Goal: Information Seeking & Learning: Check status

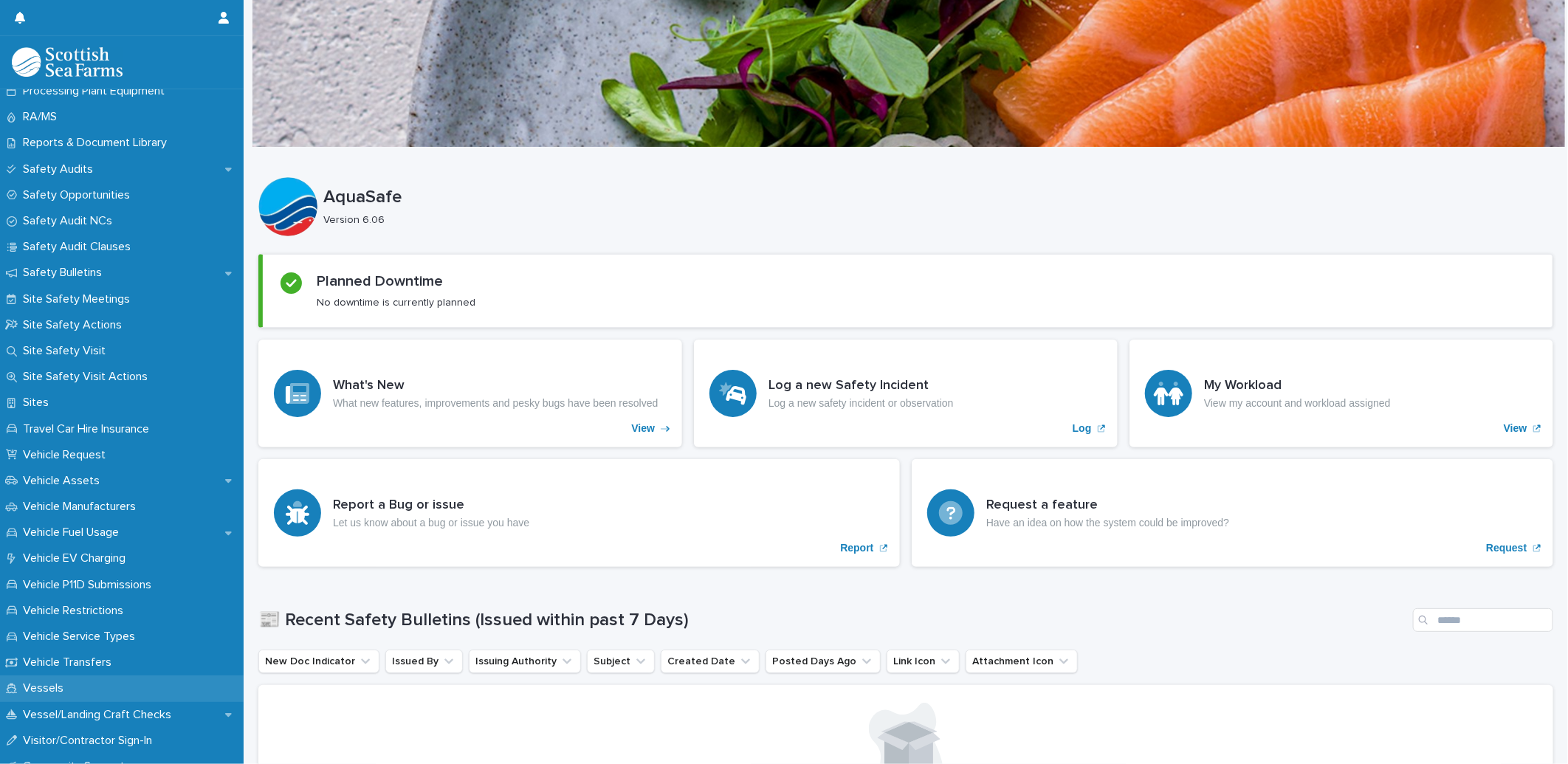
scroll to position [820, 0]
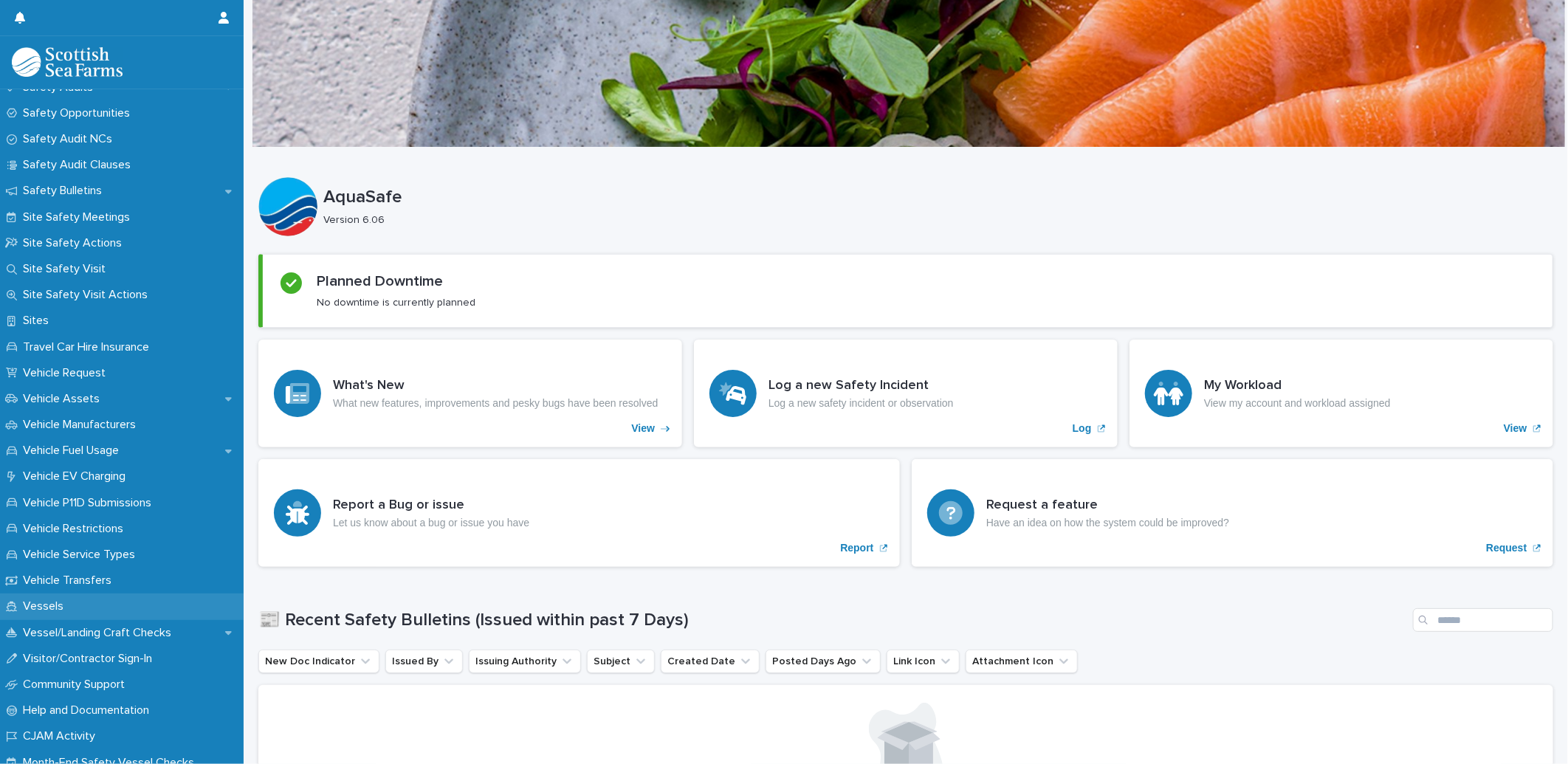
click at [47, 596] on div "Vessels" at bounding box center [122, 607] width 243 height 26
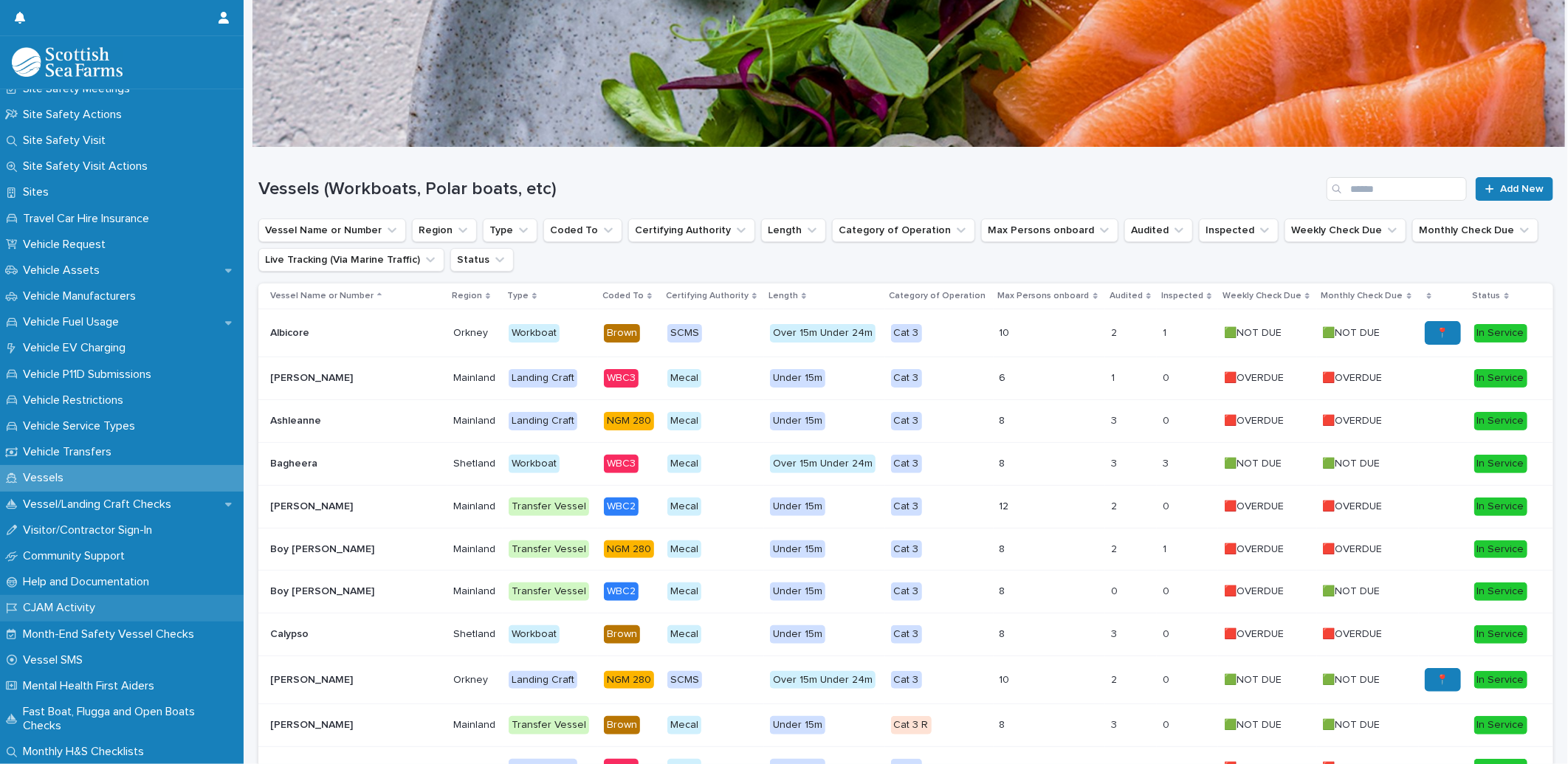
scroll to position [974, 0]
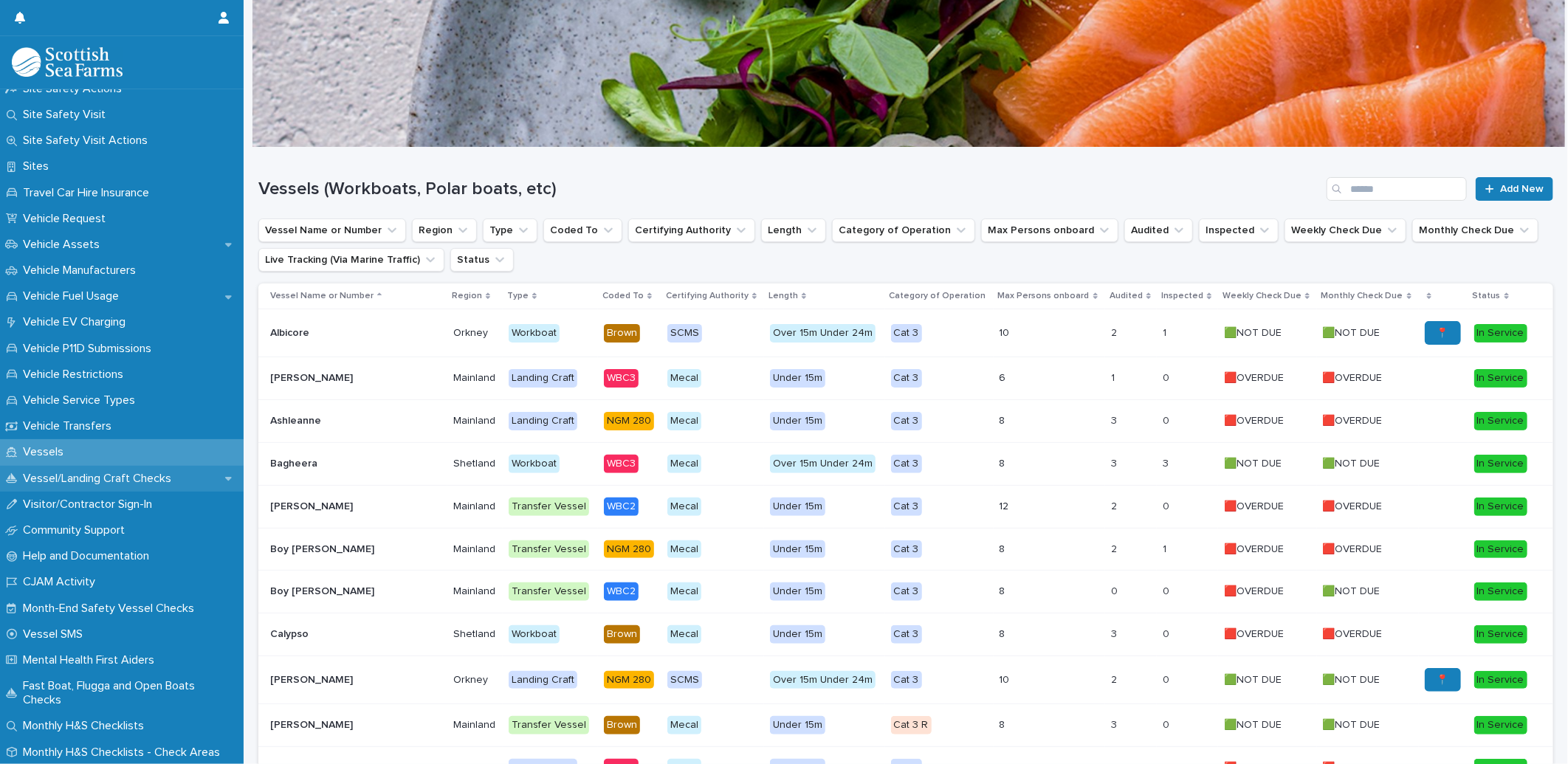
click at [75, 483] on p "Vessel/Landing Craft Checks" at bounding box center [100, 478] width 166 height 14
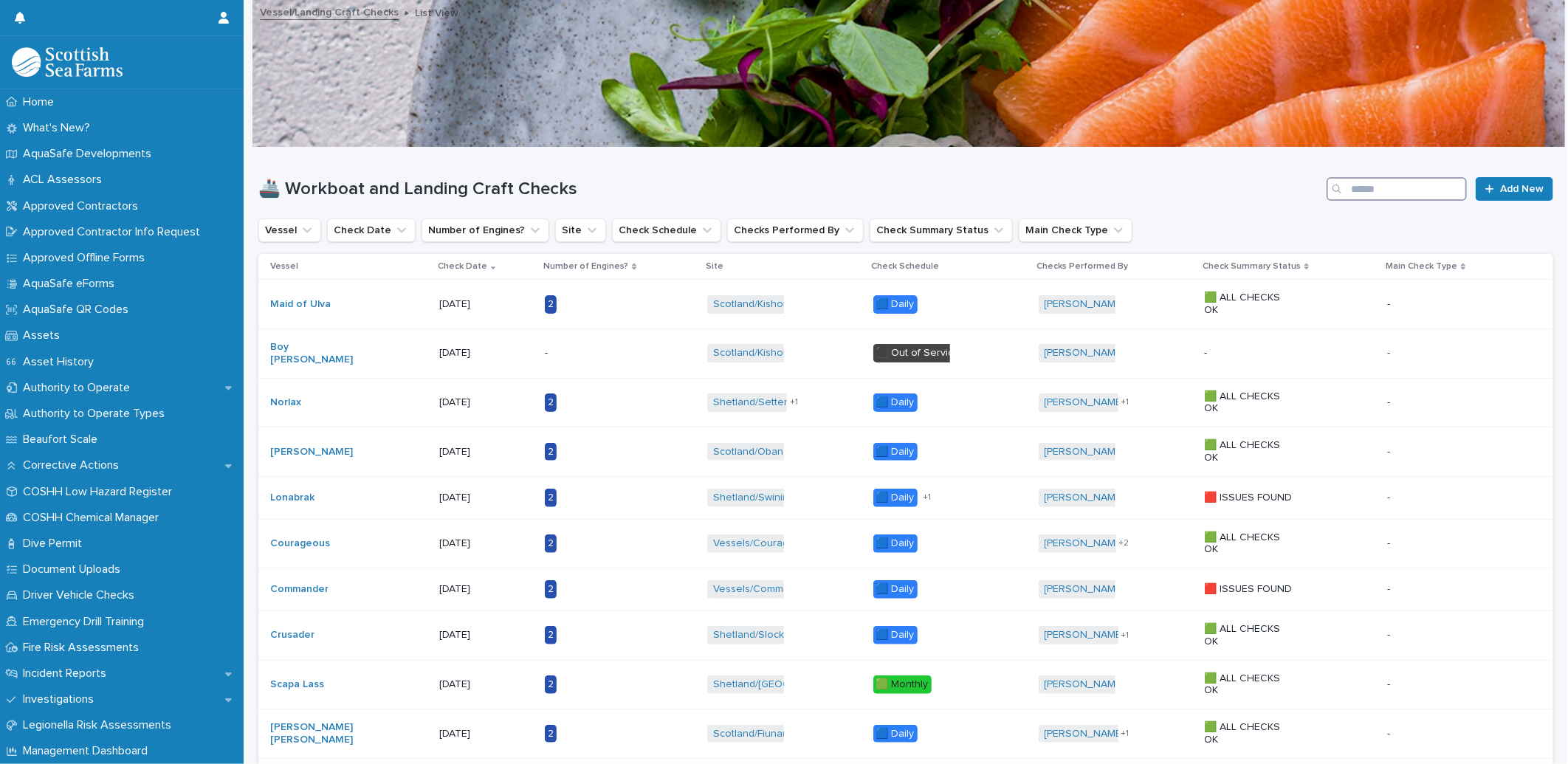
click at [1373, 190] on input "Search" at bounding box center [1396, 188] width 140 height 24
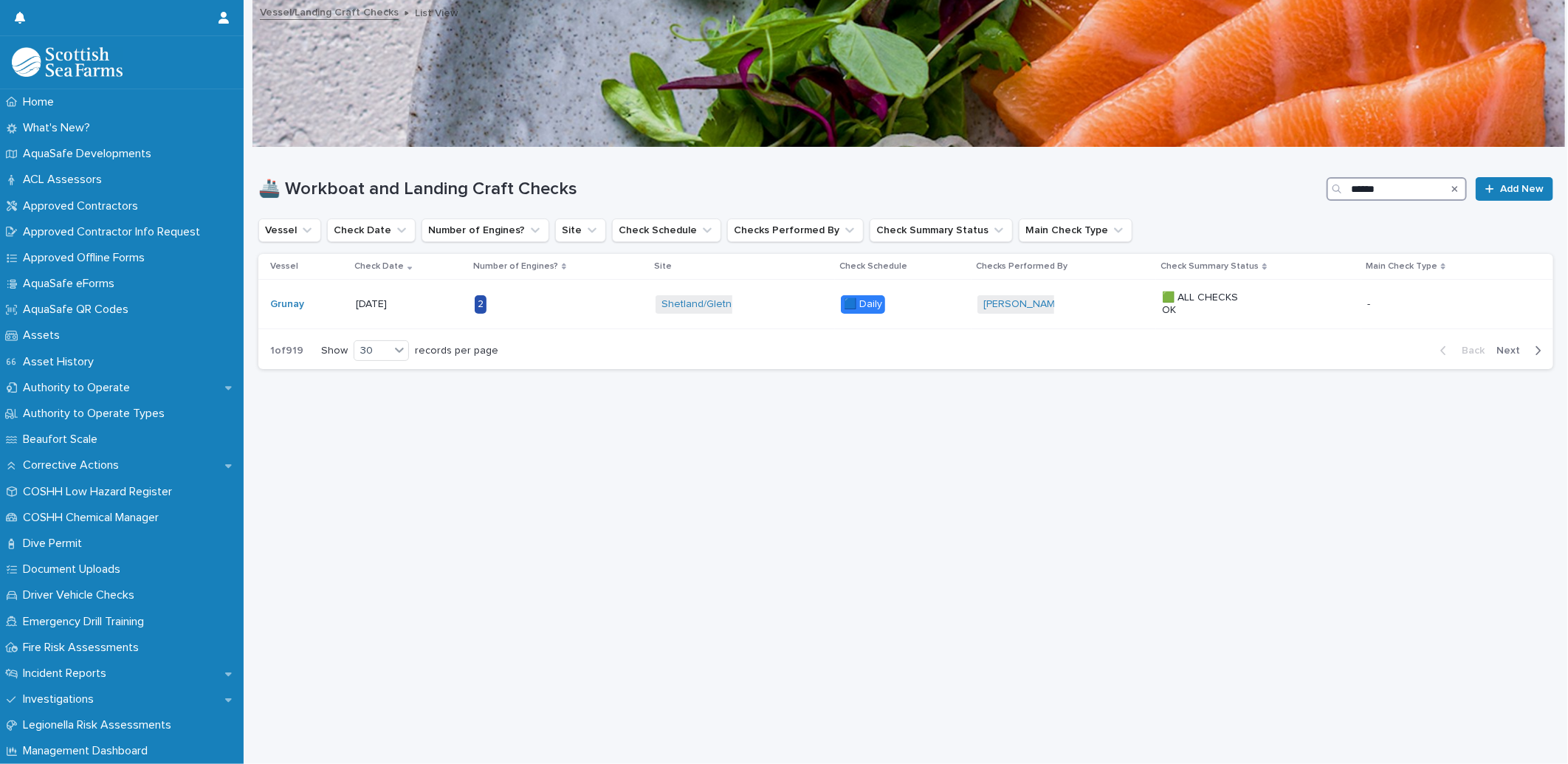
type input "******"
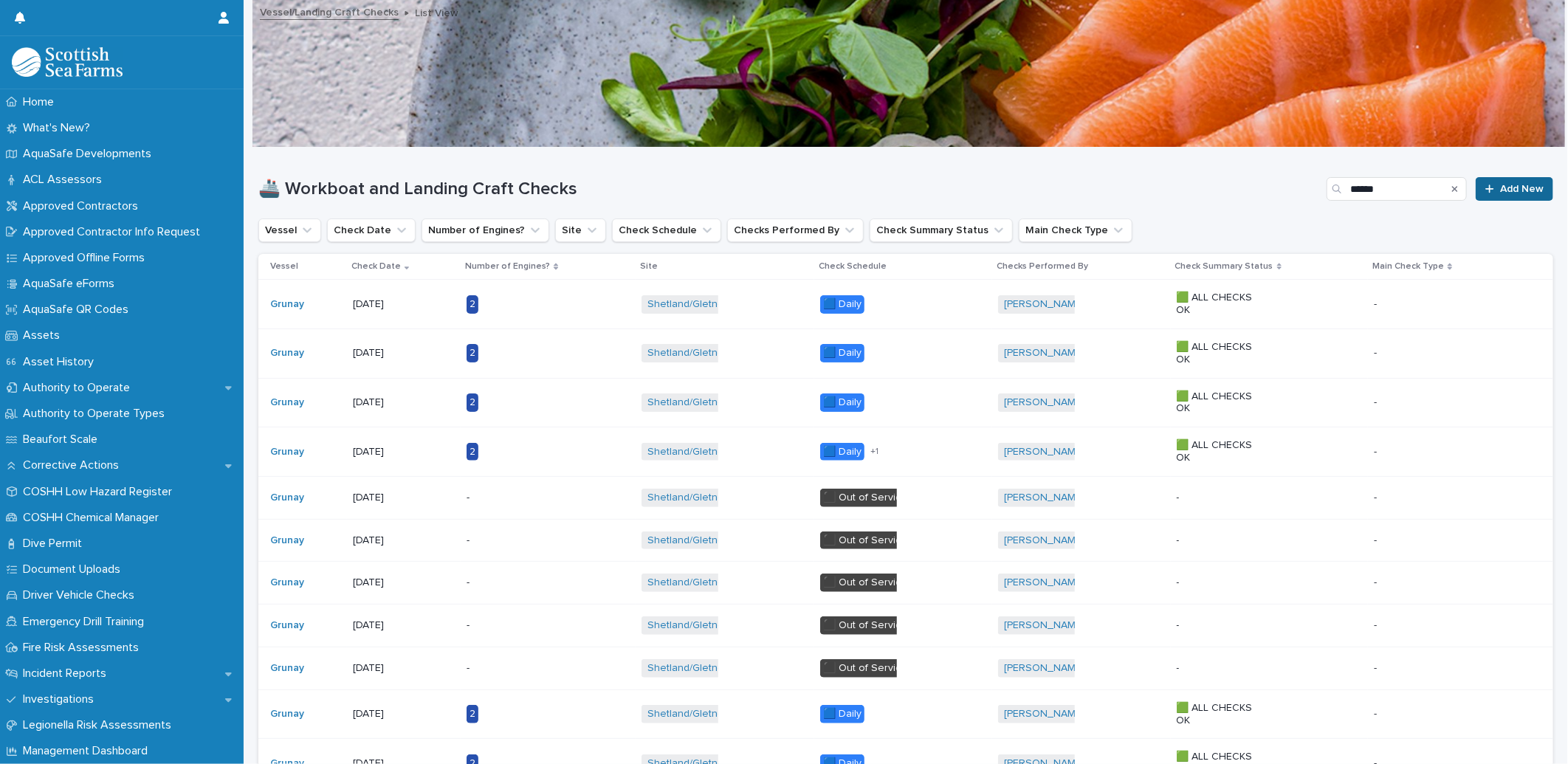
click at [1486, 187] on div at bounding box center [1493, 189] width 15 height 11
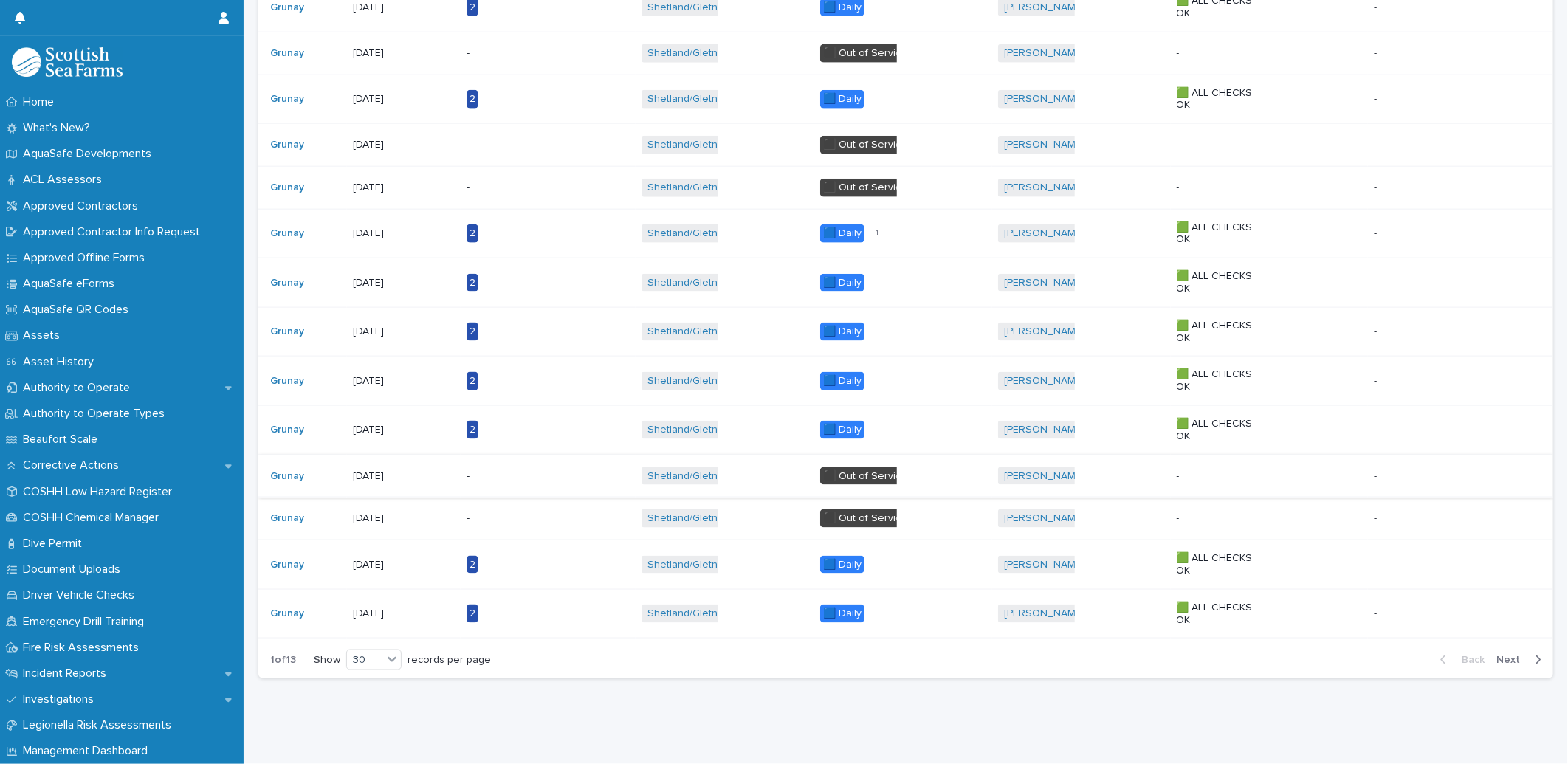
scroll to position [1058, 0]
click at [387, 651] on icon at bounding box center [392, 659] width 15 height 15
click at [1500, 655] on span "Next" at bounding box center [1512, 659] width 32 height 11
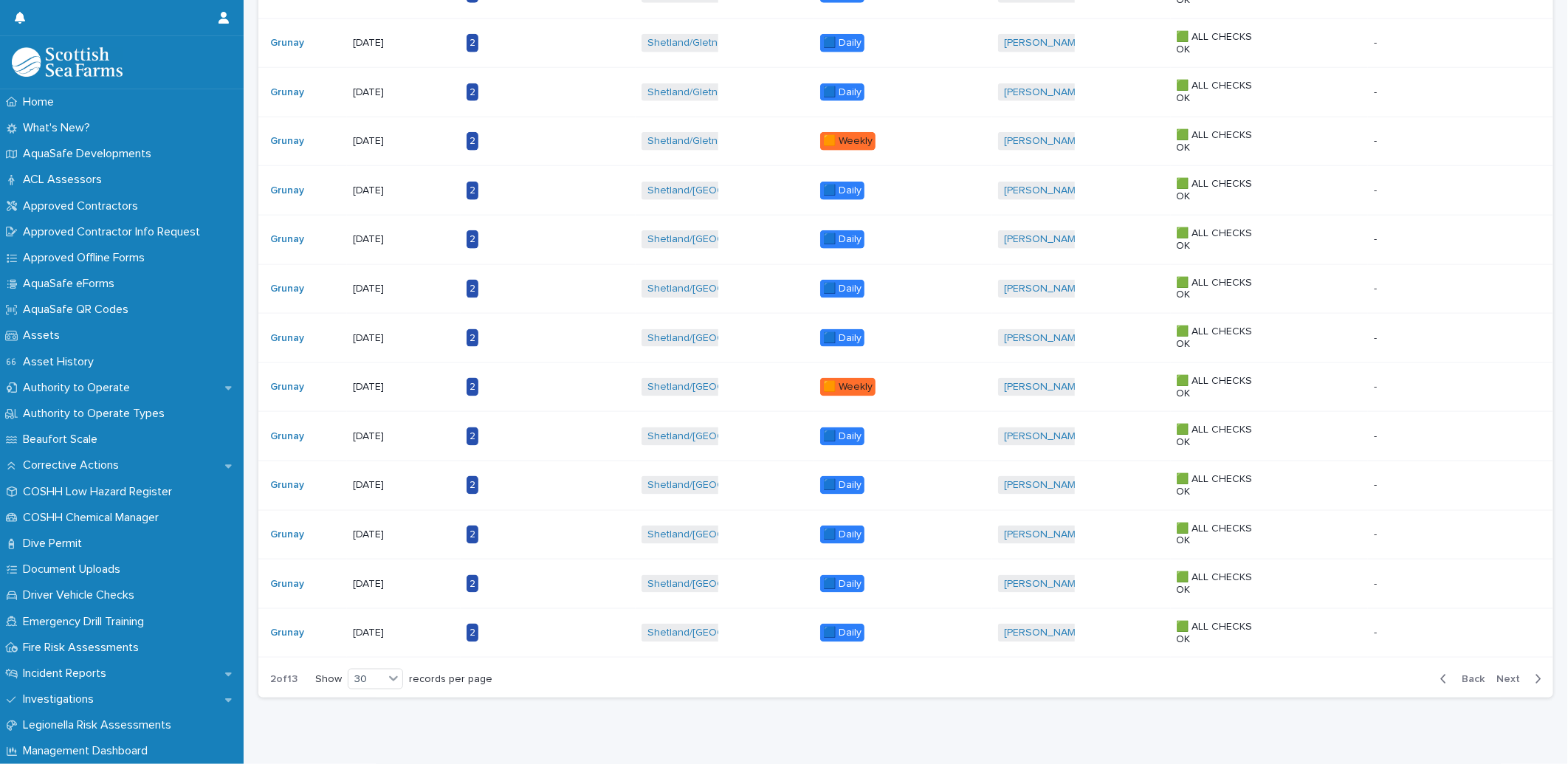
click at [1510, 685] on button "Next" at bounding box center [1521, 679] width 62 height 13
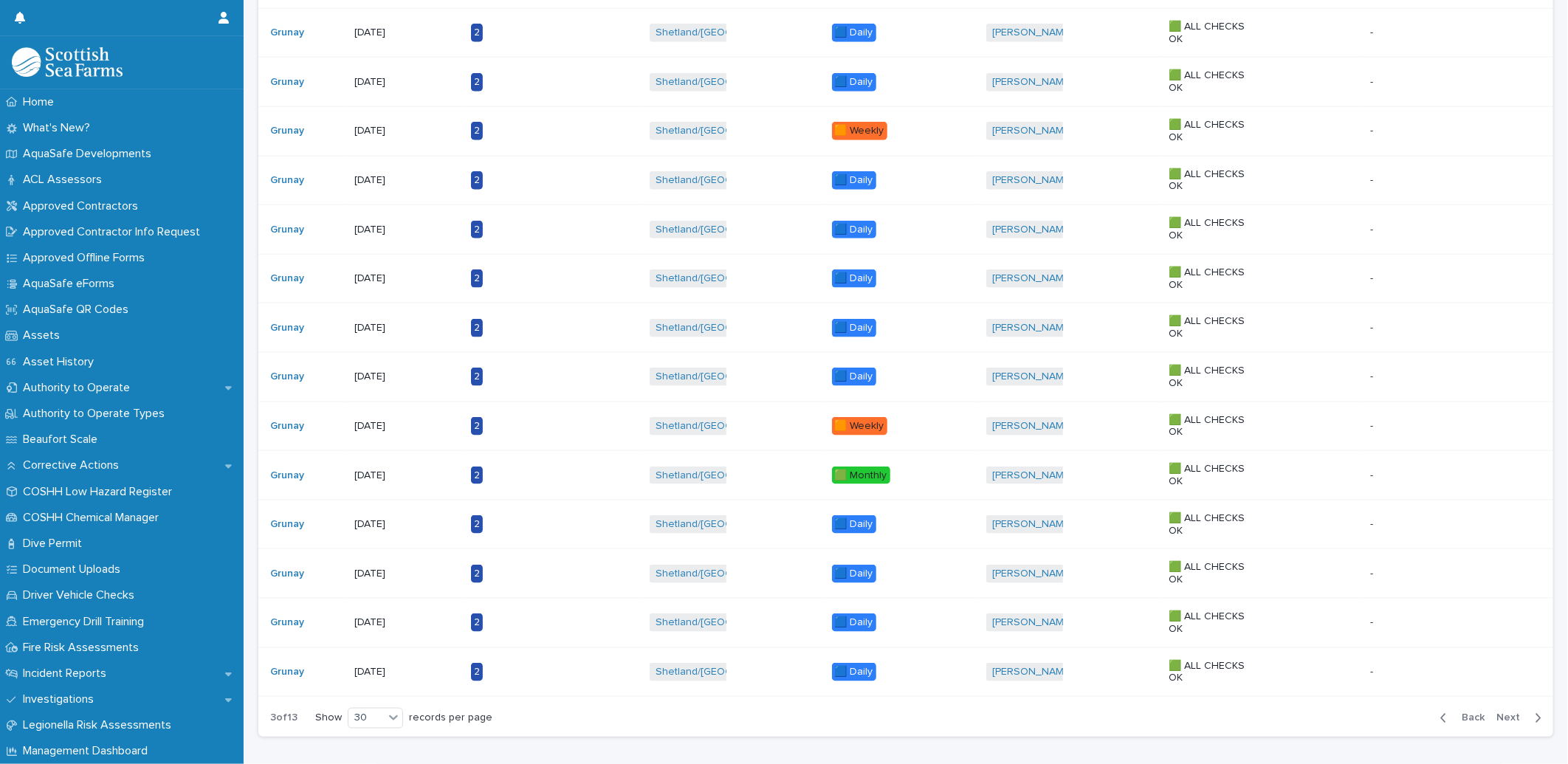
click at [1507, 718] on span "Next" at bounding box center [1512, 718] width 32 height 11
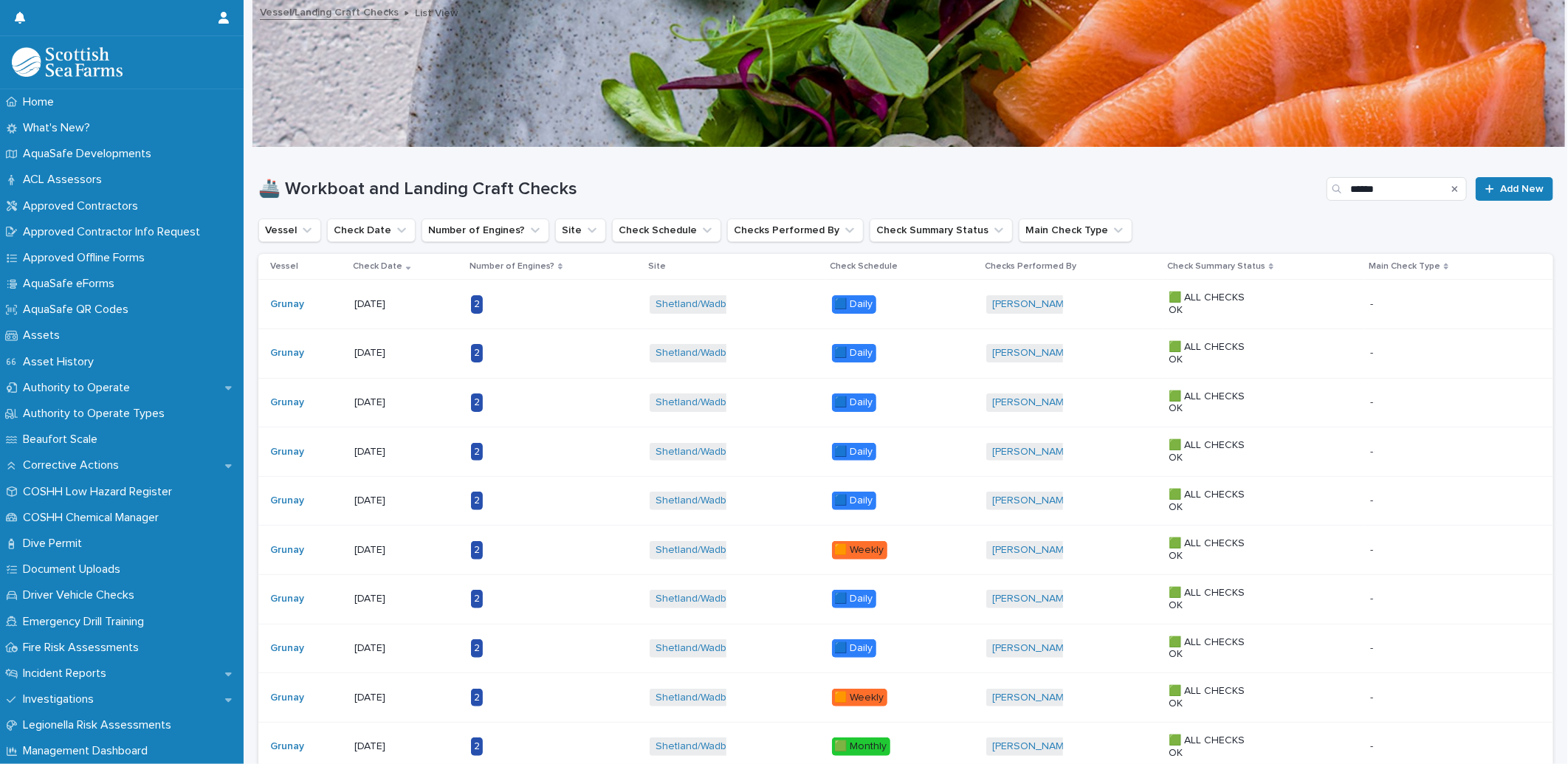
scroll to position [292, 0]
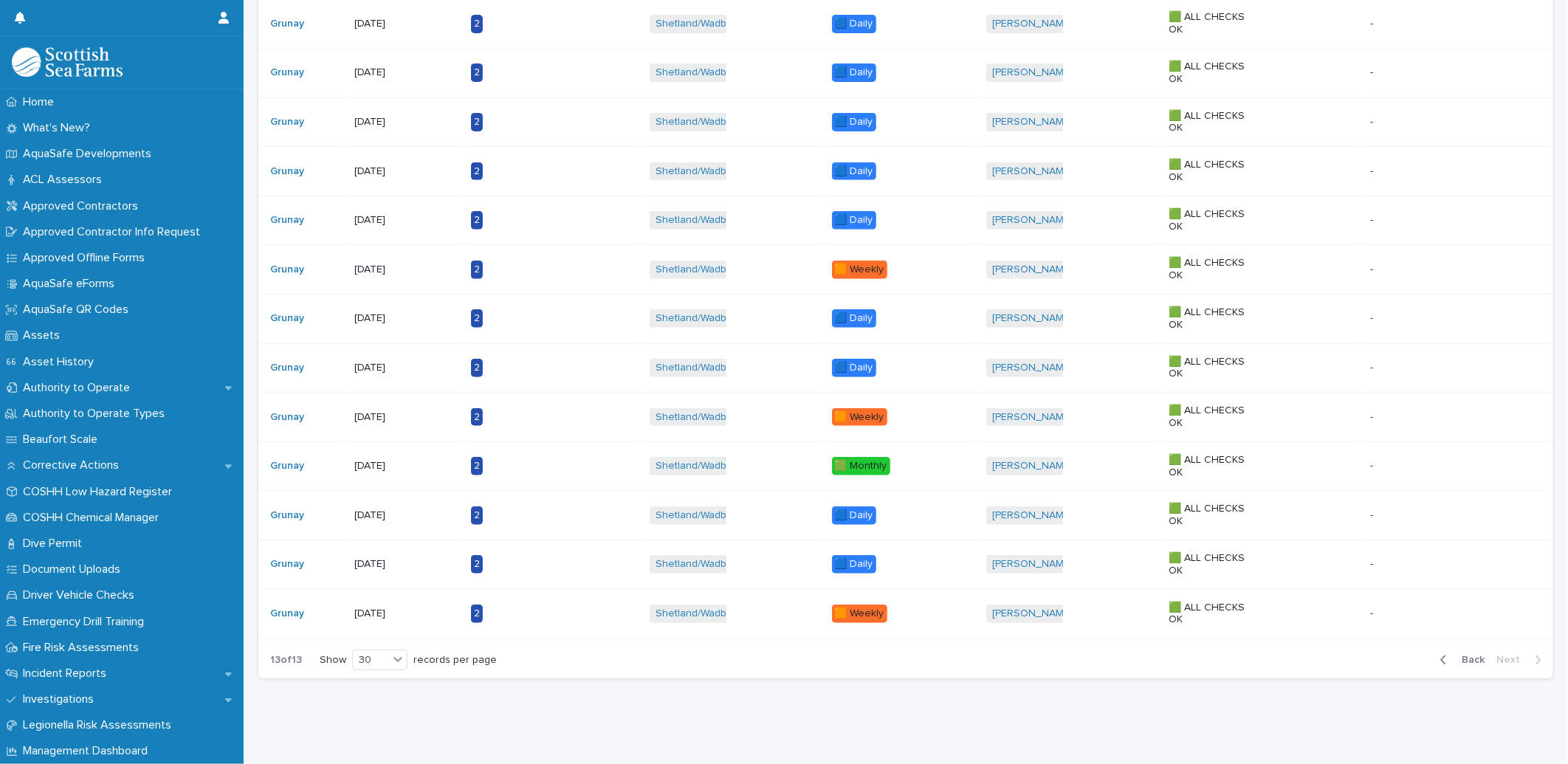
click at [1453, 655] on span "Back" at bounding box center [1468, 659] width 32 height 11
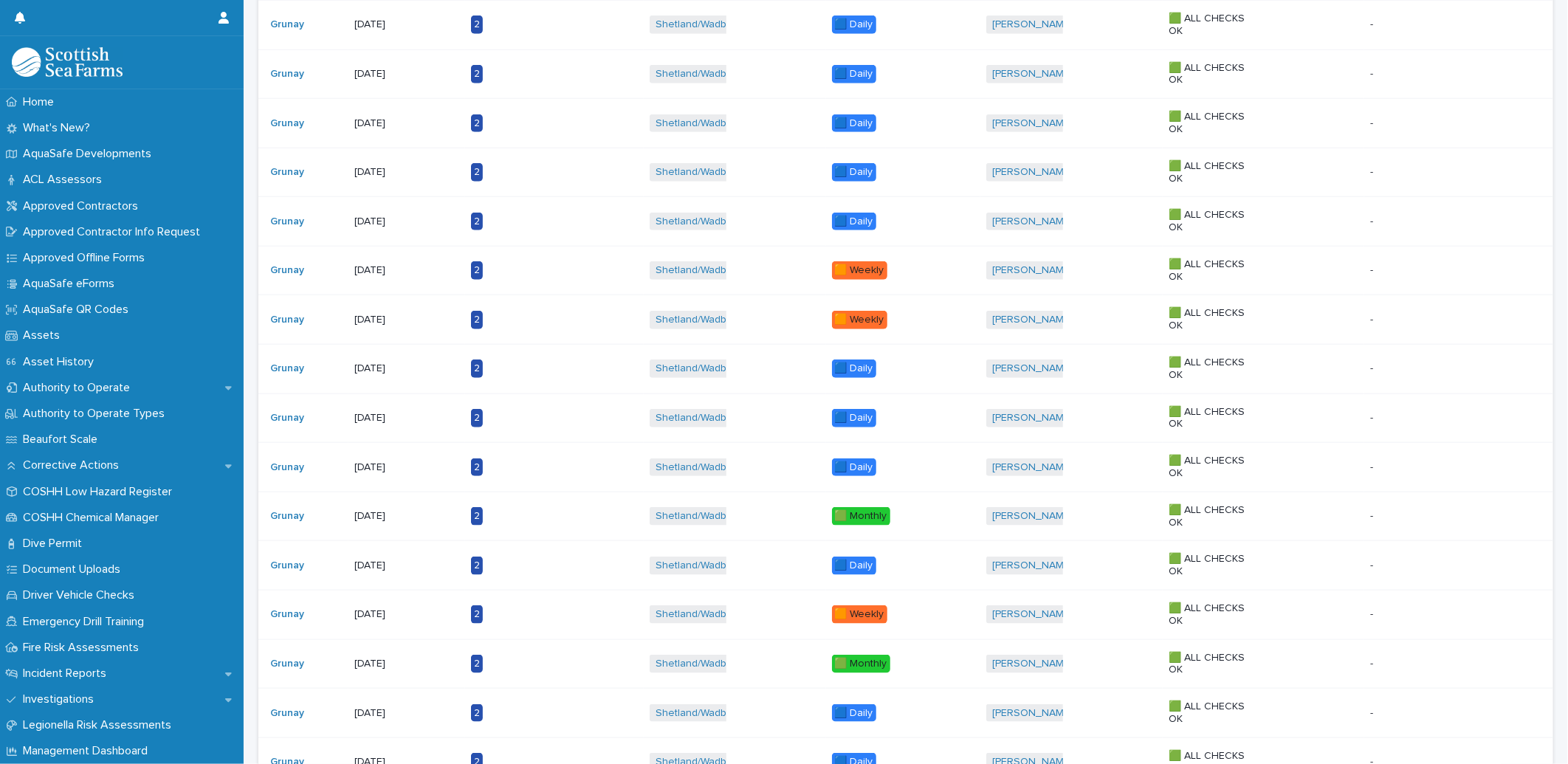
scroll to position [1129, 0]
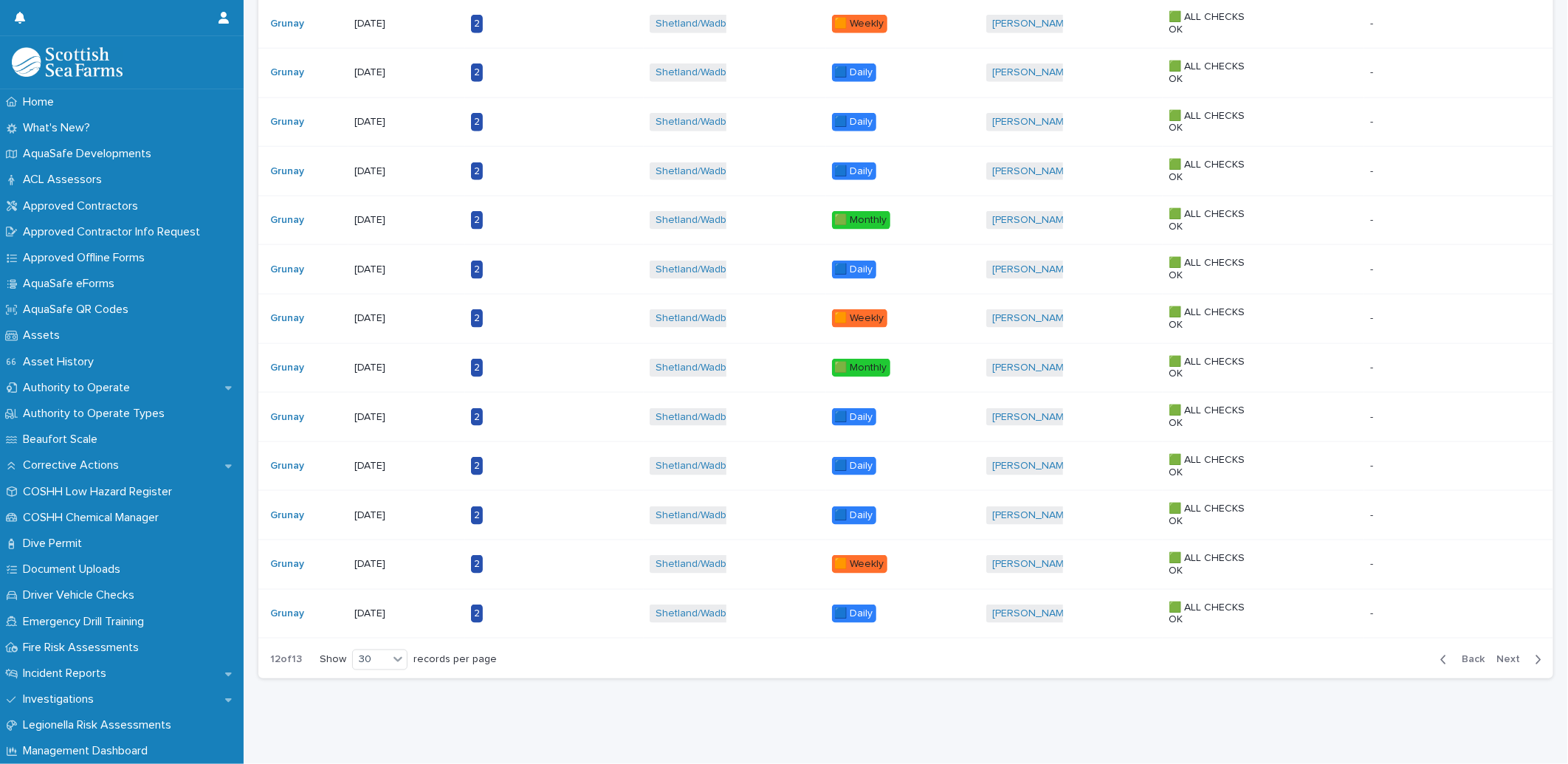
click at [1454, 655] on span "Back" at bounding box center [1468, 659] width 32 height 11
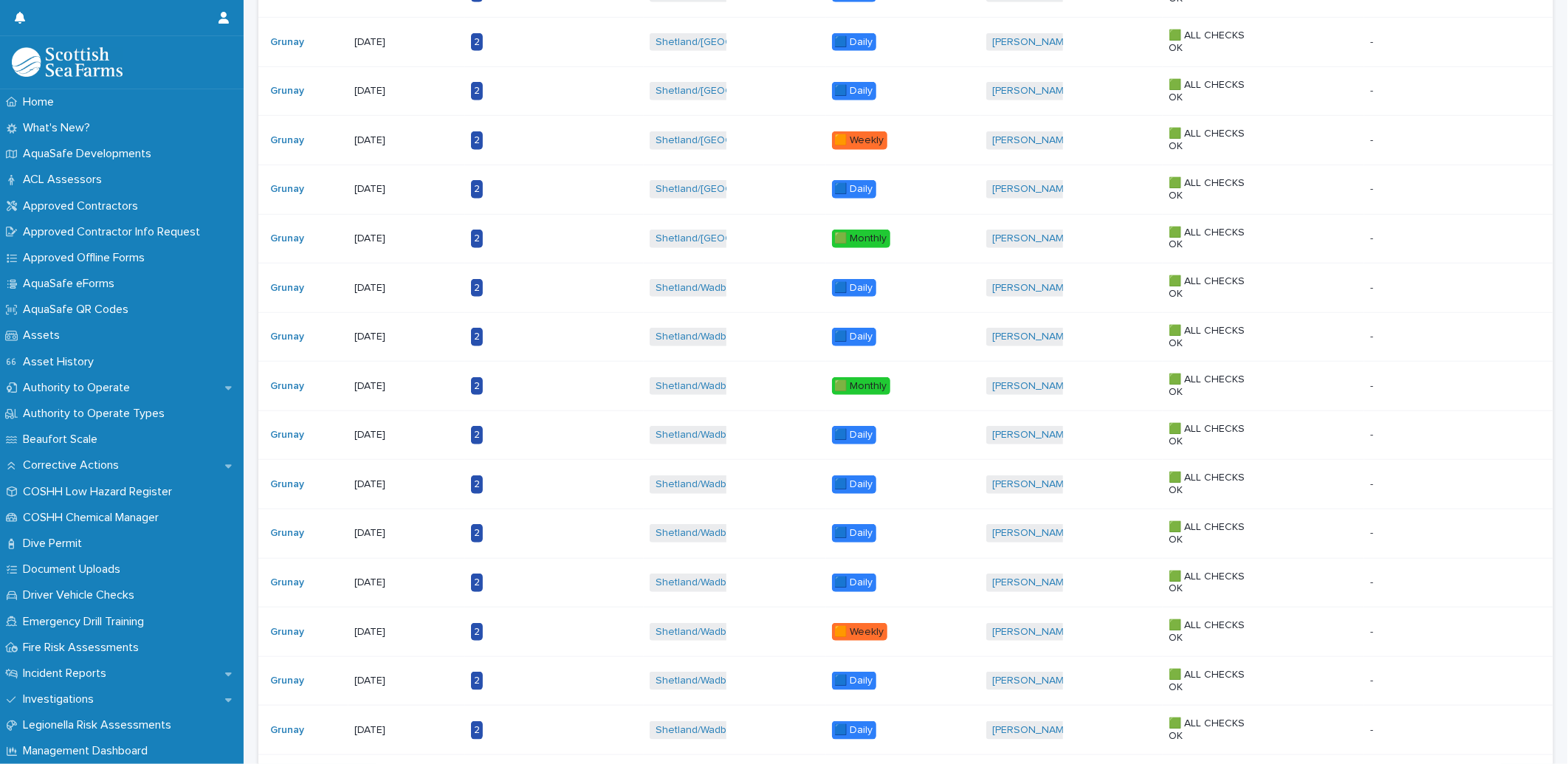
scroll to position [1129, 0]
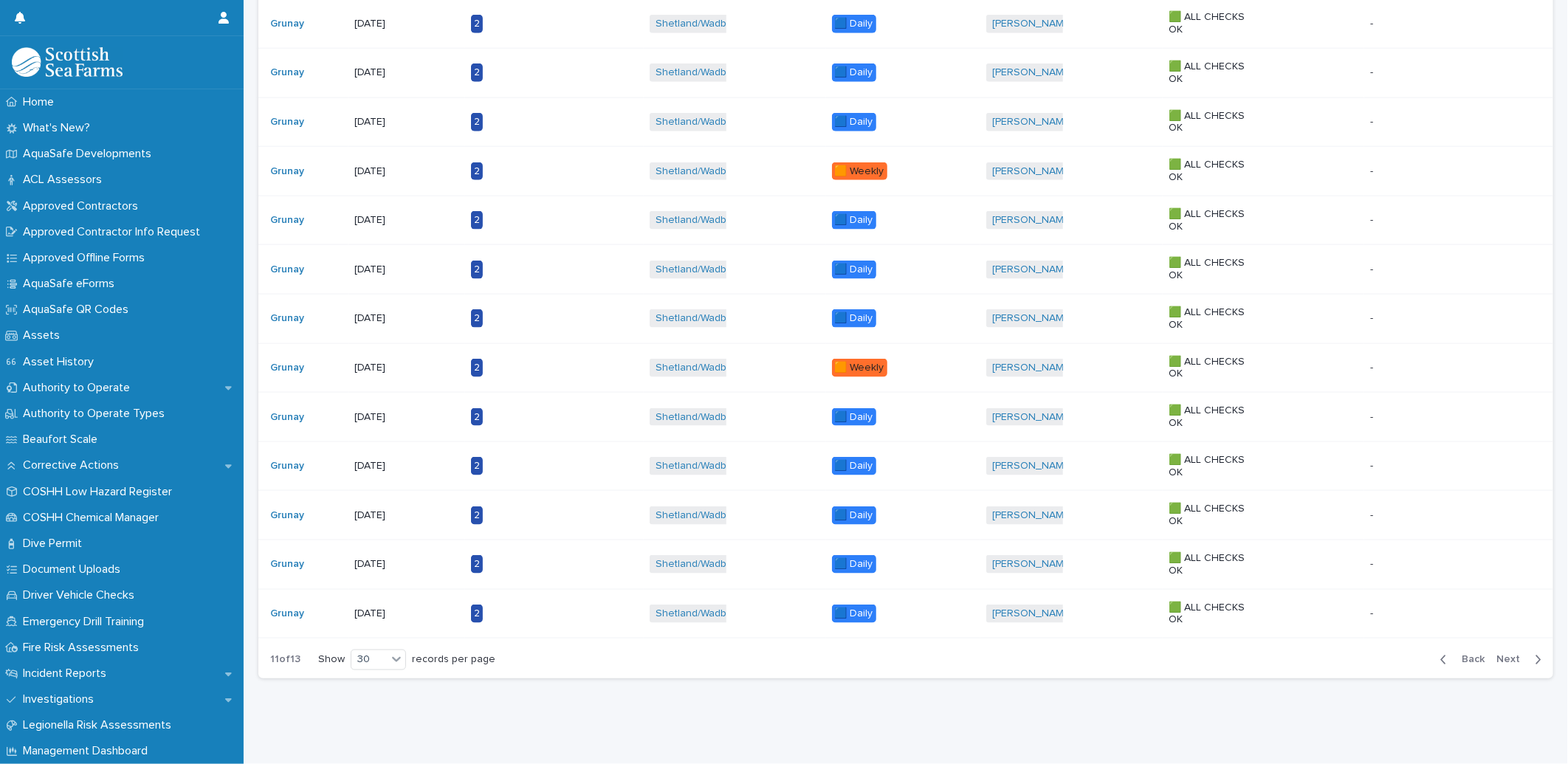
click at [1458, 655] on span "Back" at bounding box center [1468, 659] width 32 height 11
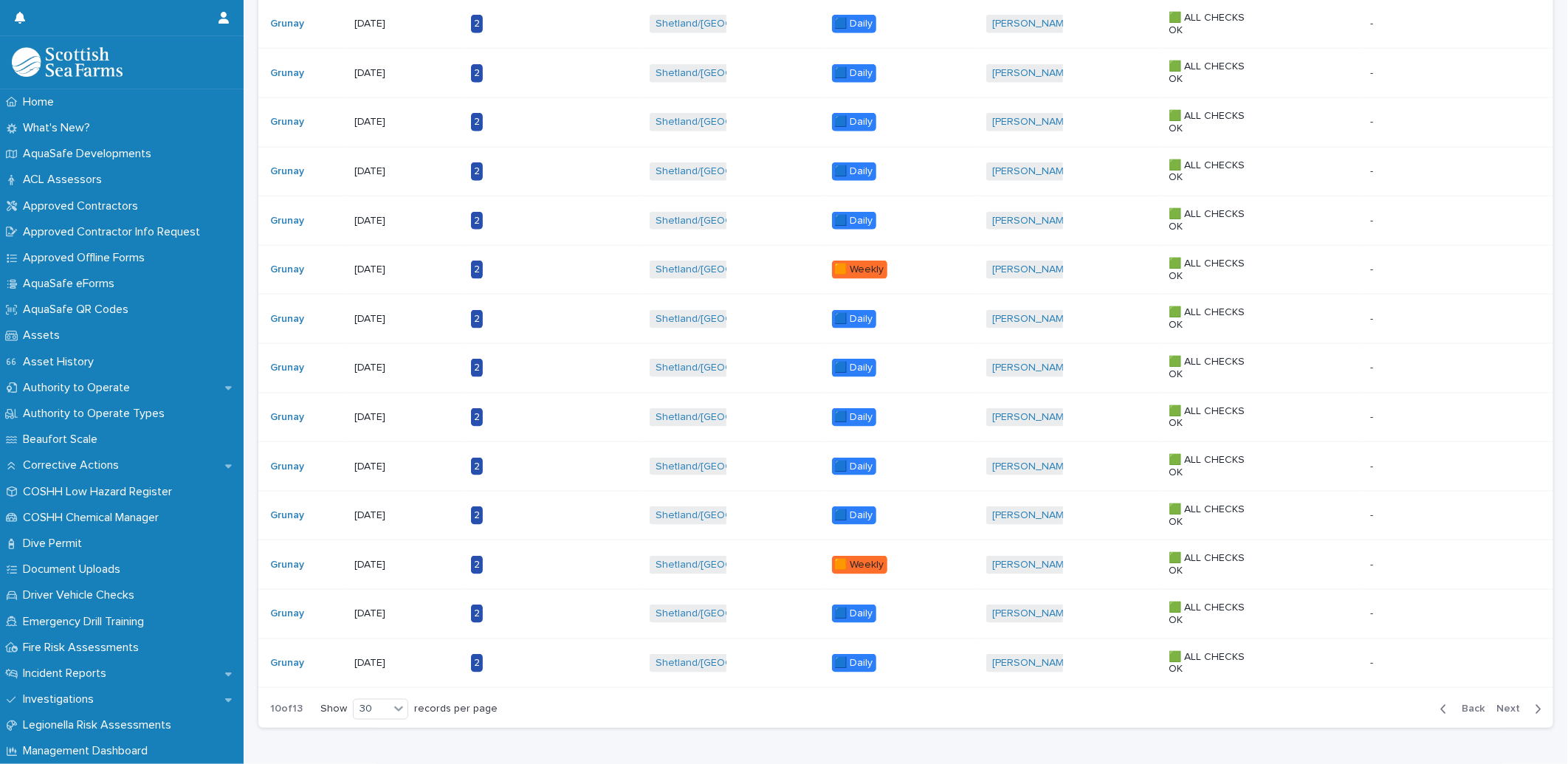
scroll to position [1129, 0]
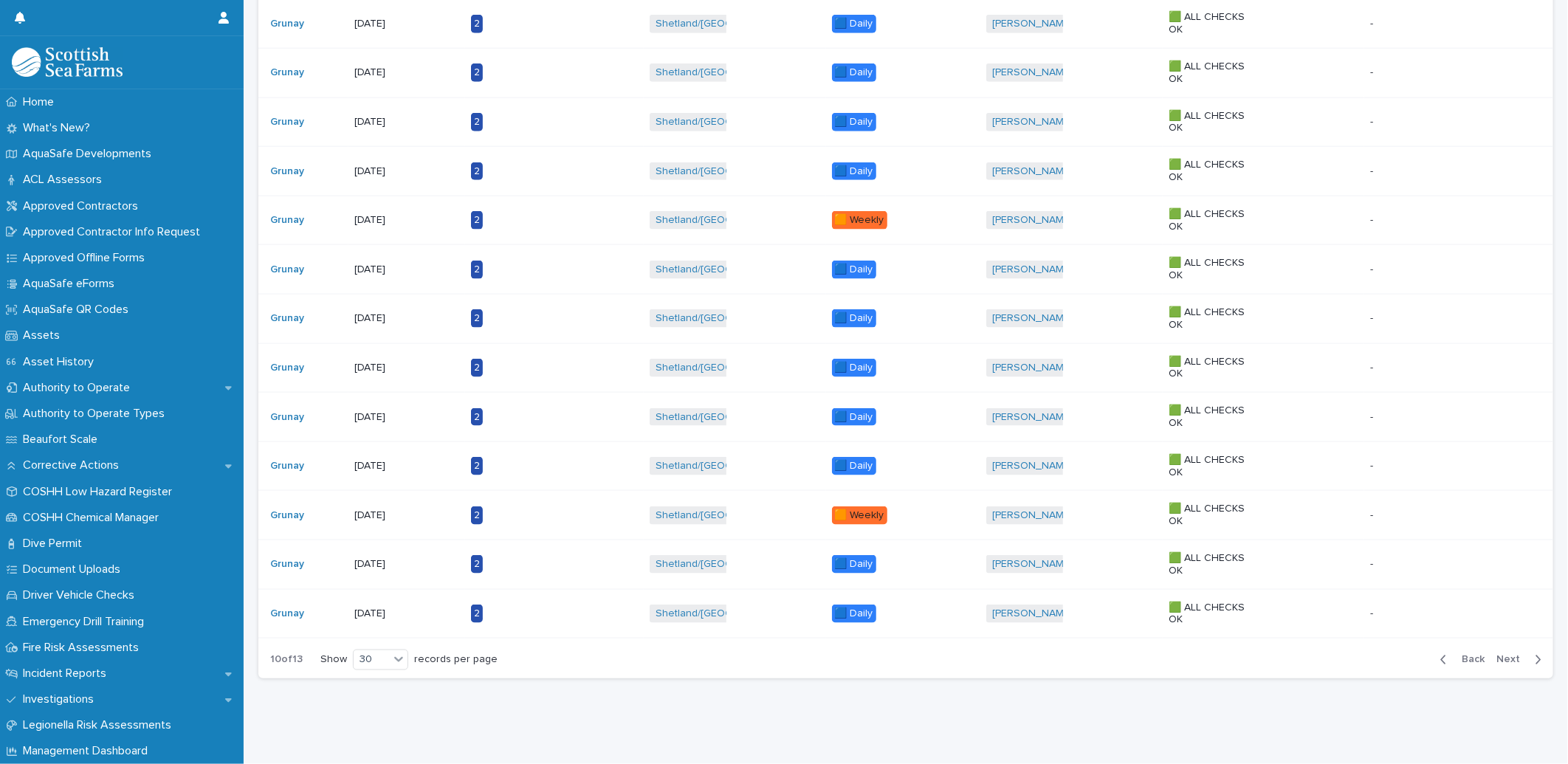
click at [1453, 655] on span "Back" at bounding box center [1468, 659] width 32 height 11
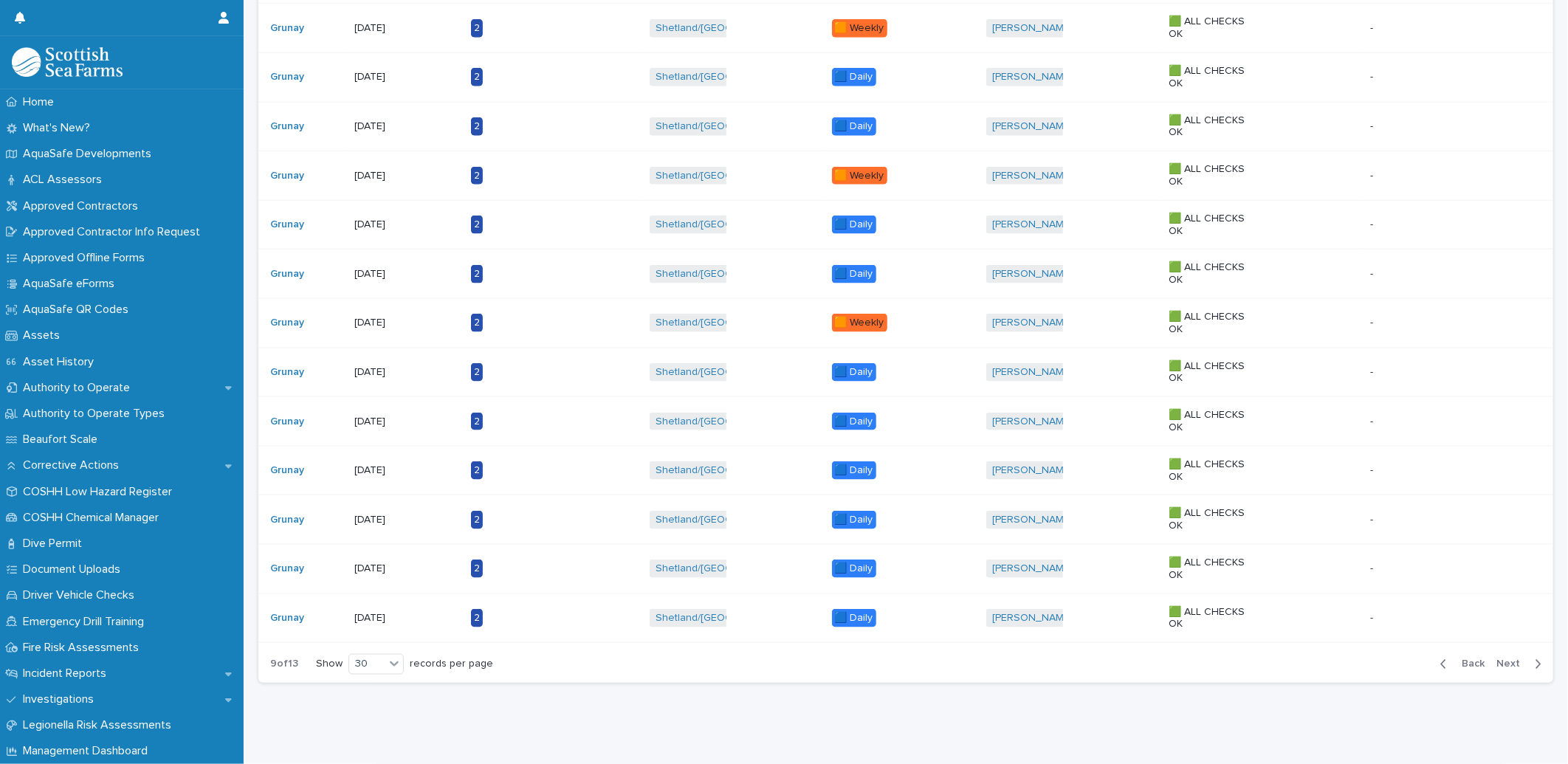
scroll to position [1129, 0]
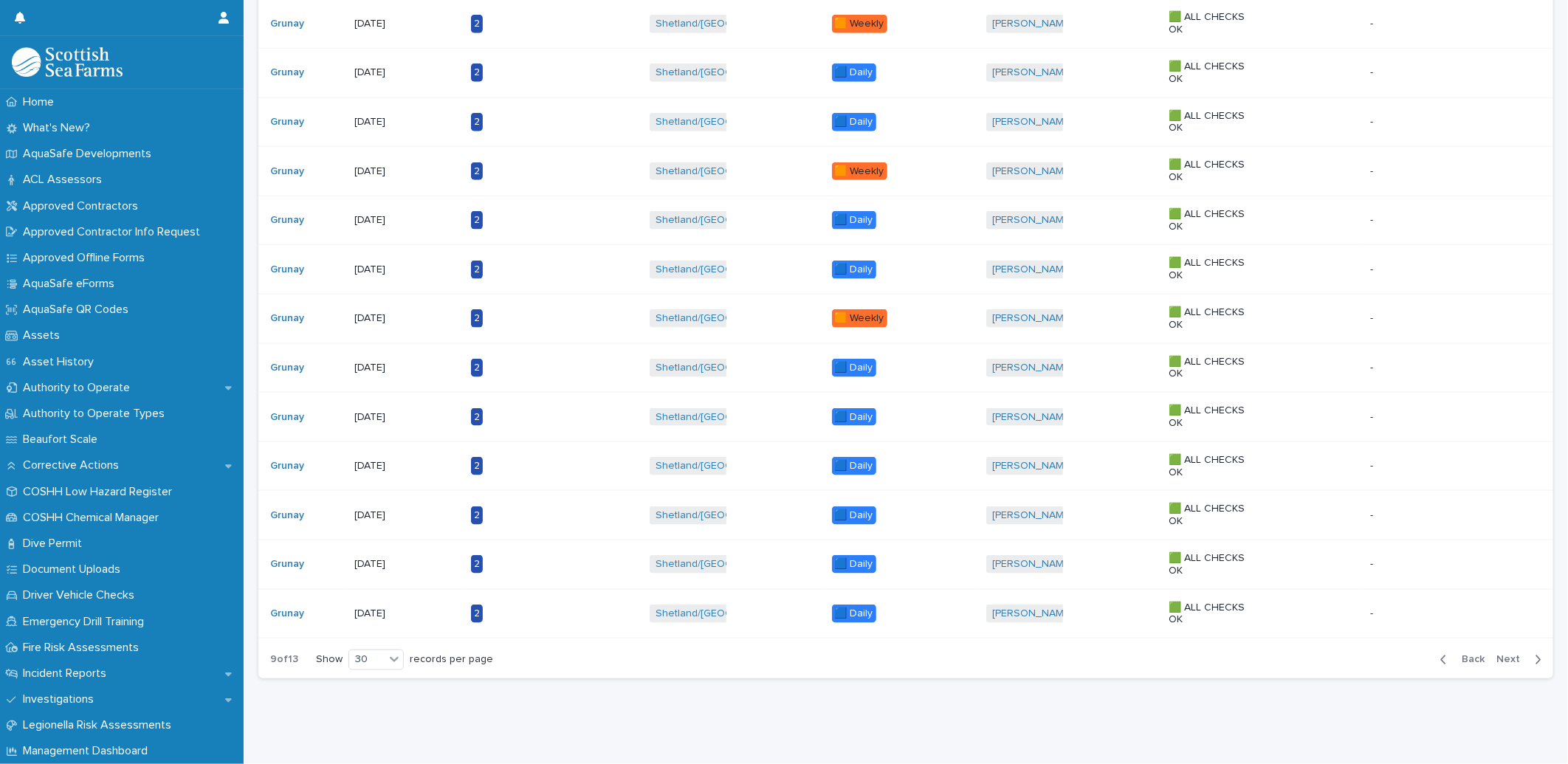
click at [1441, 653] on div "button" at bounding box center [1446, 659] width 12 height 13
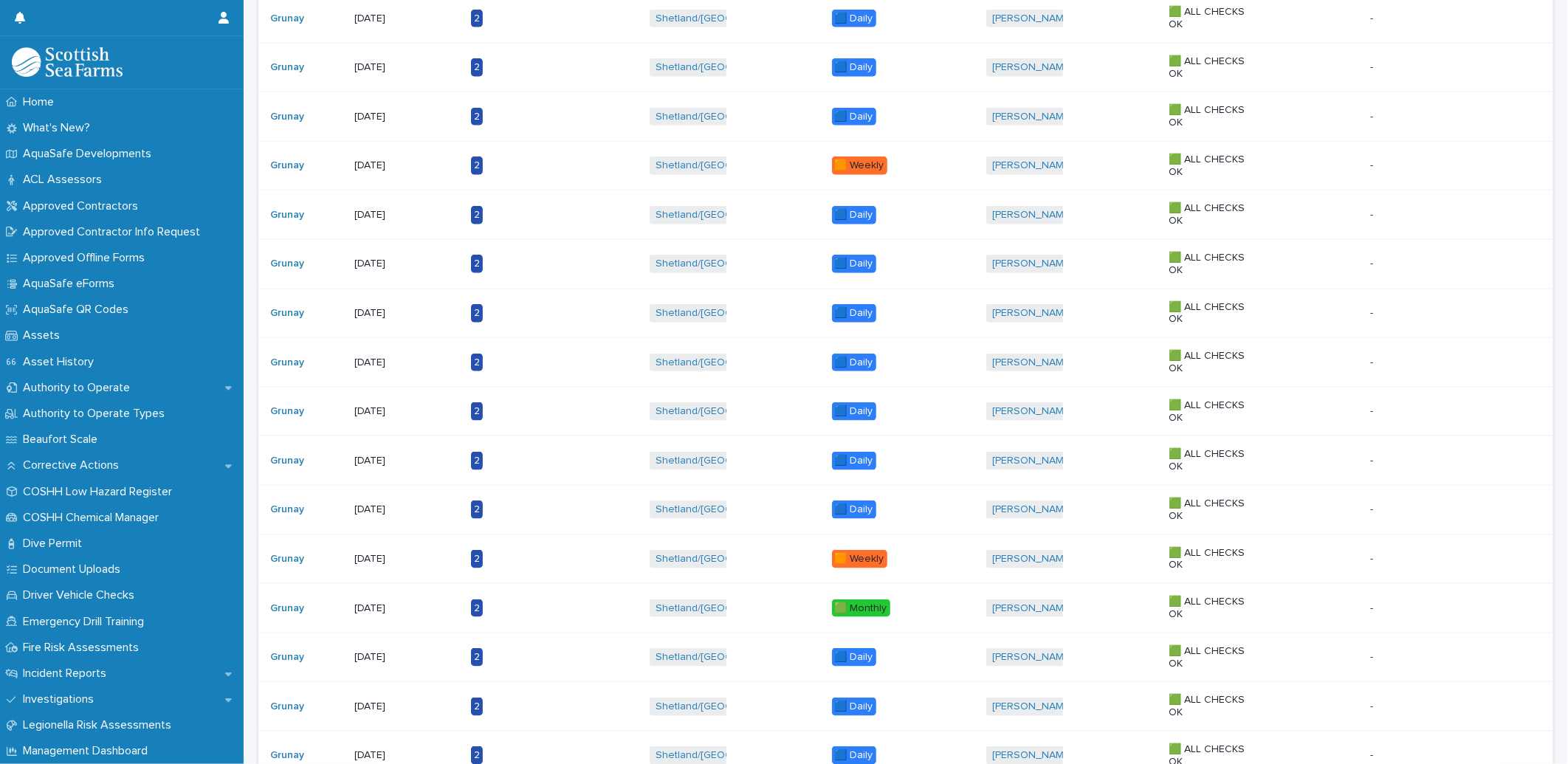
scroll to position [1129, 0]
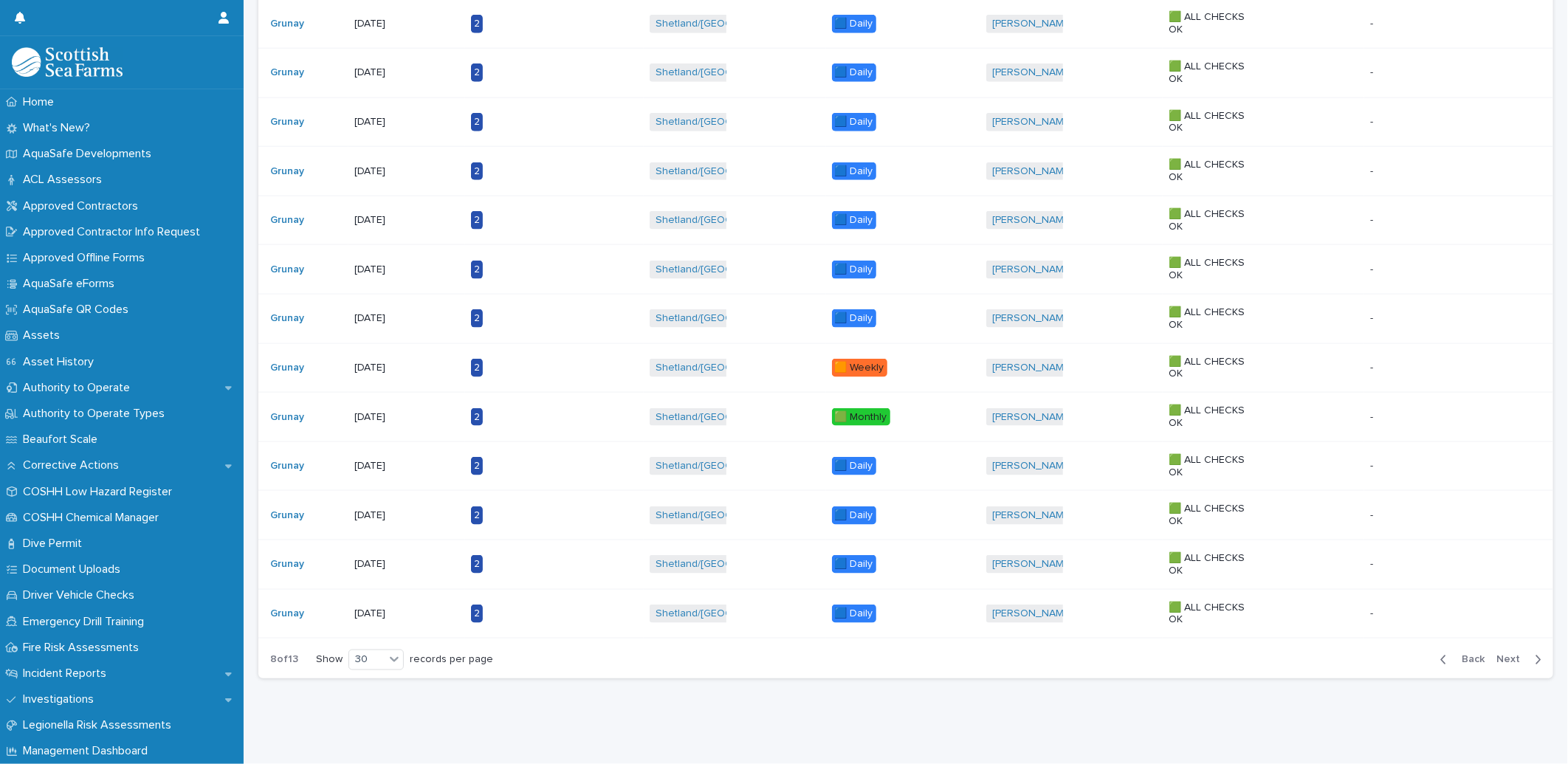
click at [1453, 655] on span "Back" at bounding box center [1468, 659] width 32 height 11
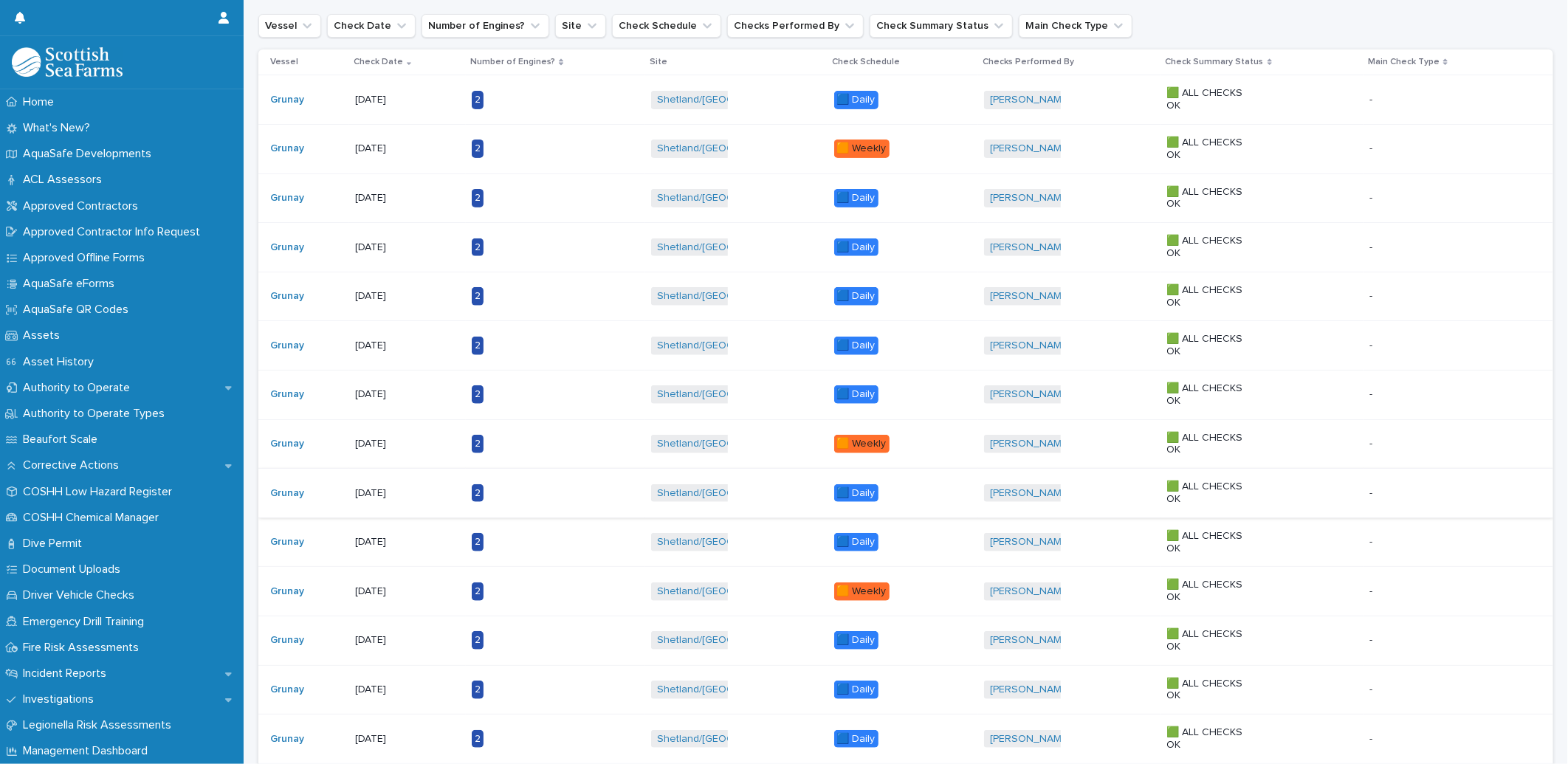
scroll to position [144, 0]
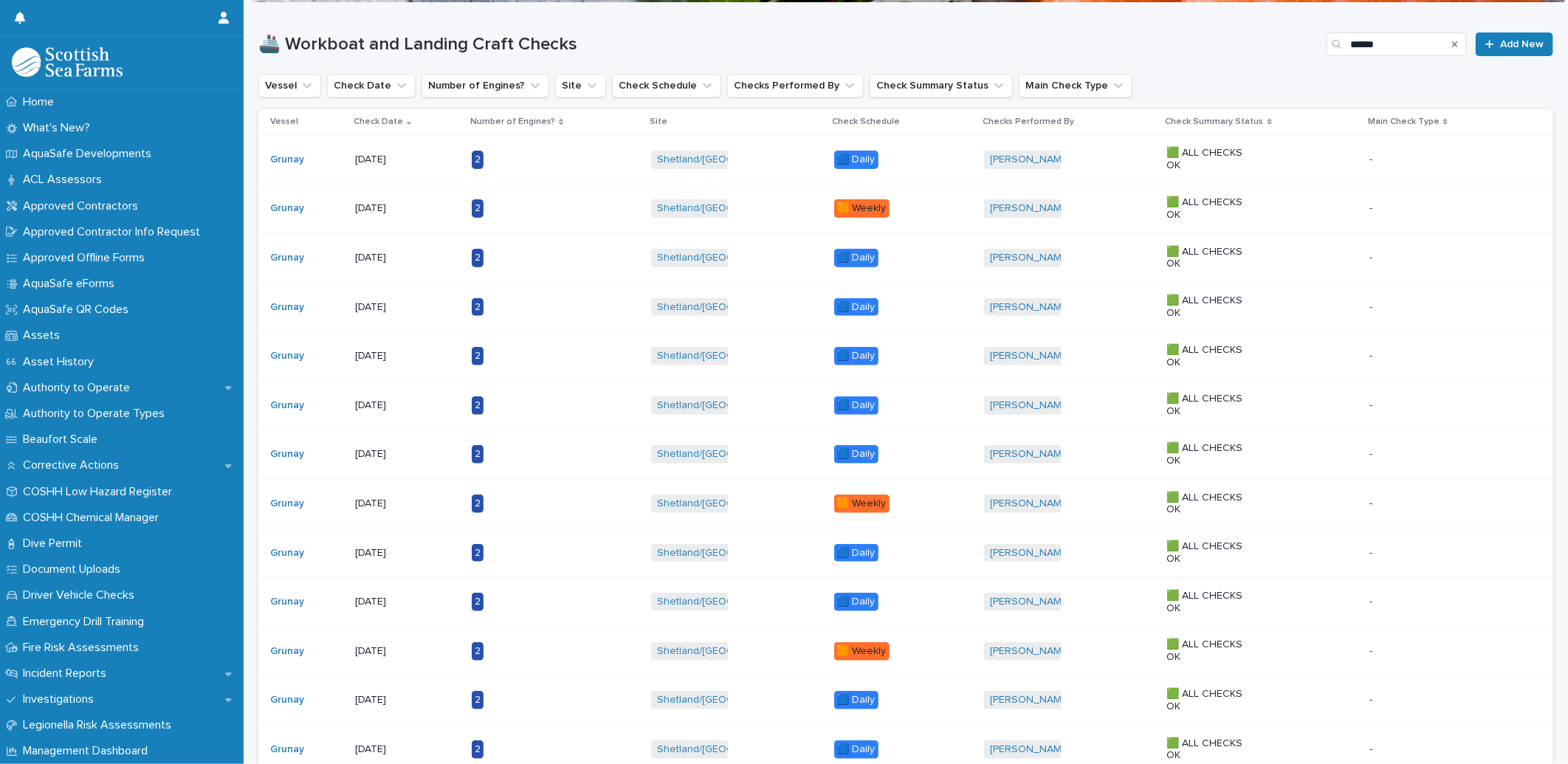
click at [348, 358] on td "Grunay" at bounding box center [303, 356] width 91 height 49
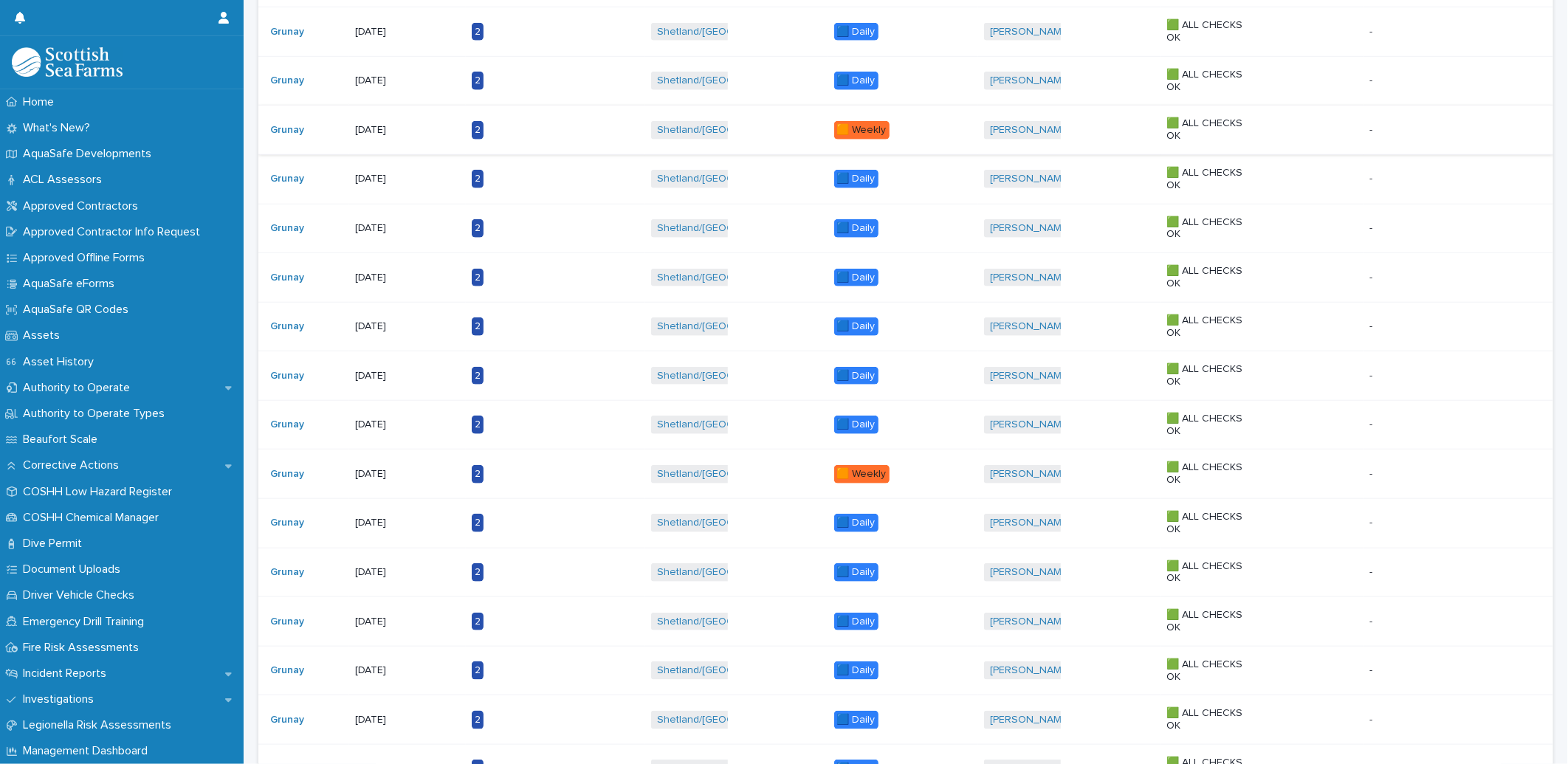
scroll to position [637, 0]
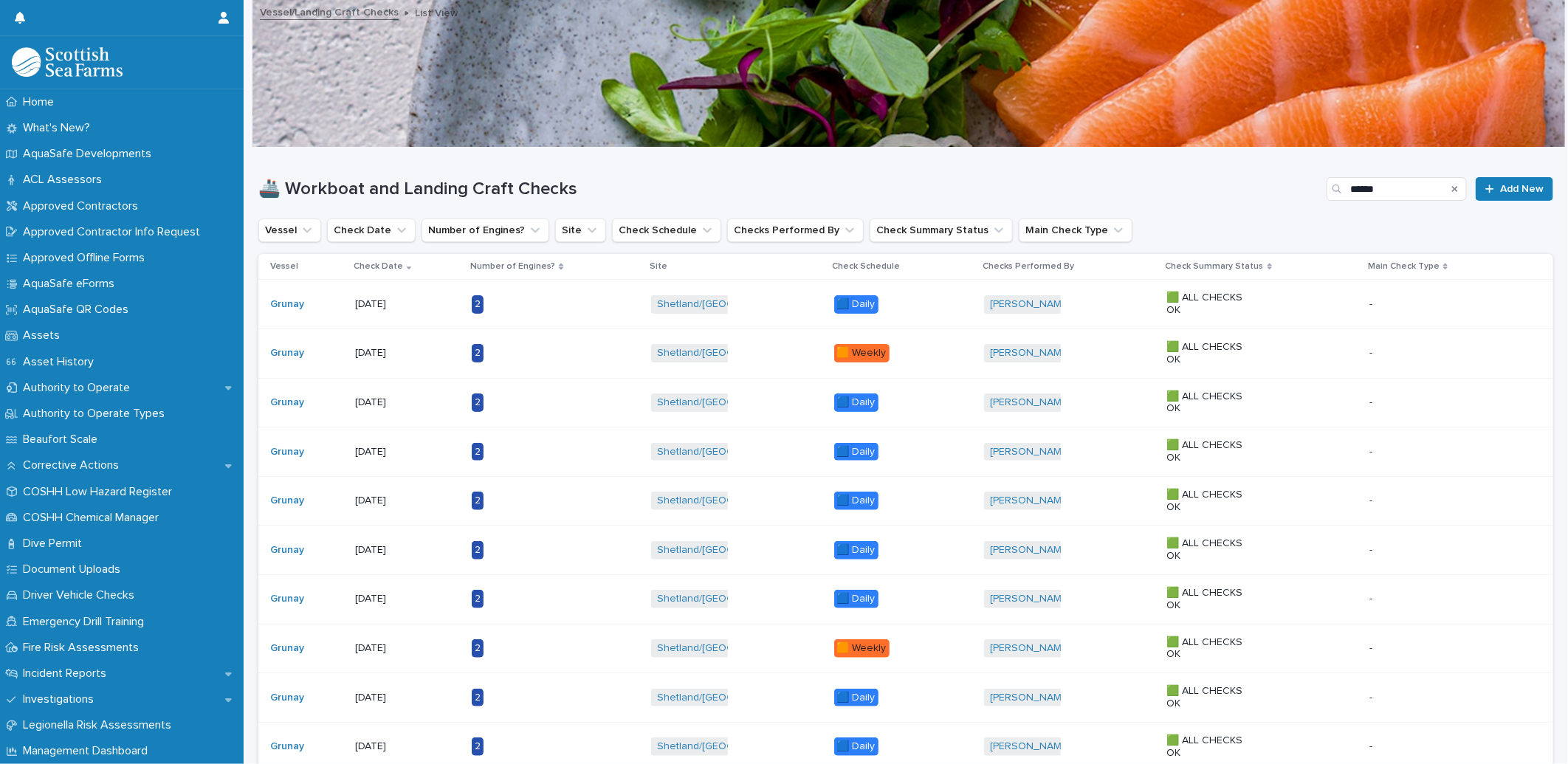
click at [1171, 164] on div "🚢 Workboat and Landing Craft Checks ****** Add New" at bounding box center [905, 182] width 1295 height 71
click at [1500, 191] on span "Add New" at bounding box center [1522, 189] width 44 height 11
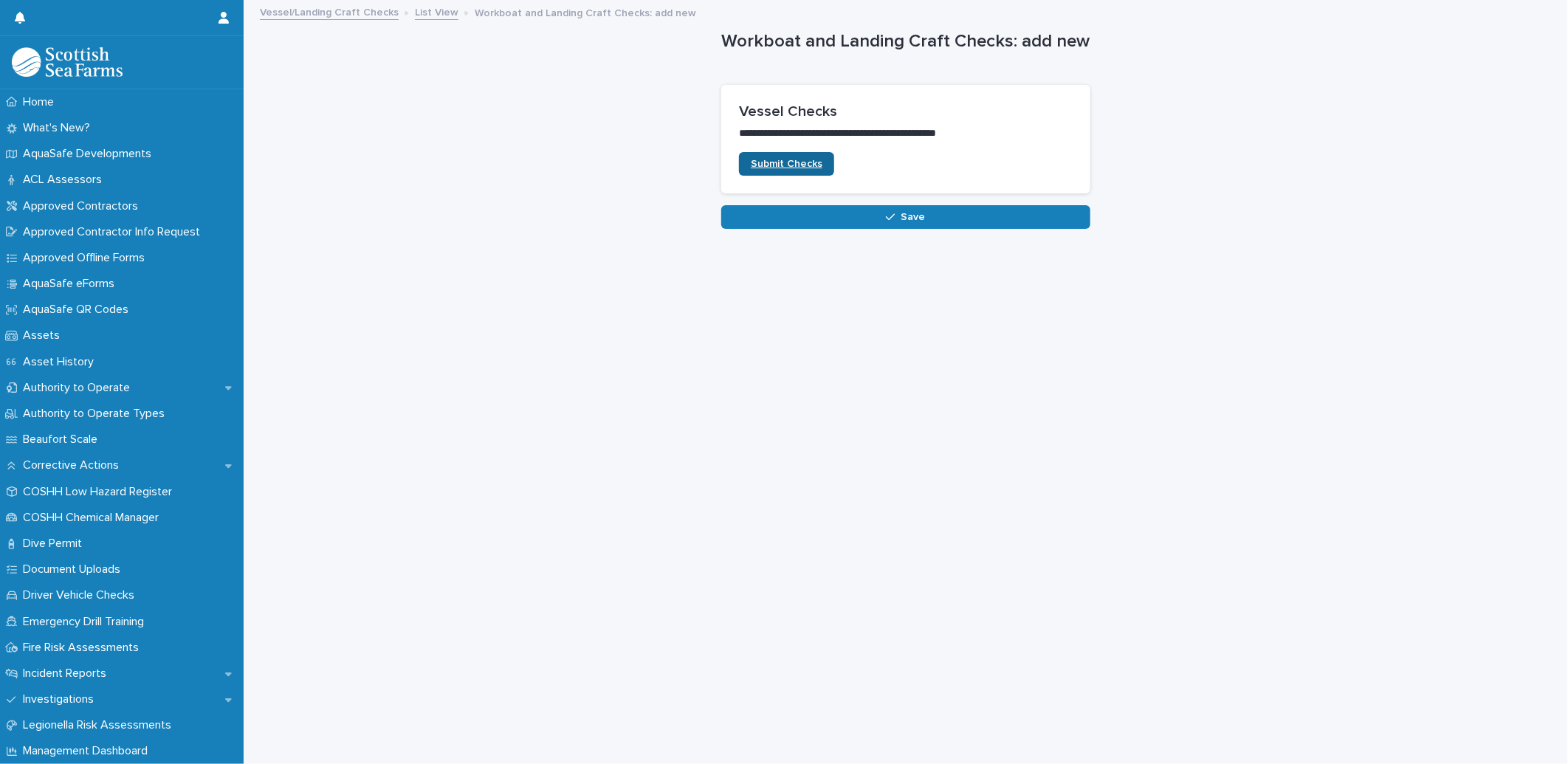
click at [756, 157] on link "Submit Checks" at bounding box center [786, 163] width 95 height 24
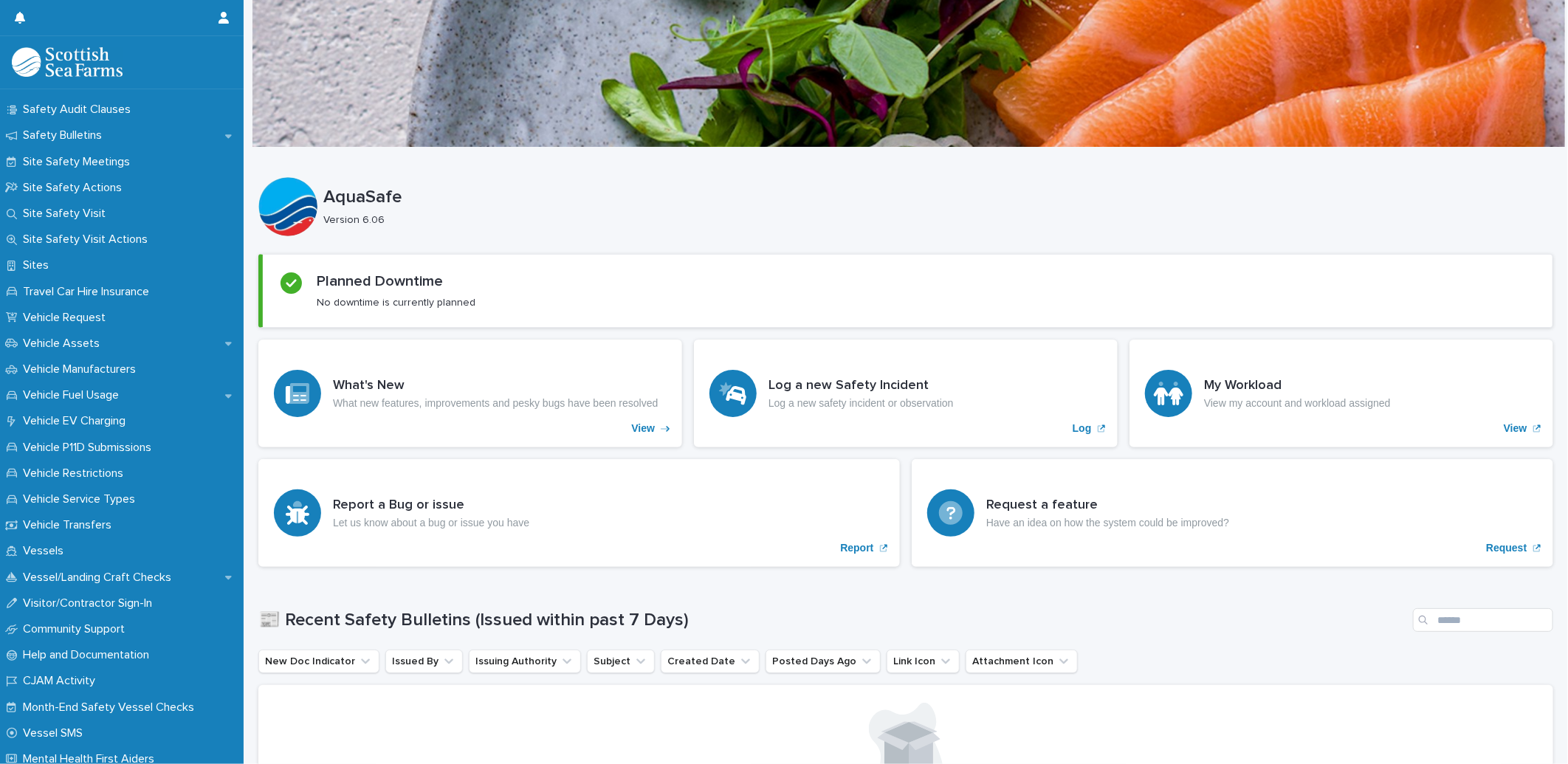
scroll to position [974, 0]
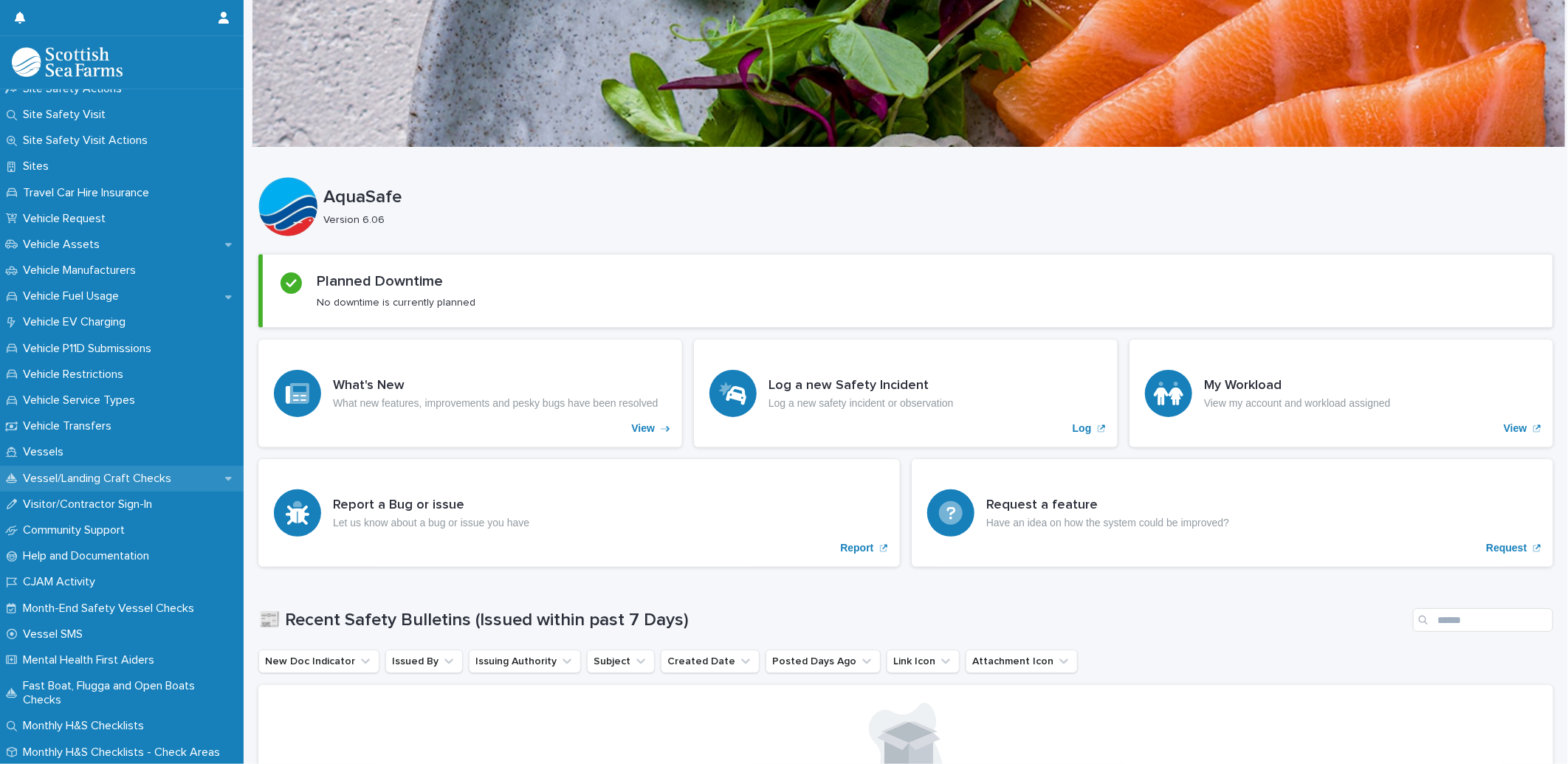
click at [58, 480] on p "Vessel/Landing Craft Checks" at bounding box center [100, 478] width 166 height 14
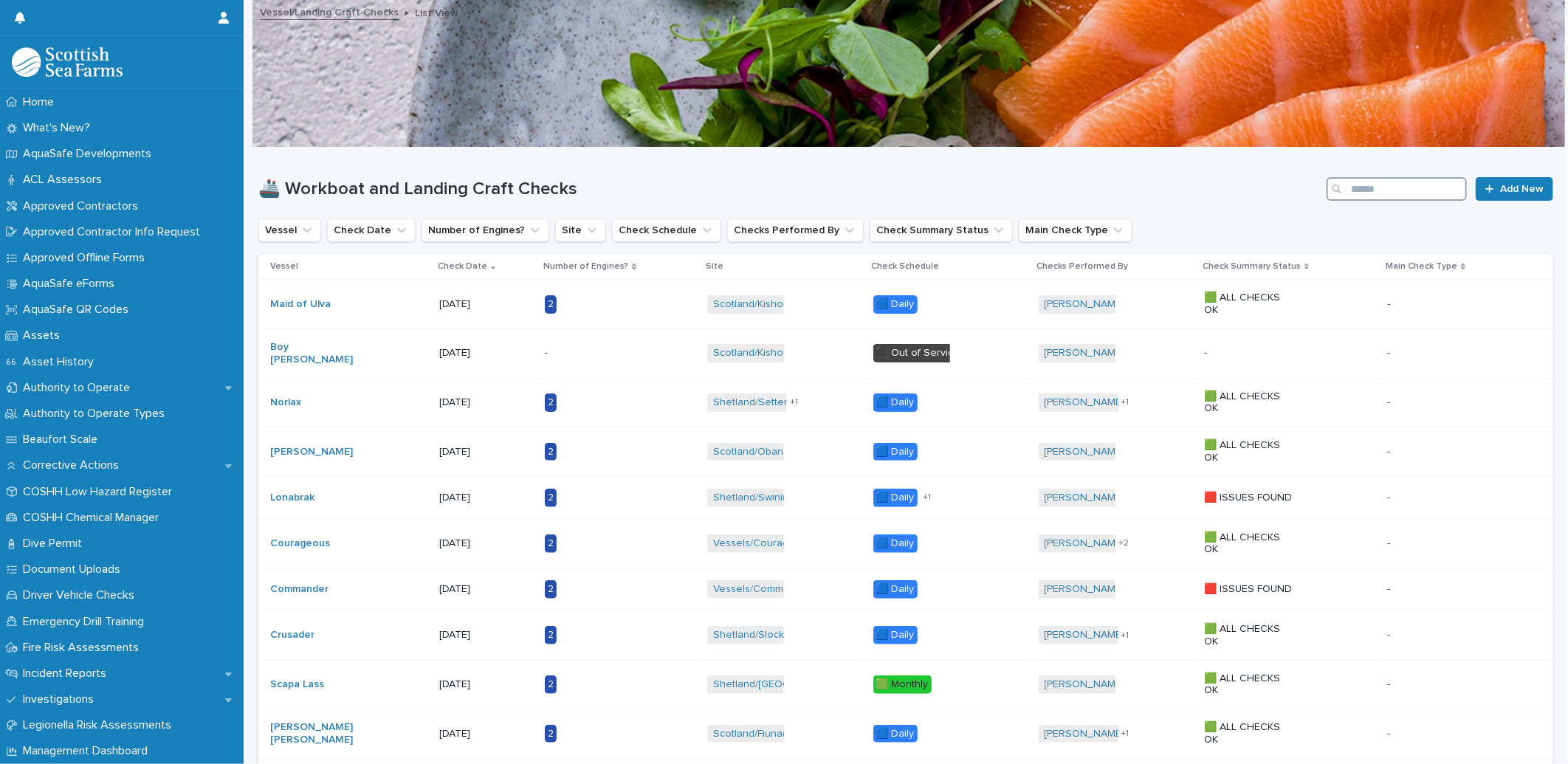
click at [1360, 191] on input "Search" at bounding box center [1396, 188] width 140 height 24
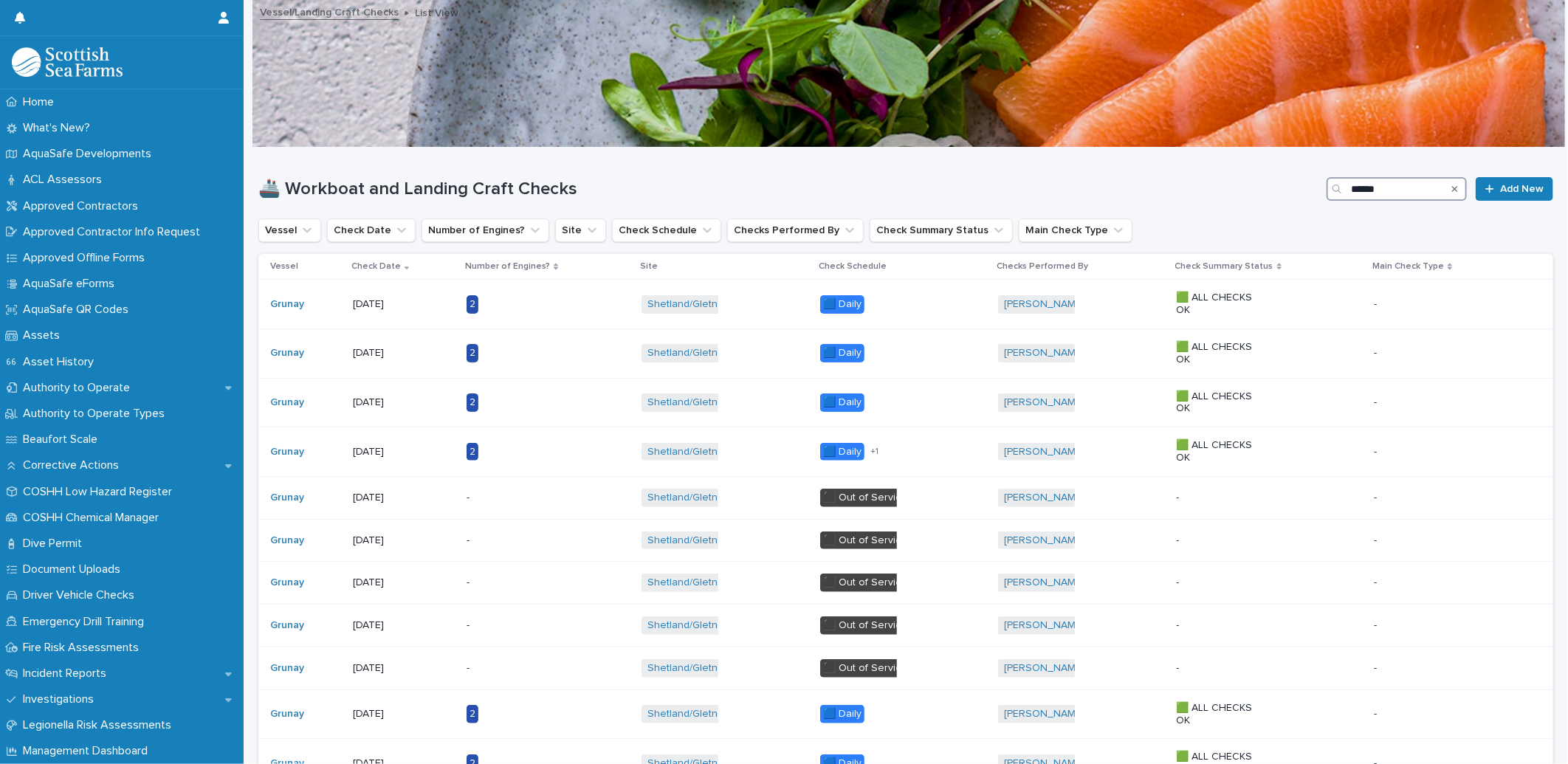
type input "******"
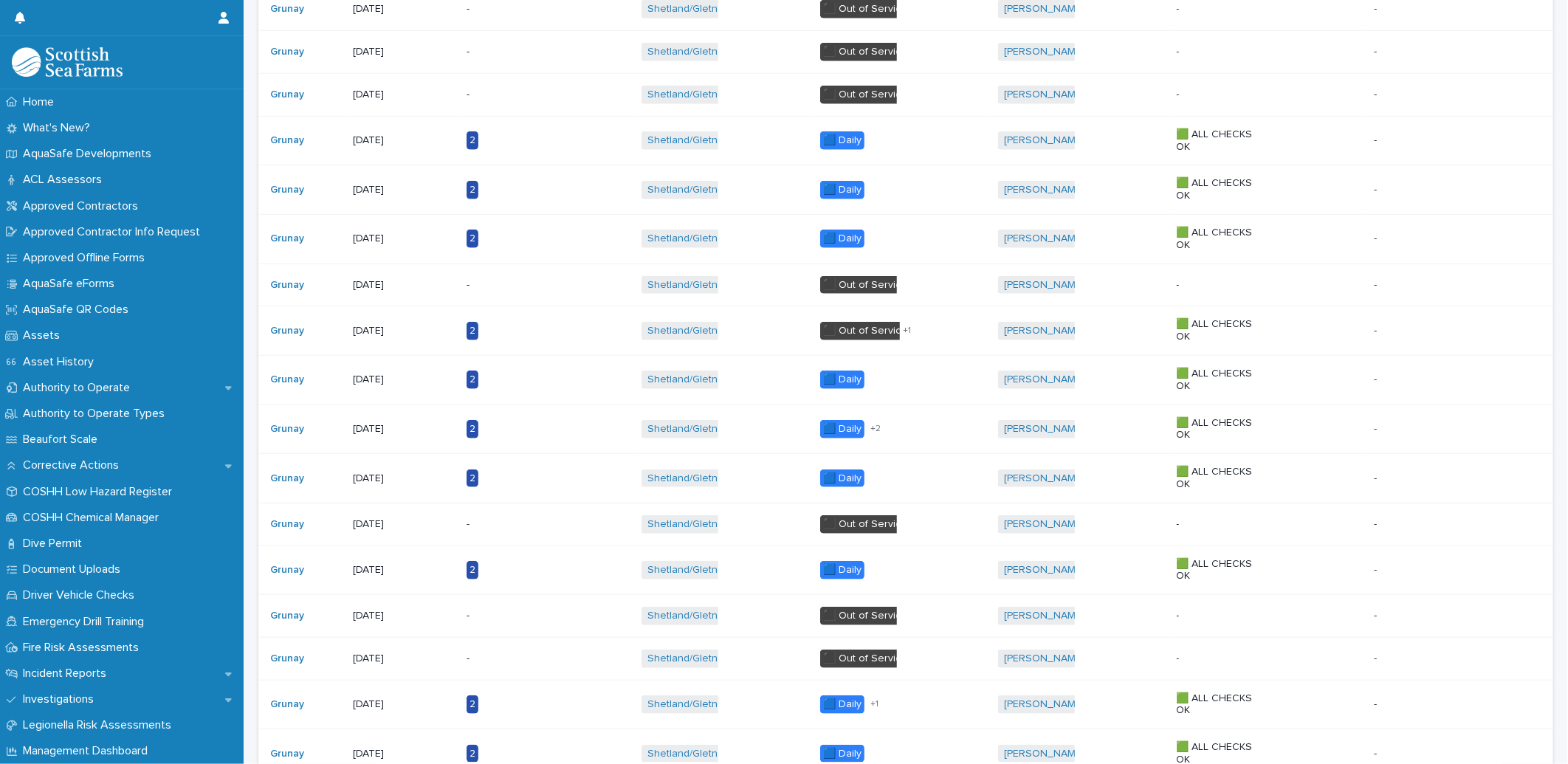
scroll to position [1058, 0]
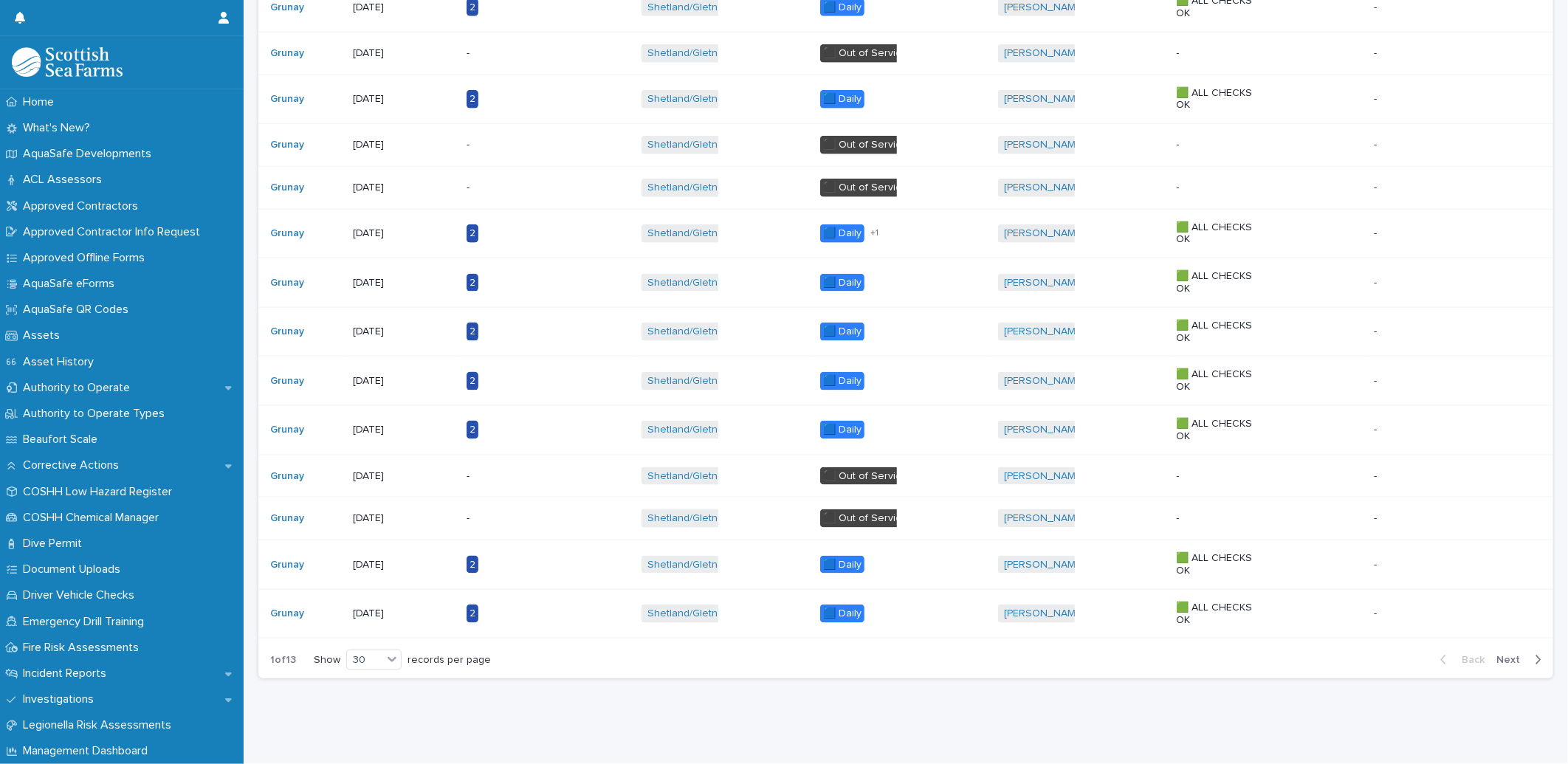
click at [1511, 655] on span "Next" at bounding box center [1512, 659] width 32 height 11
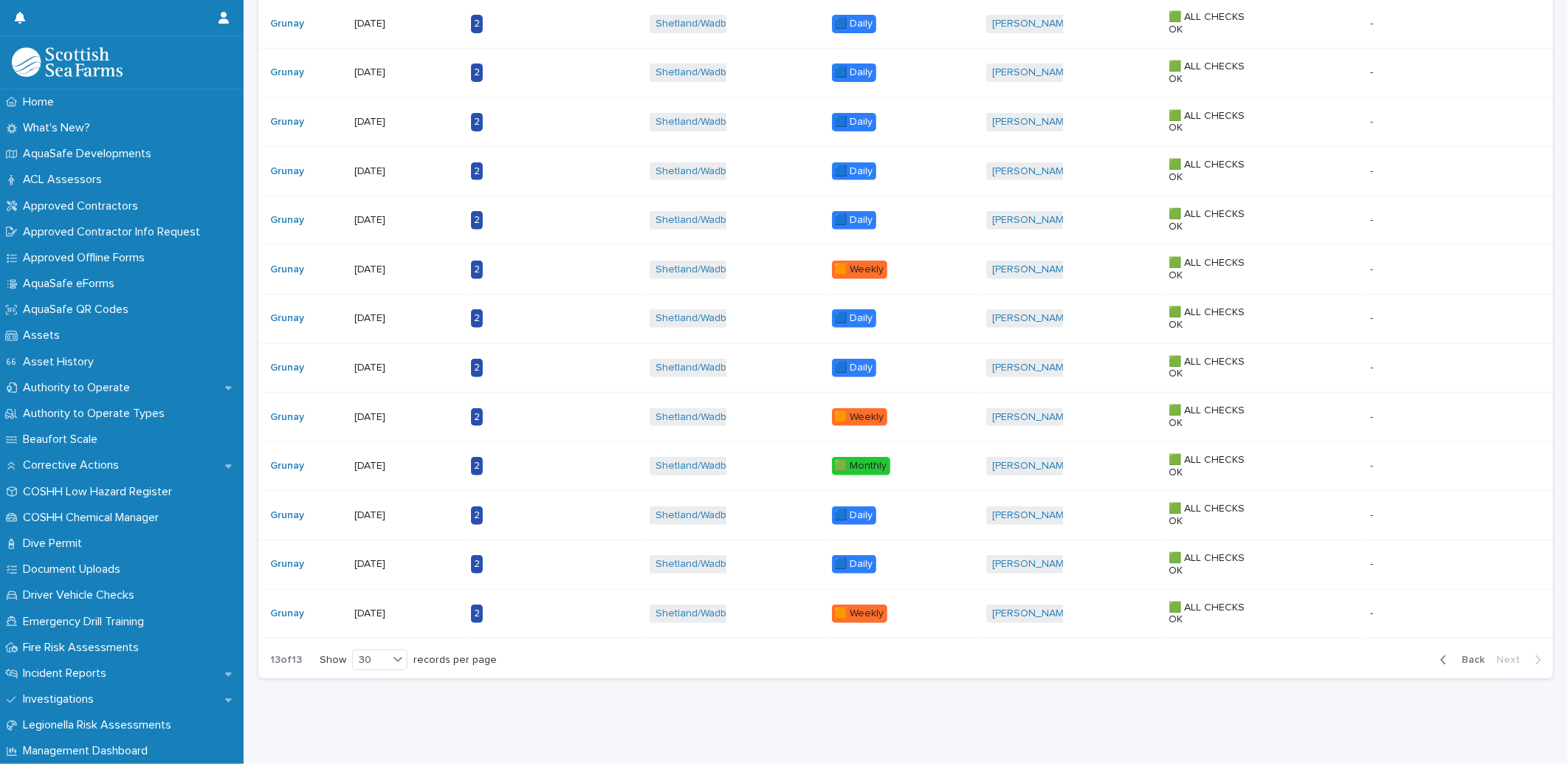
scroll to position [292, 0]
click at [1458, 655] on span "Back" at bounding box center [1468, 659] width 32 height 11
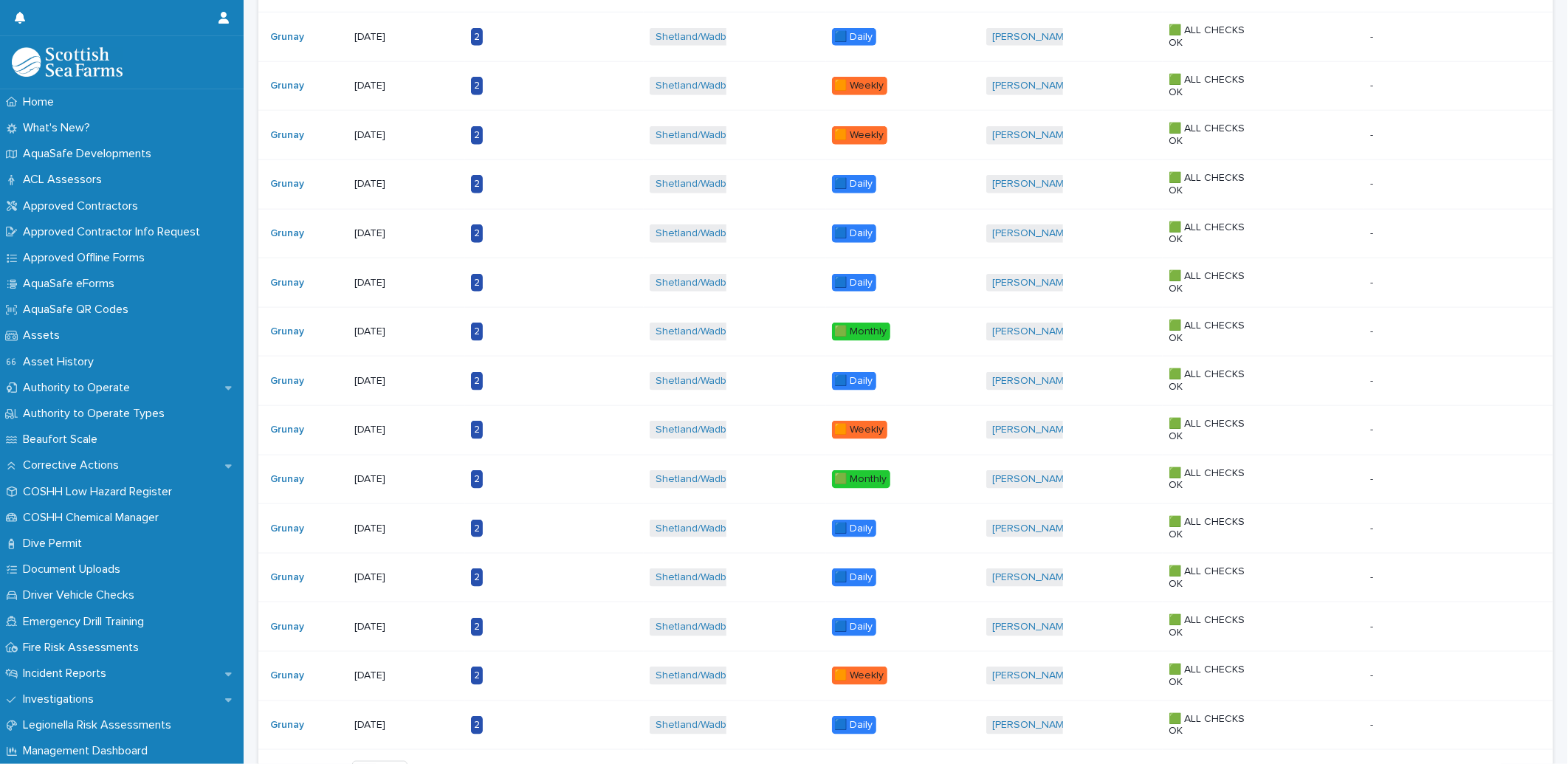
scroll to position [1129, 0]
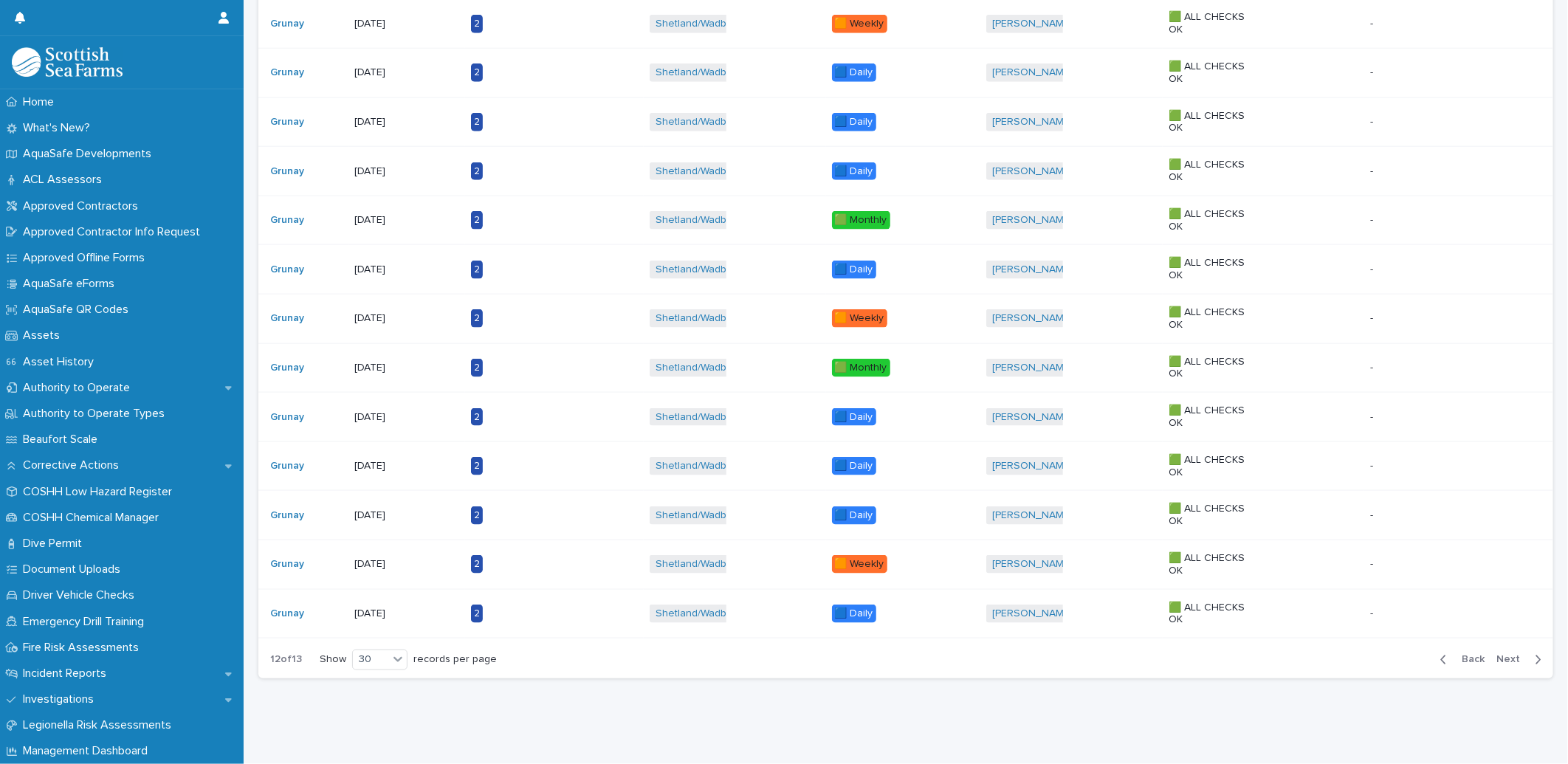
click at [1463, 654] on div "Back Next" at bounding box center [1491, 659] width 125 height 36
click at [1458, 655] on span "Back" at bounding box center [1468, 659] width 32 height 11
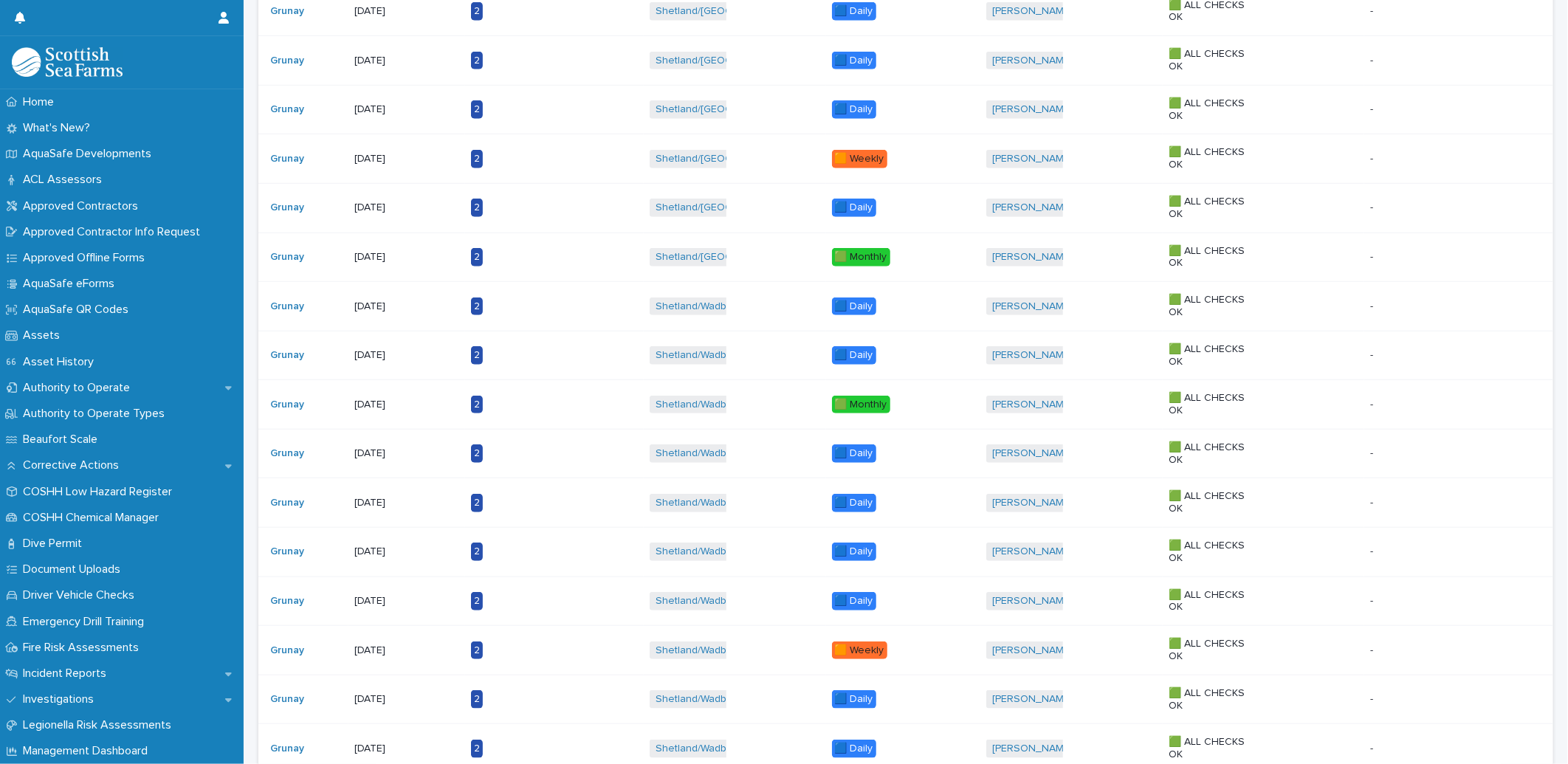
scroll to position [1129, 0]
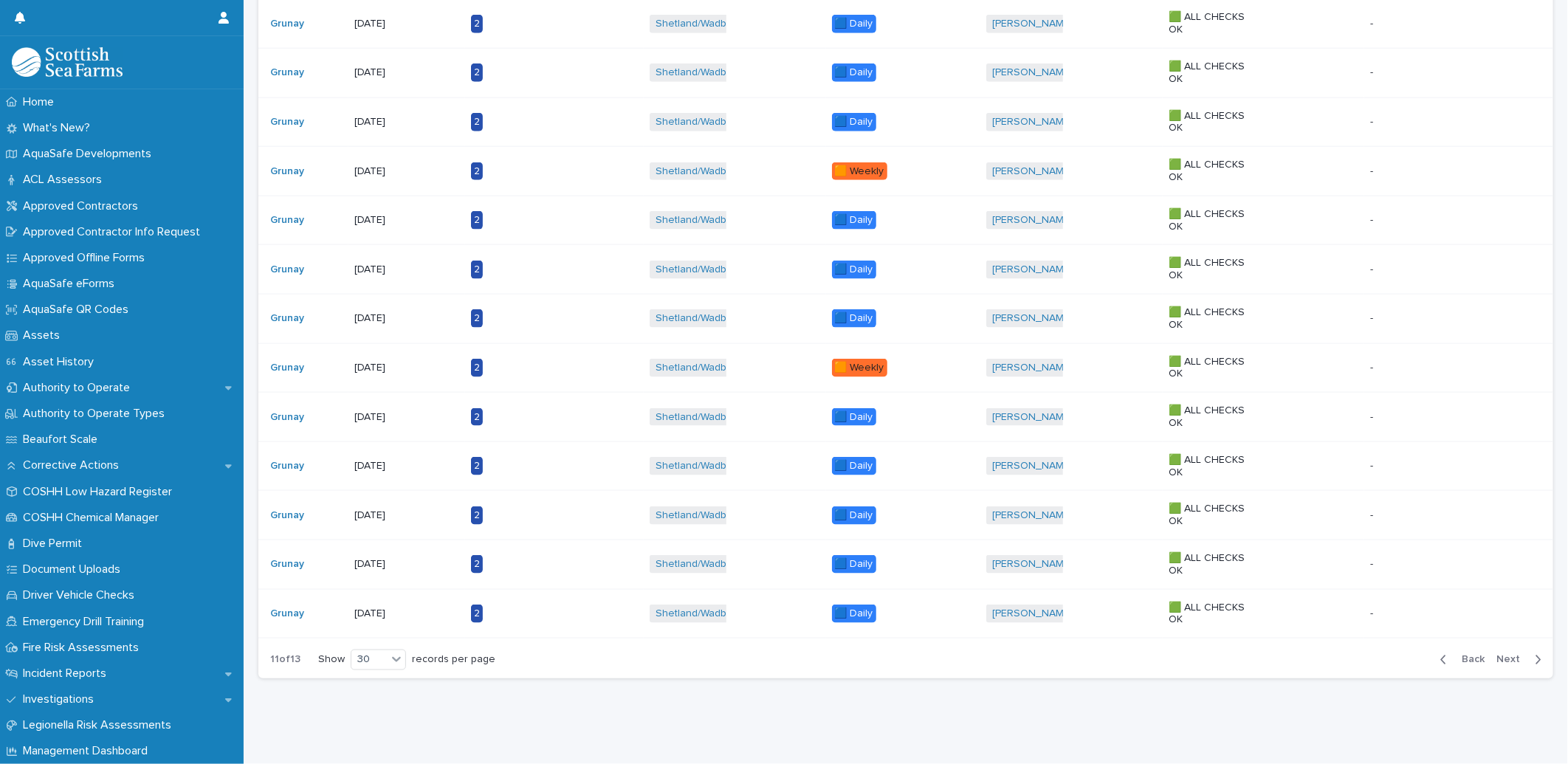
click at [1459, 653] on button "Back" at bounding box center [1459, 659] width 62 height 13
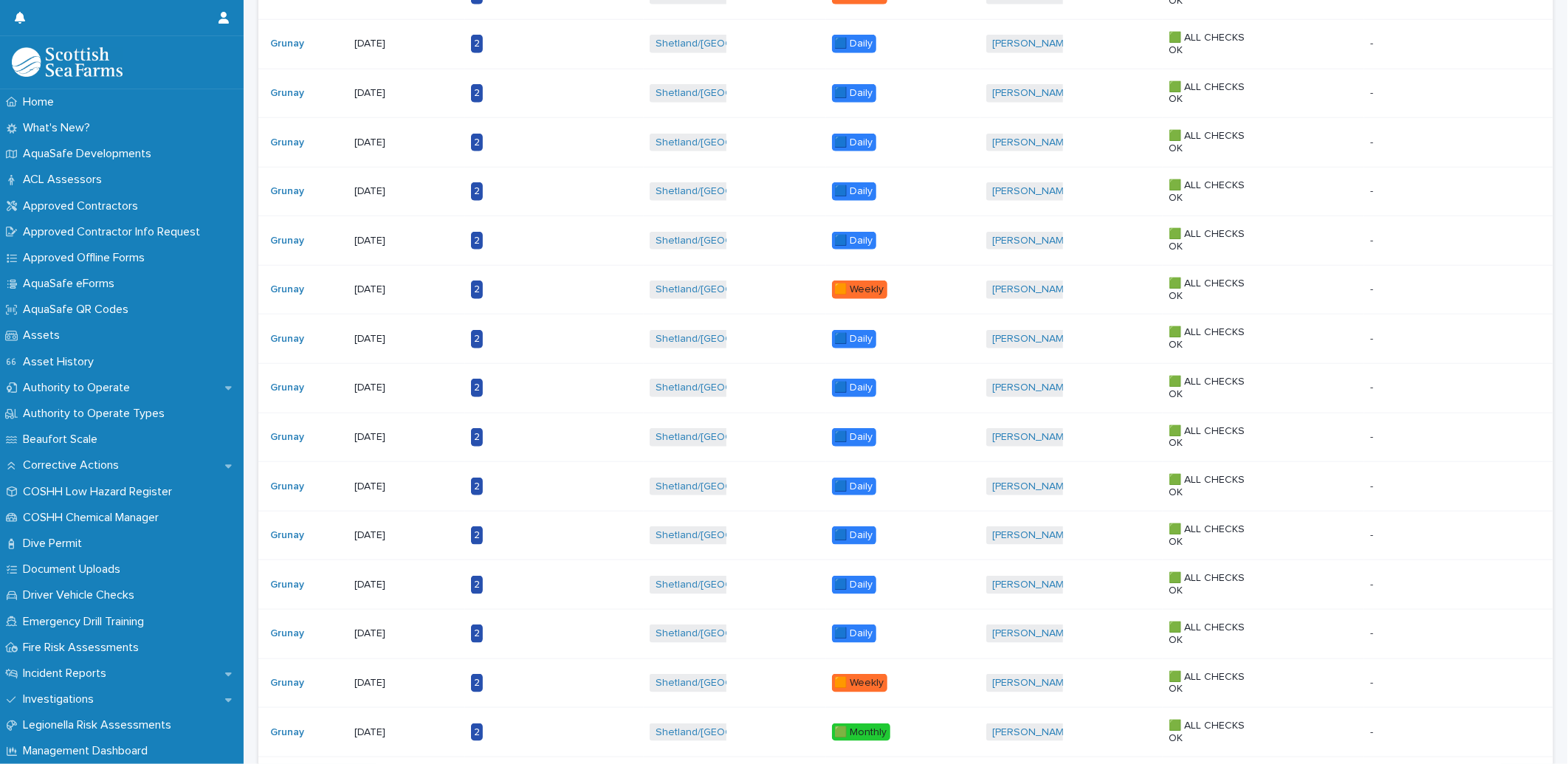
scroll to position [1129, 0]
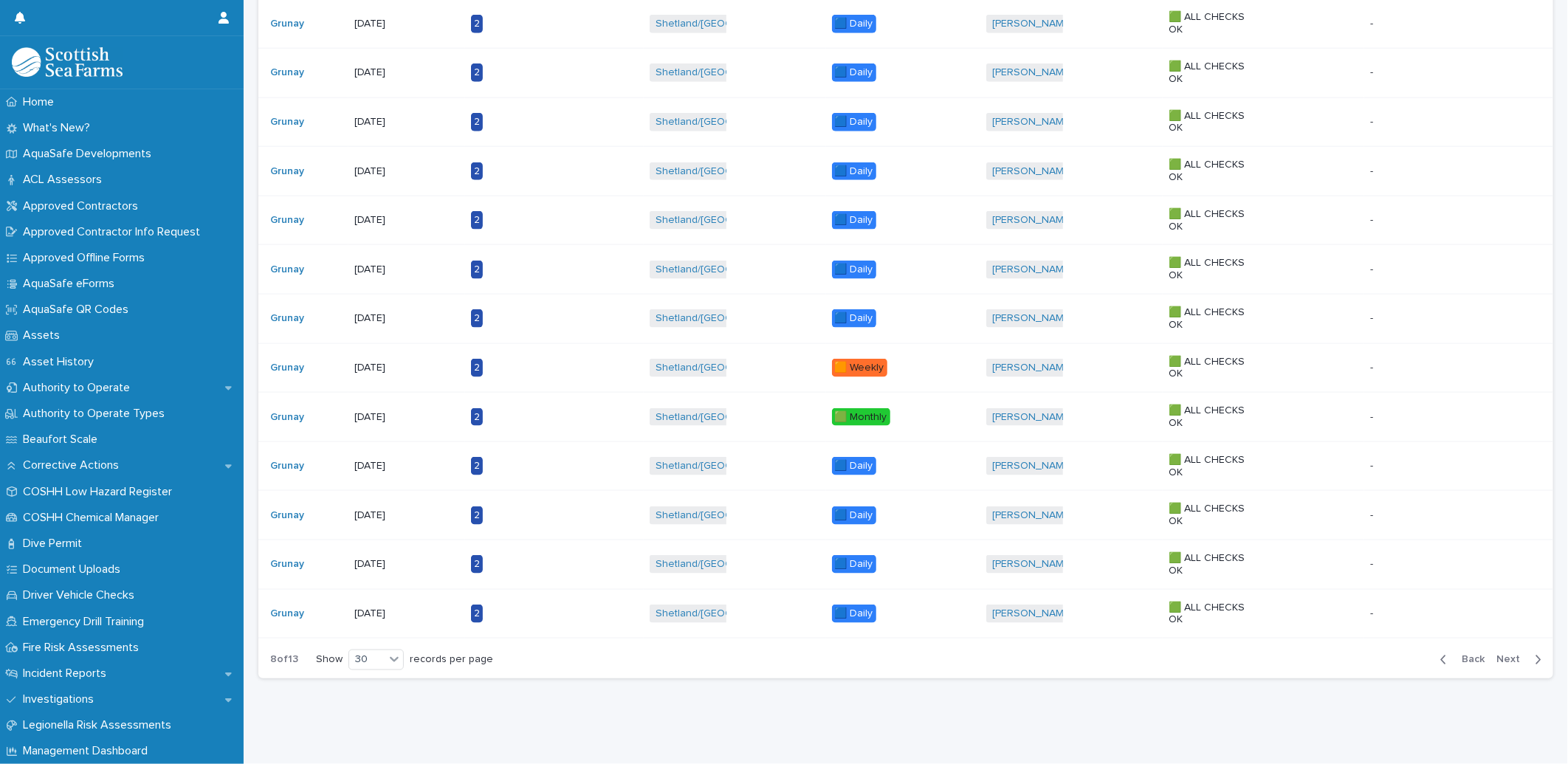
click at [1460, 655] on span "Back" at bounding box center [1468, 659] width 32 height 11
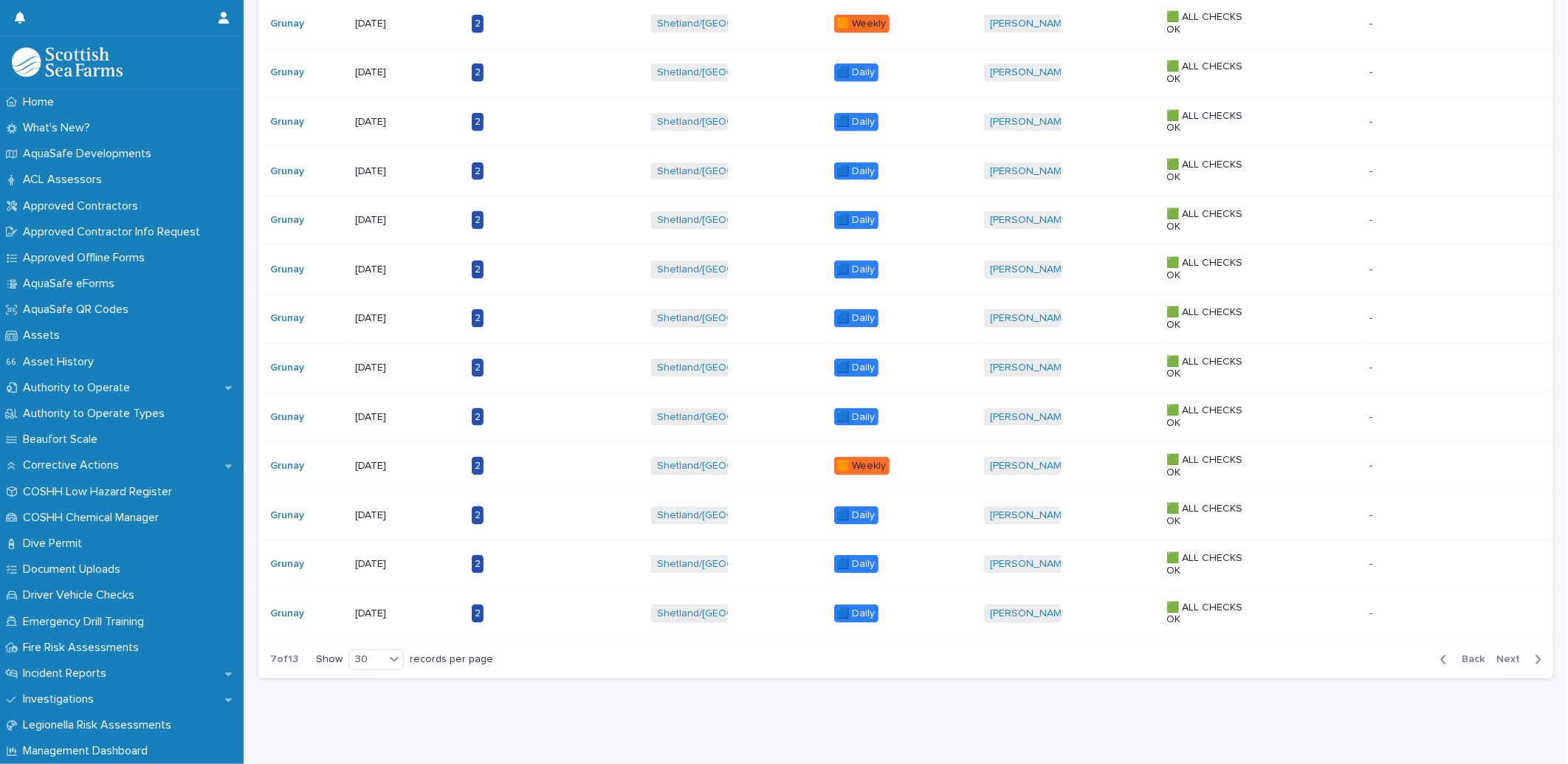
click at [1458, 655] on span "Back" at bounding box center [1468, 659] width 32 height 11
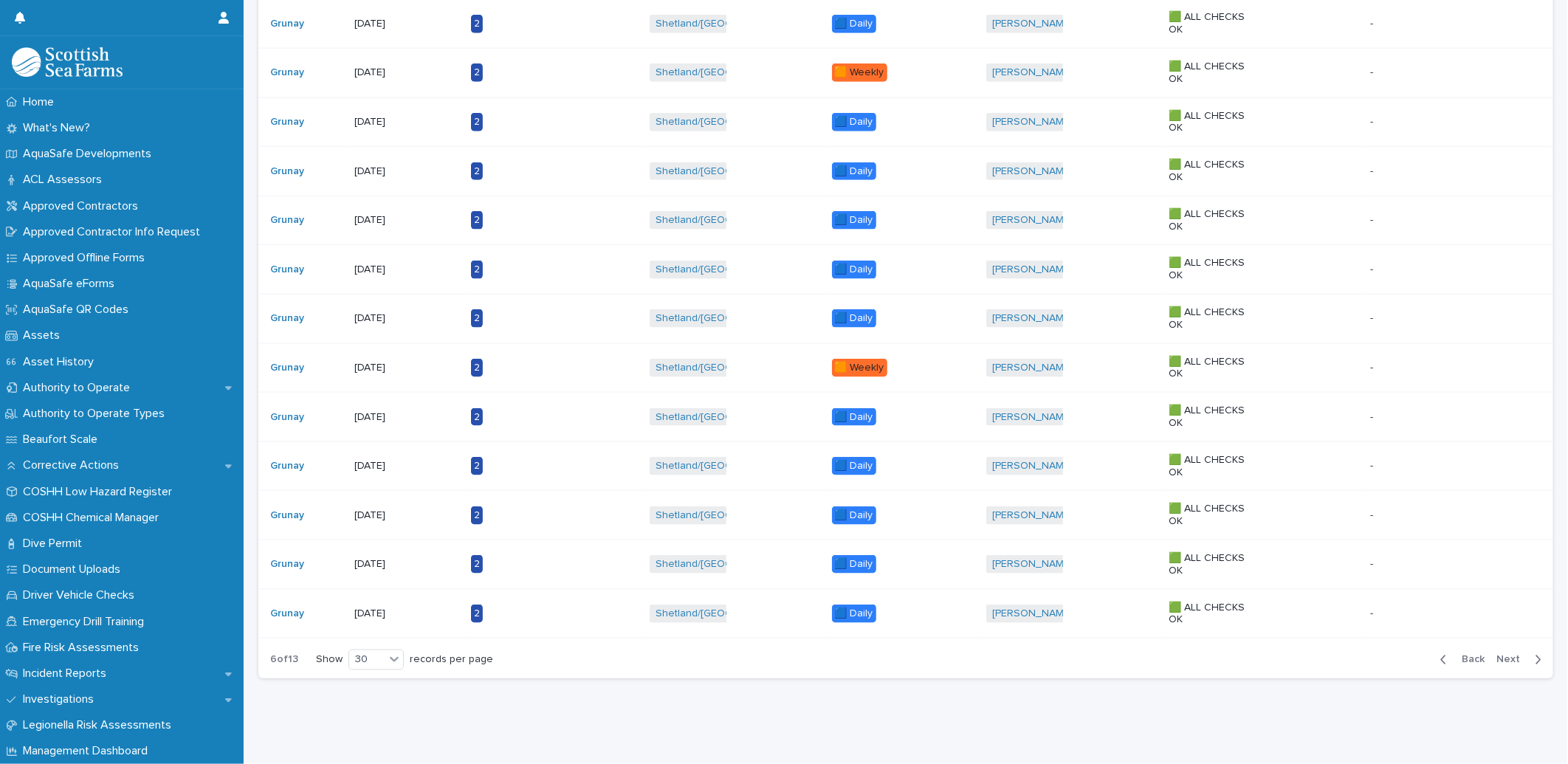
click at [1459, 655] on span "Back" at bounding box center [1468, 659] width 32 height 11
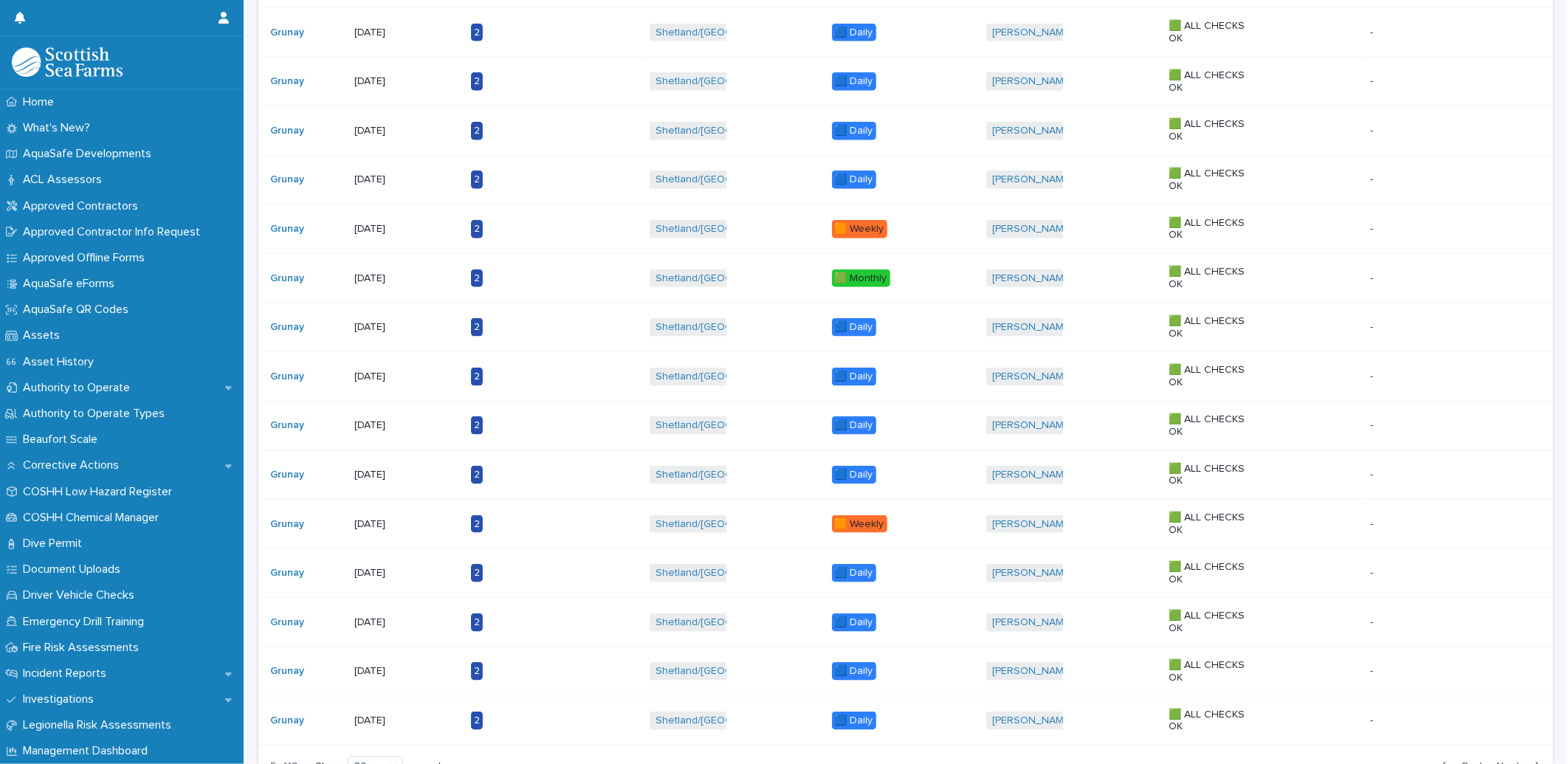
scroll to position [1129, 0]
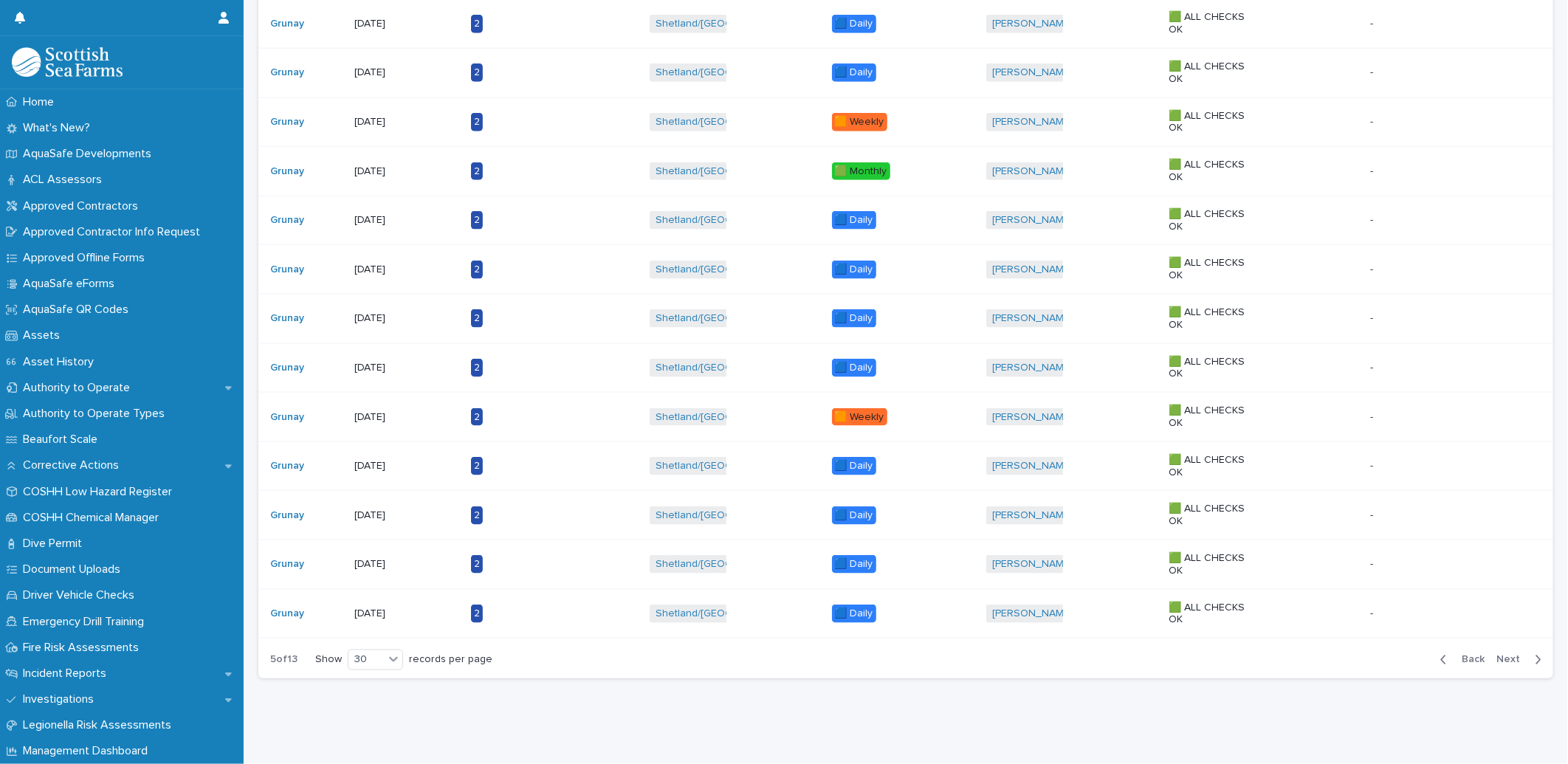
click at [1496, 655] on span "Next" at bounding box center [1512, 659] width 32 height 11
click at [1506, 655] on span "Next" at bounding box center [1512, 659] width 32 height 11
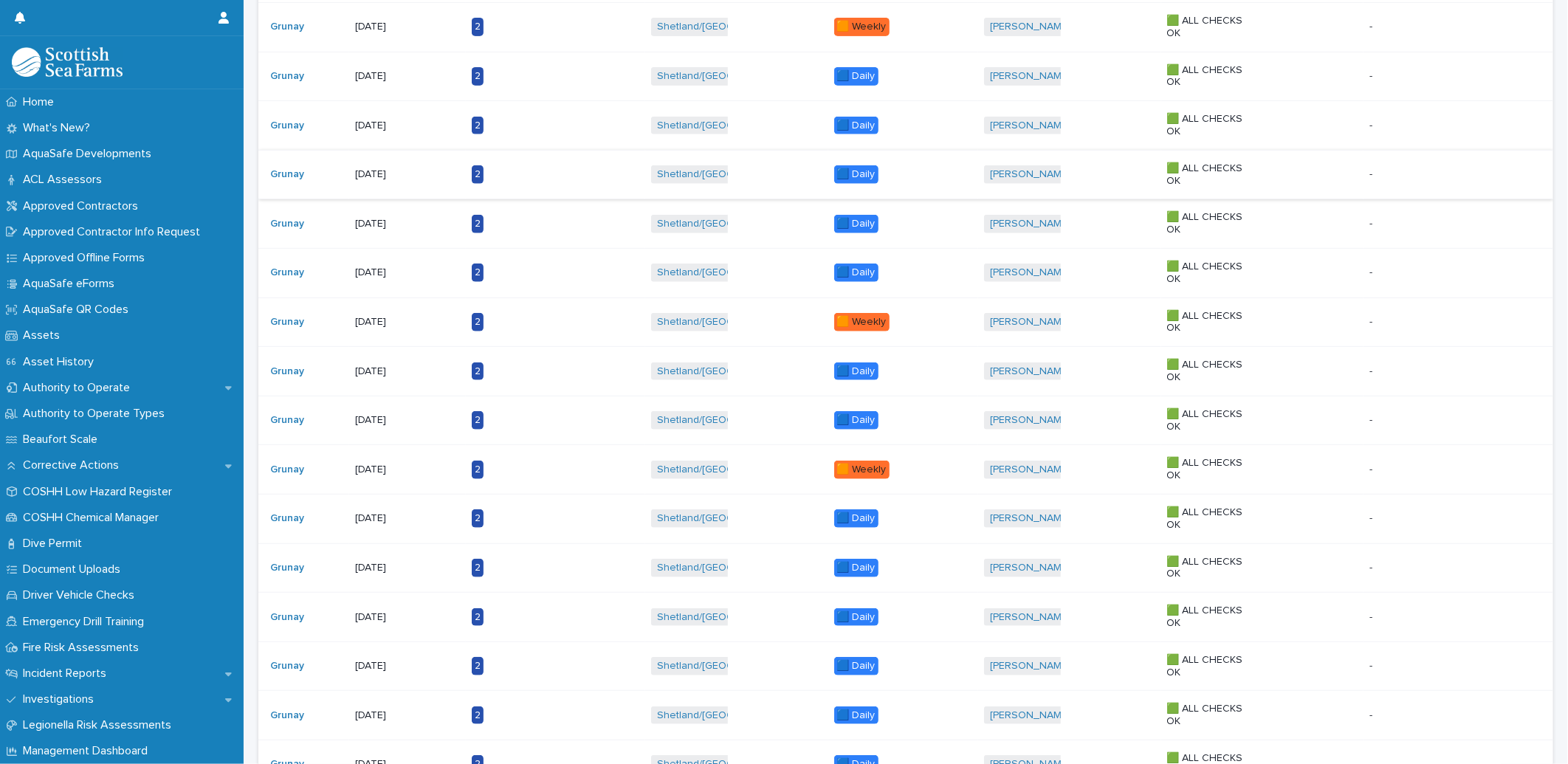
scroll to position [308, 0]
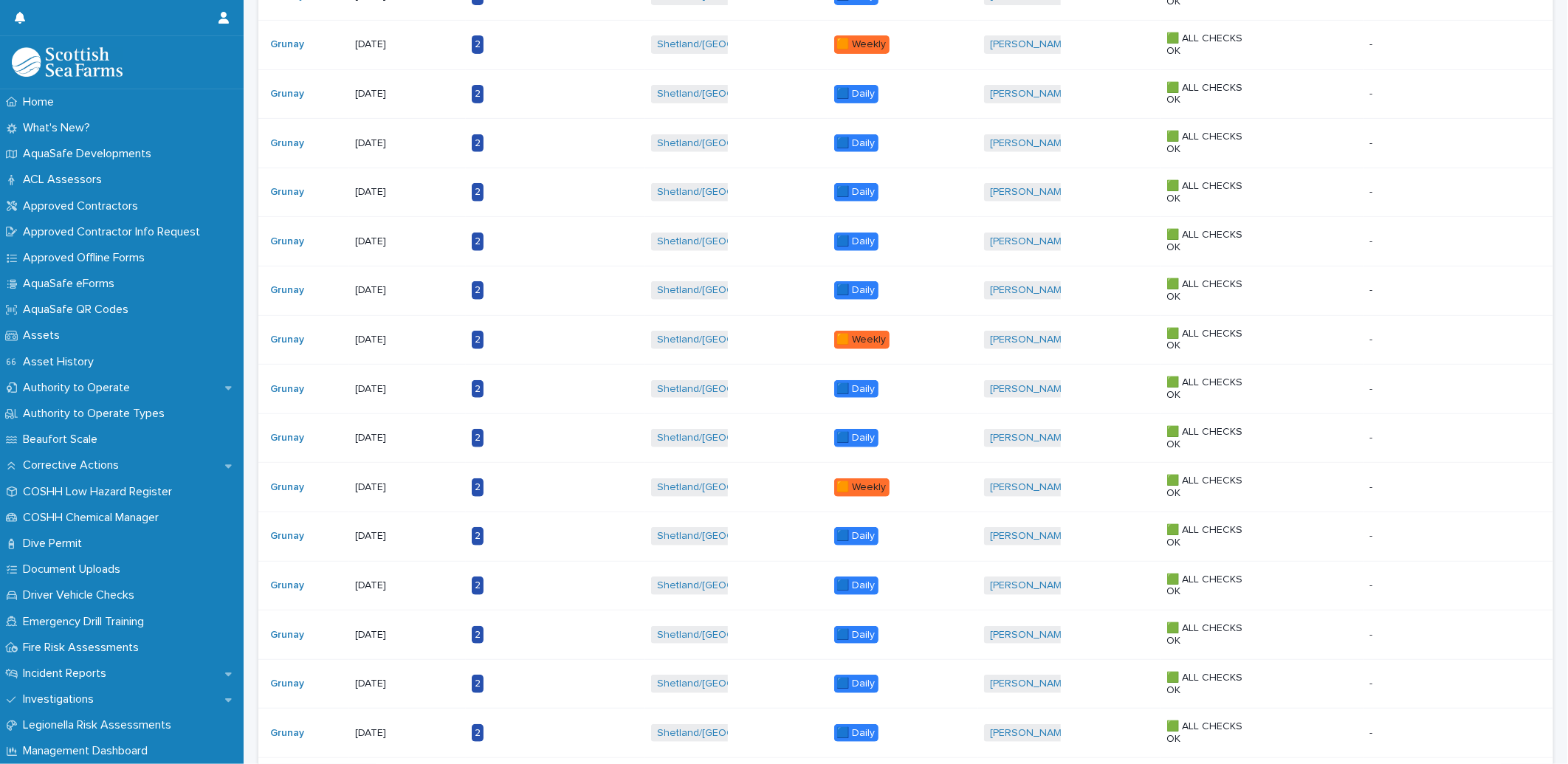
click at [376, 282] on div "[DATE]" at bounding box center [402, 289] width 92 height 15
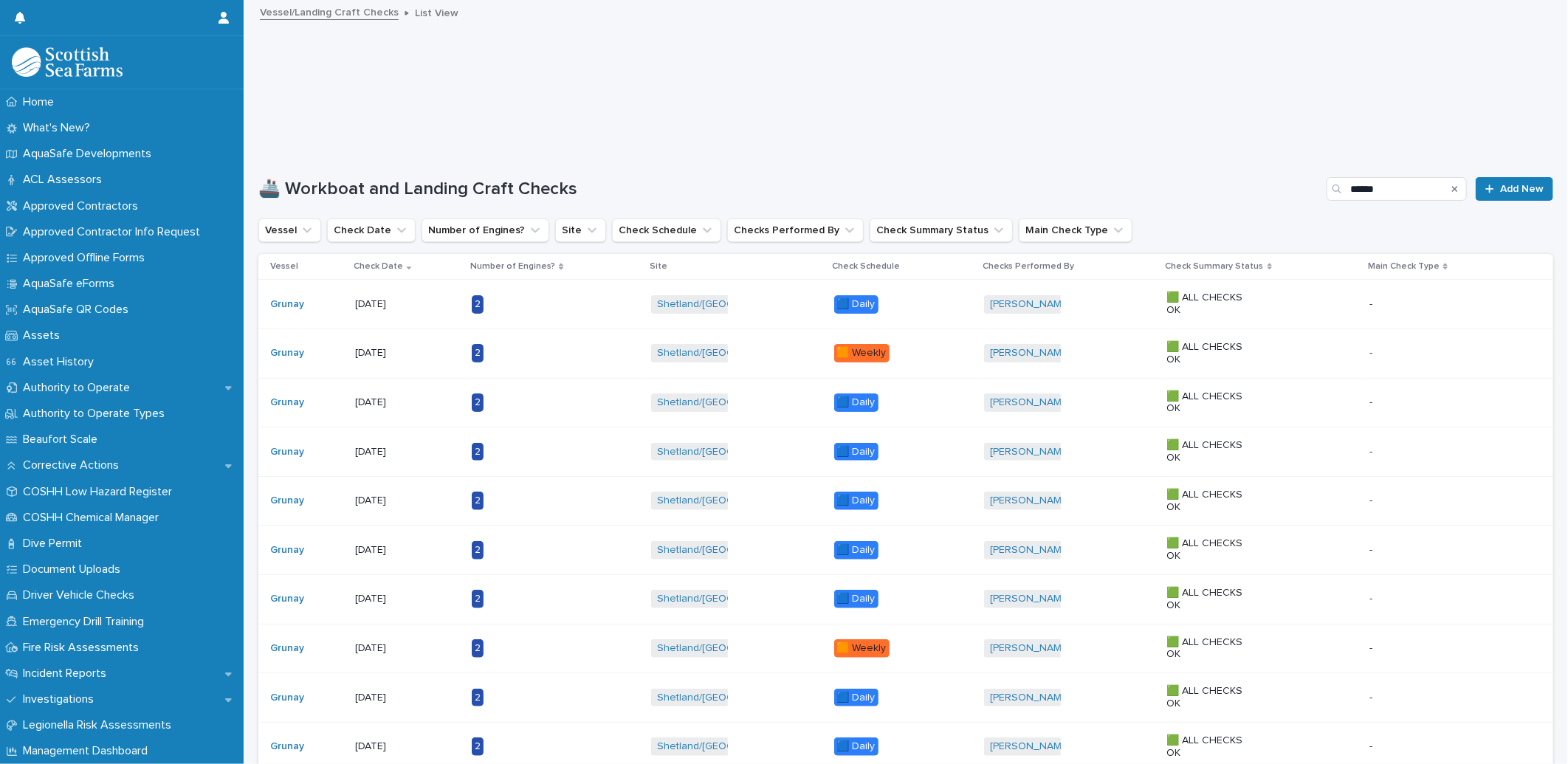
scroll to position [246, 0]
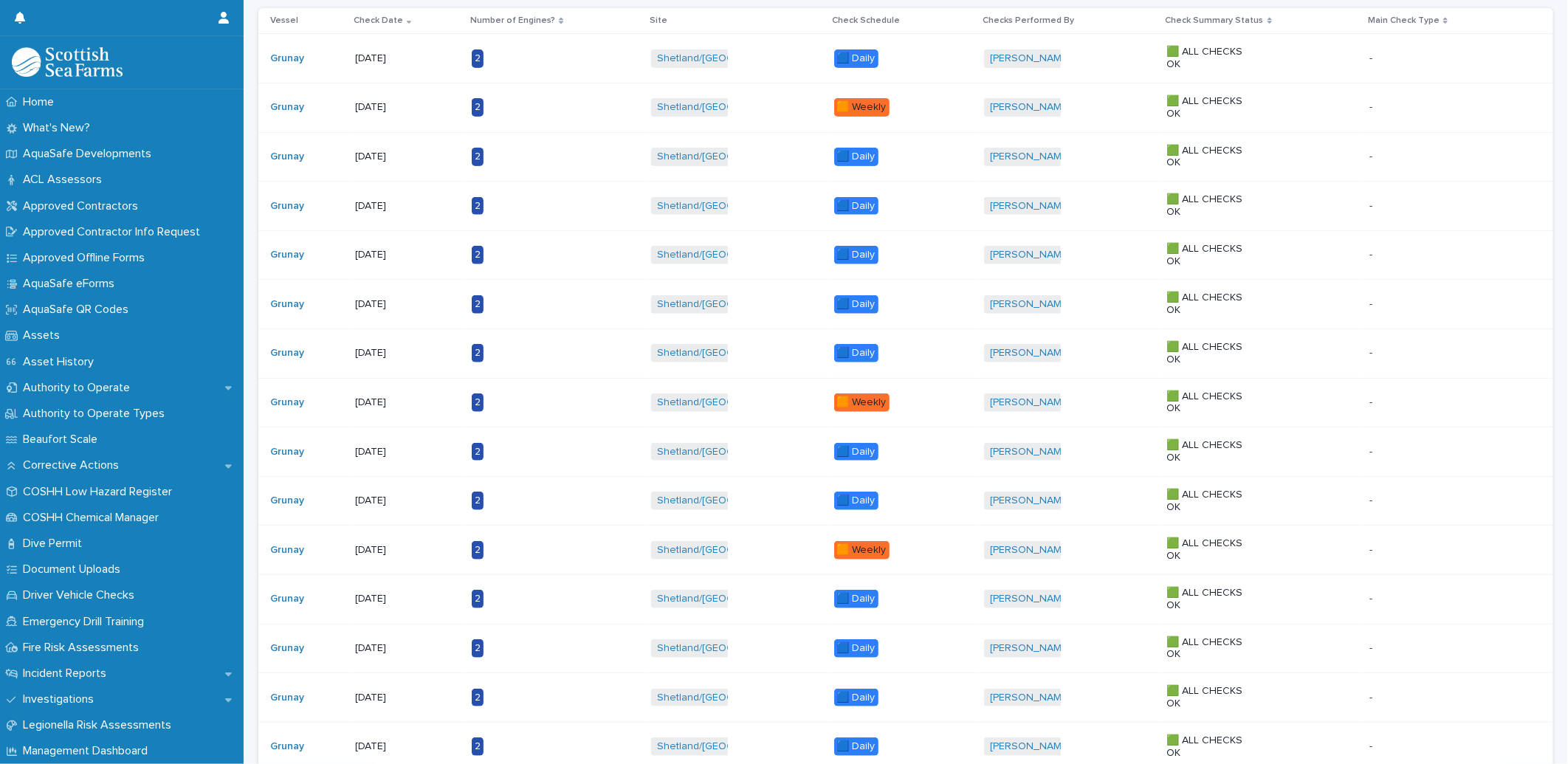
click at [393, 303] on p "[DATE]" at bounding box center [402, 304] width 92 height 12
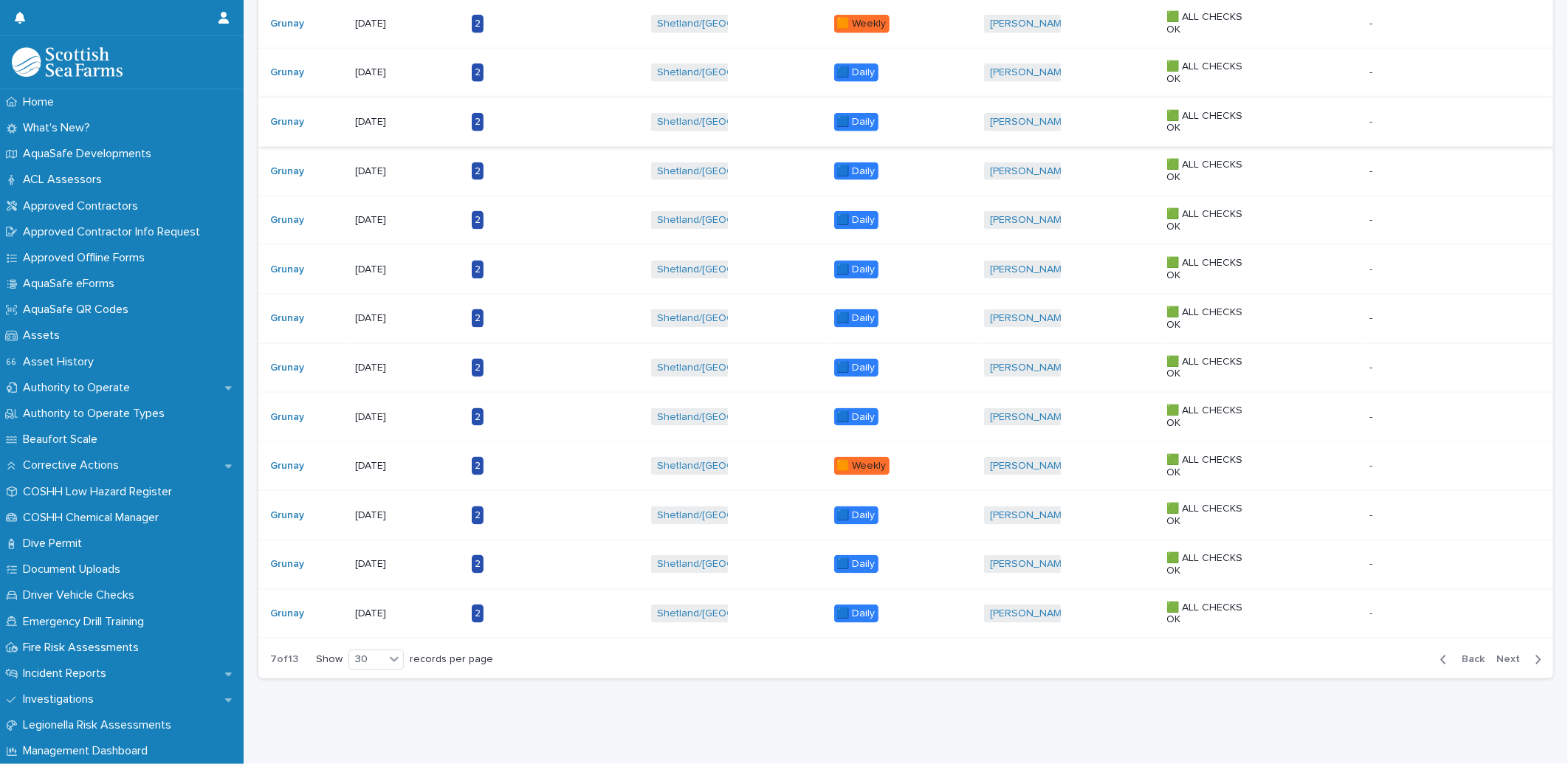
scroll to position [1046, 0]
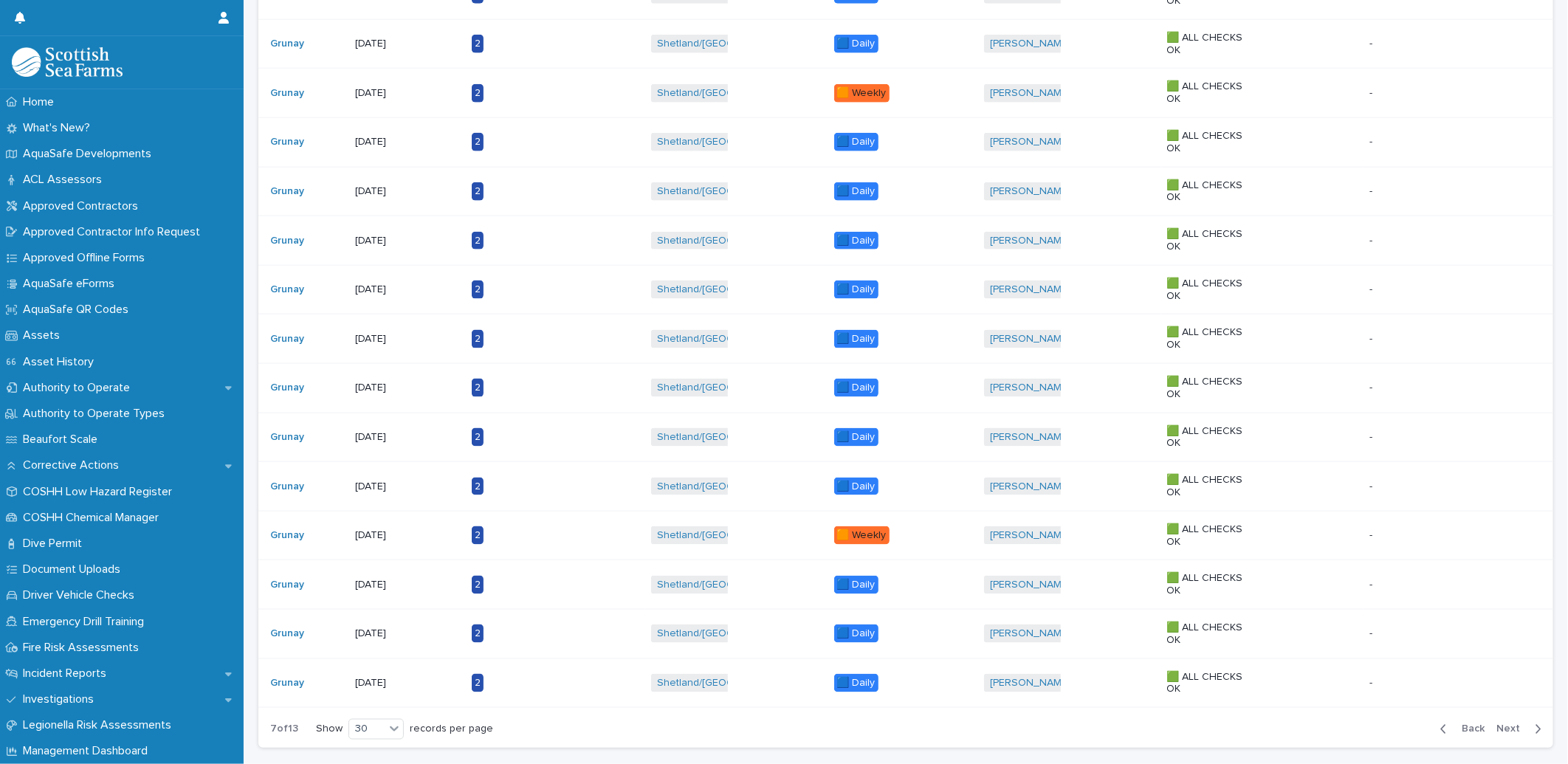
click at [385, 334] on p "[DATE]" at bounding box center [402, 338] width 92 height 12
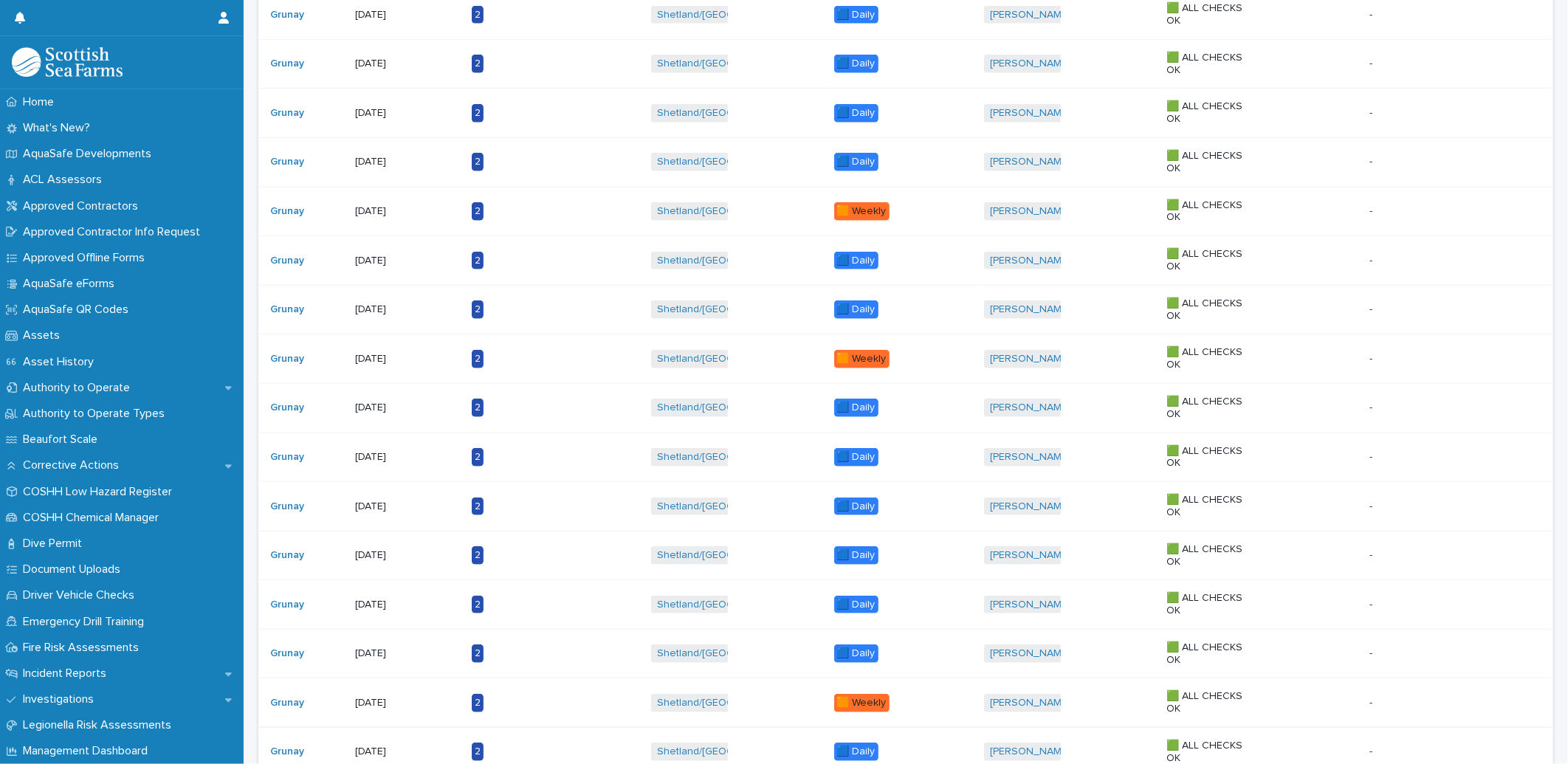
scroll to position [655, 0]
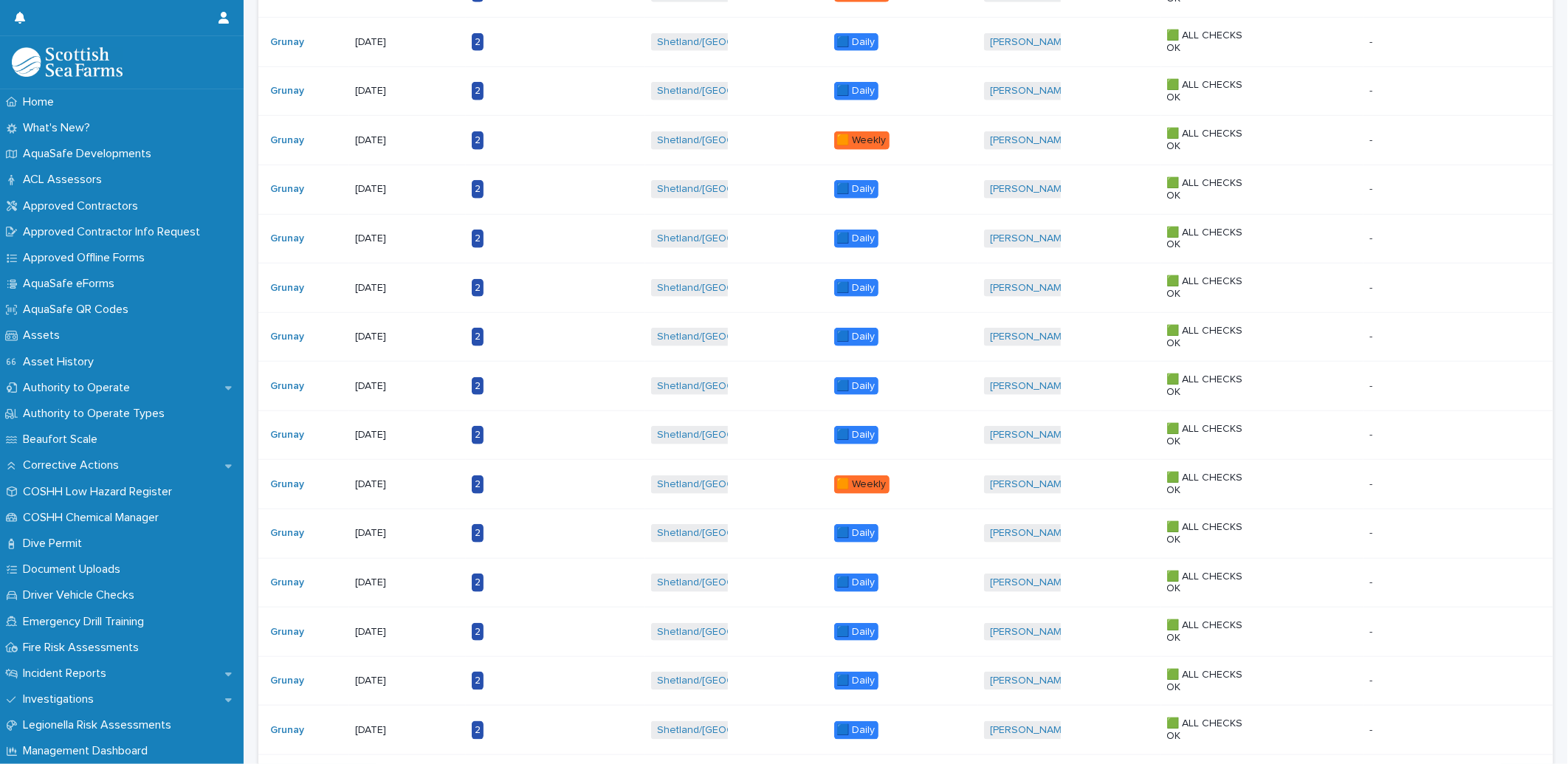
click at [380, 536] on p "[DATE]" at bounding box center [402, 533] width 92 height 12
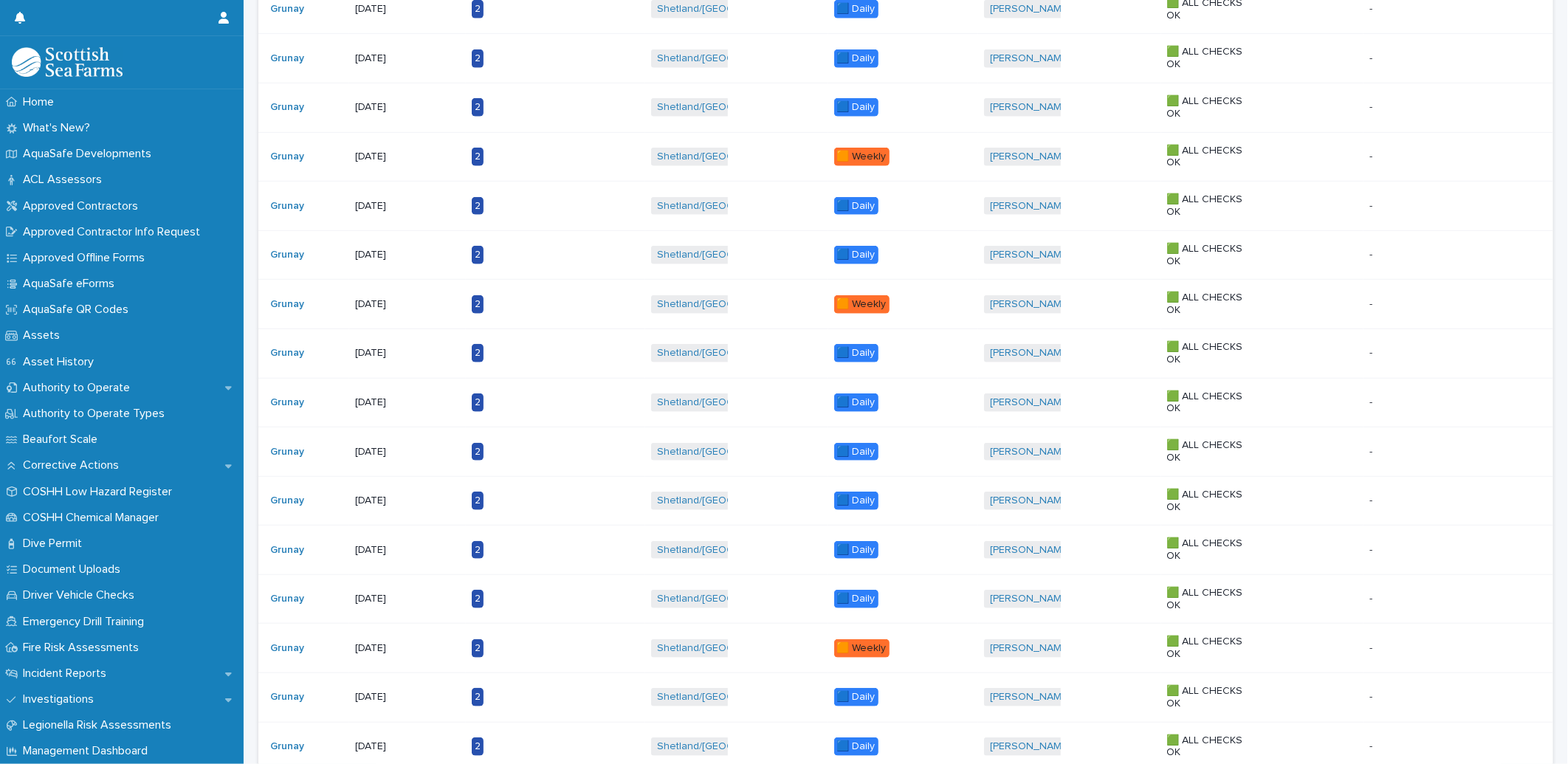
click at [384, 594] on p "[DATE]" at bounding box center [402, 599] width 92 height 12
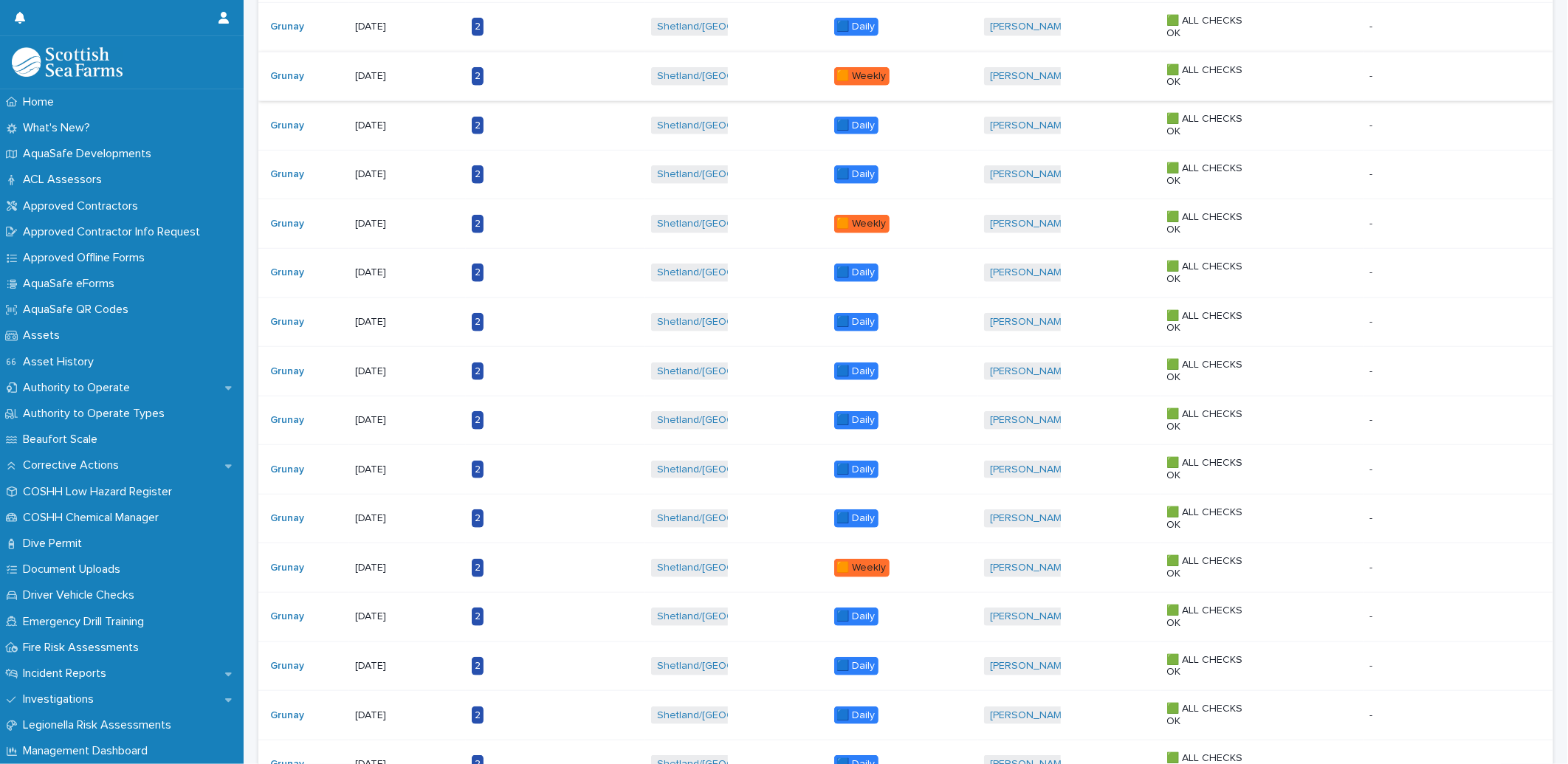
scroll to position [573, 0]
click at [409, 472] on p "[DATE]" at bounding box center [402, 468] width 92 height 12
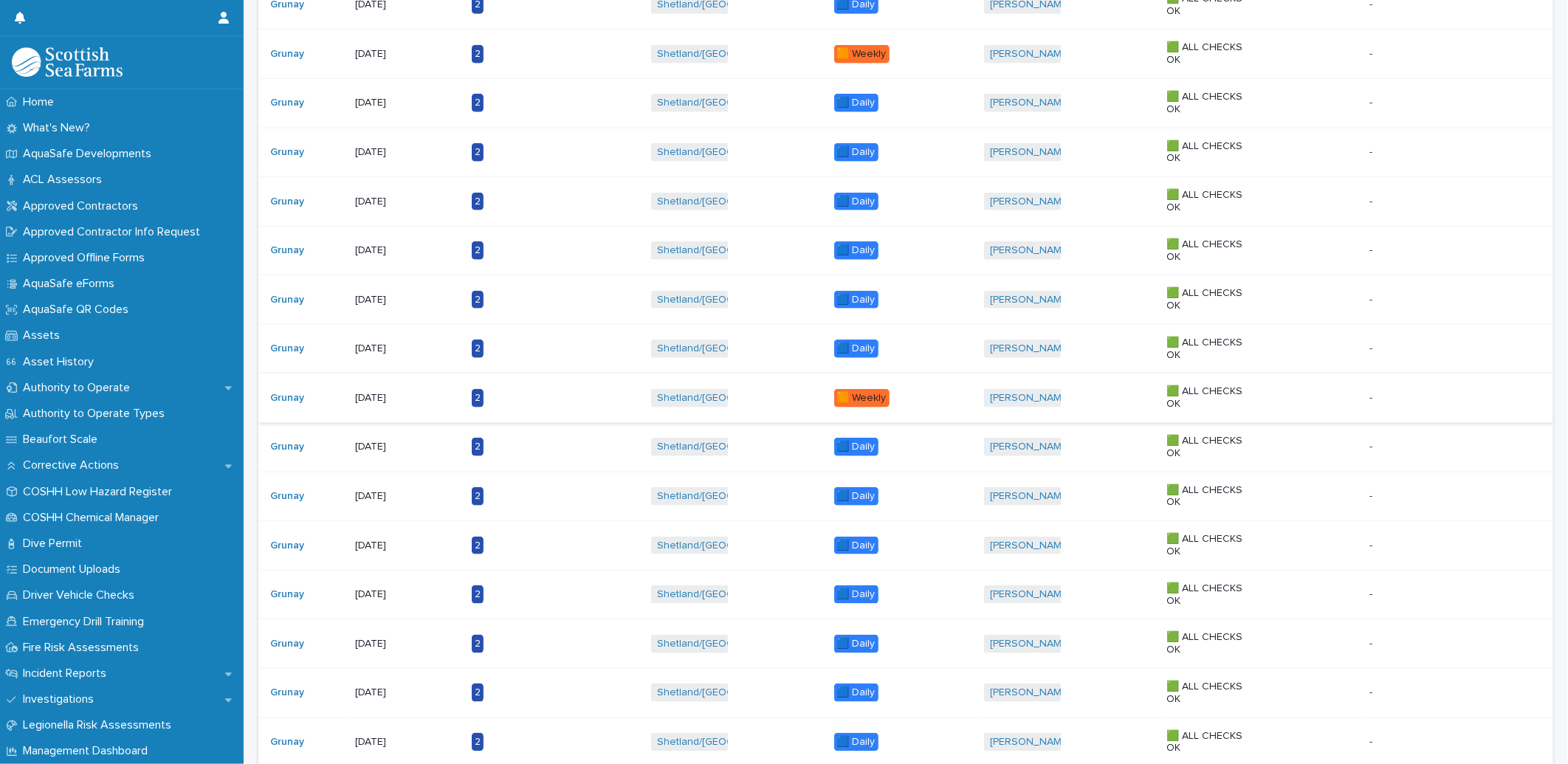
scroll to position [738, 0]
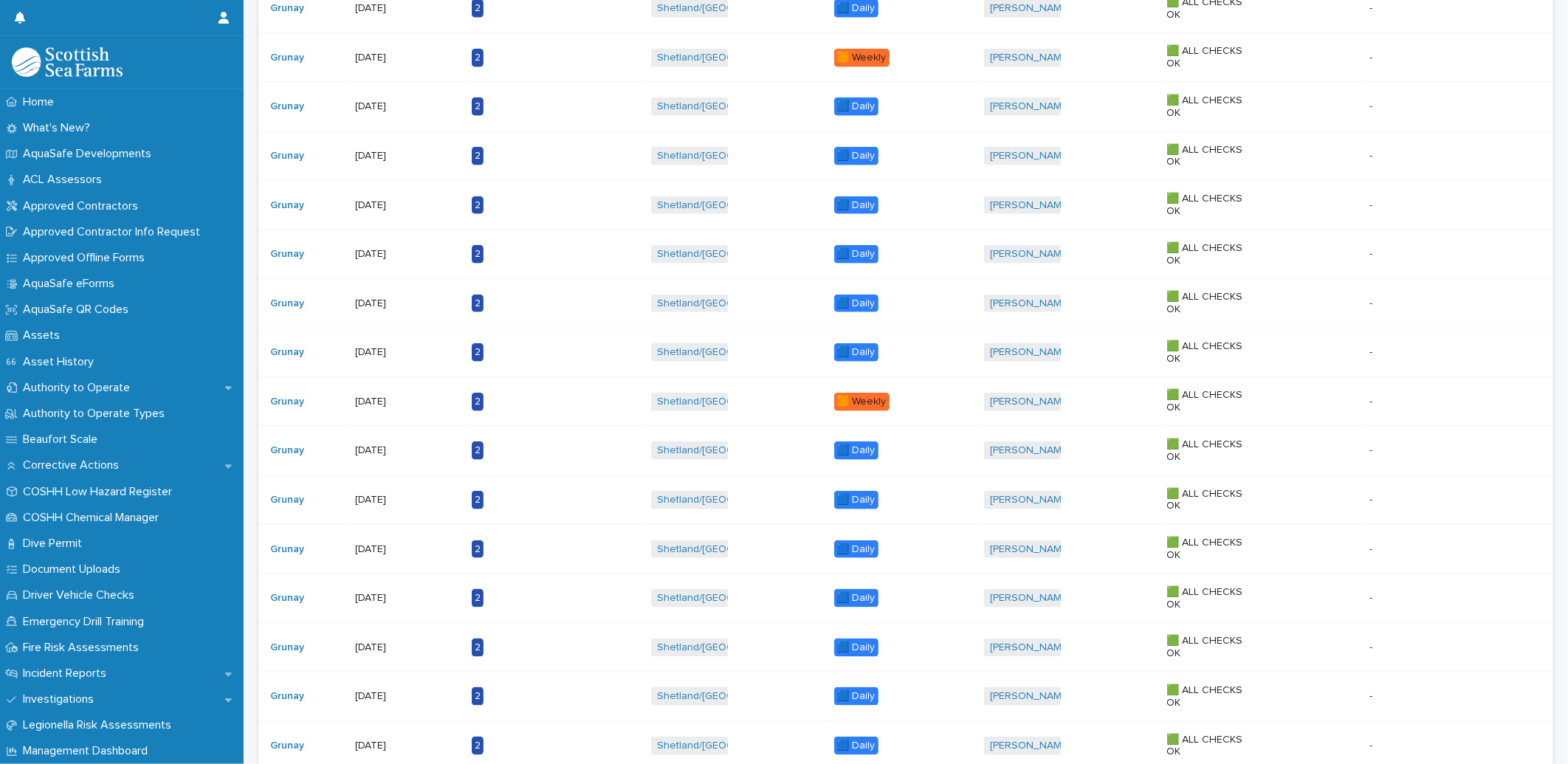
click at [377, 313] on div "[DATE]" at bounding box center [407, 303] width 105 height 24
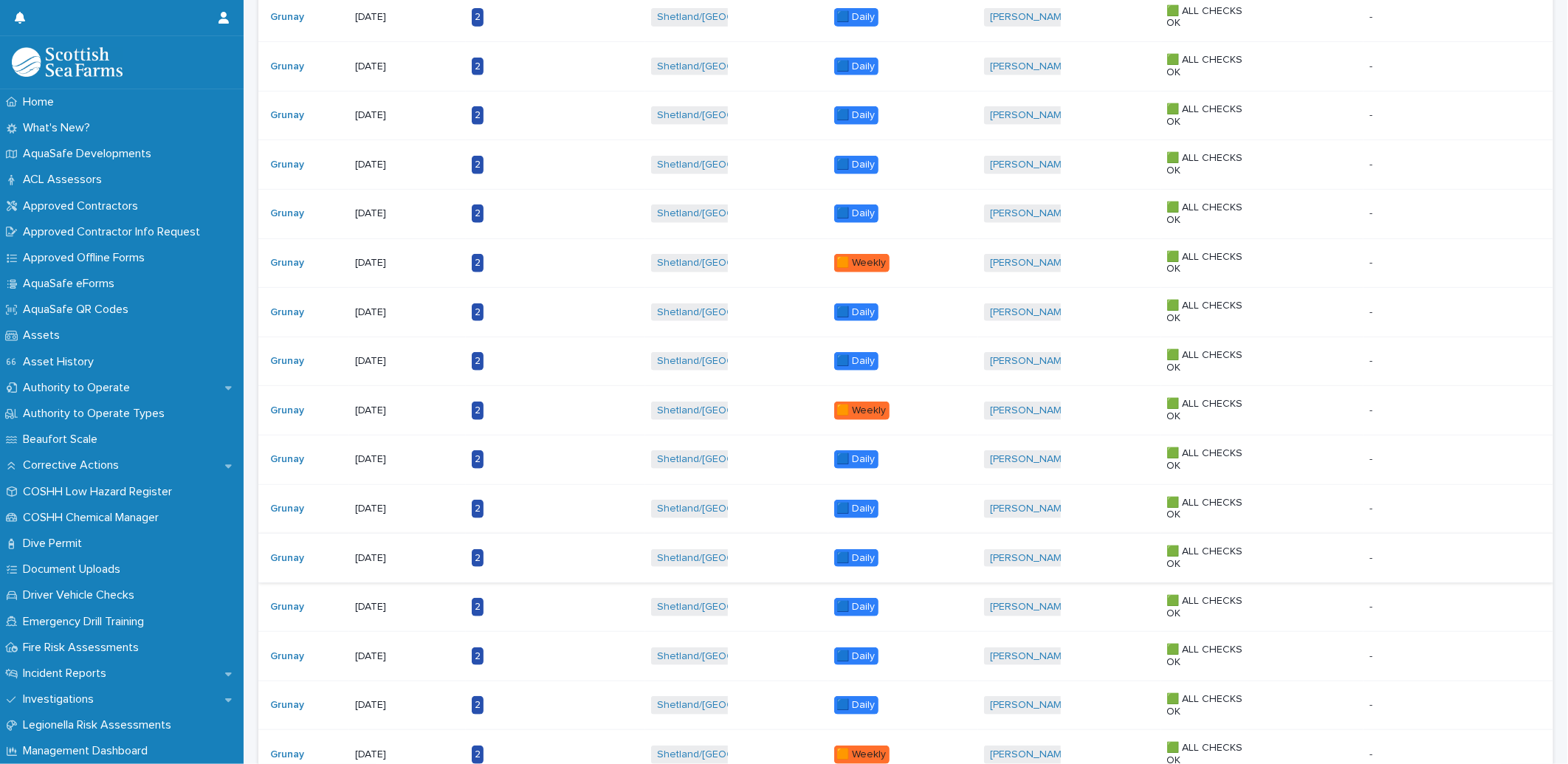
scroll to position [410, 0]
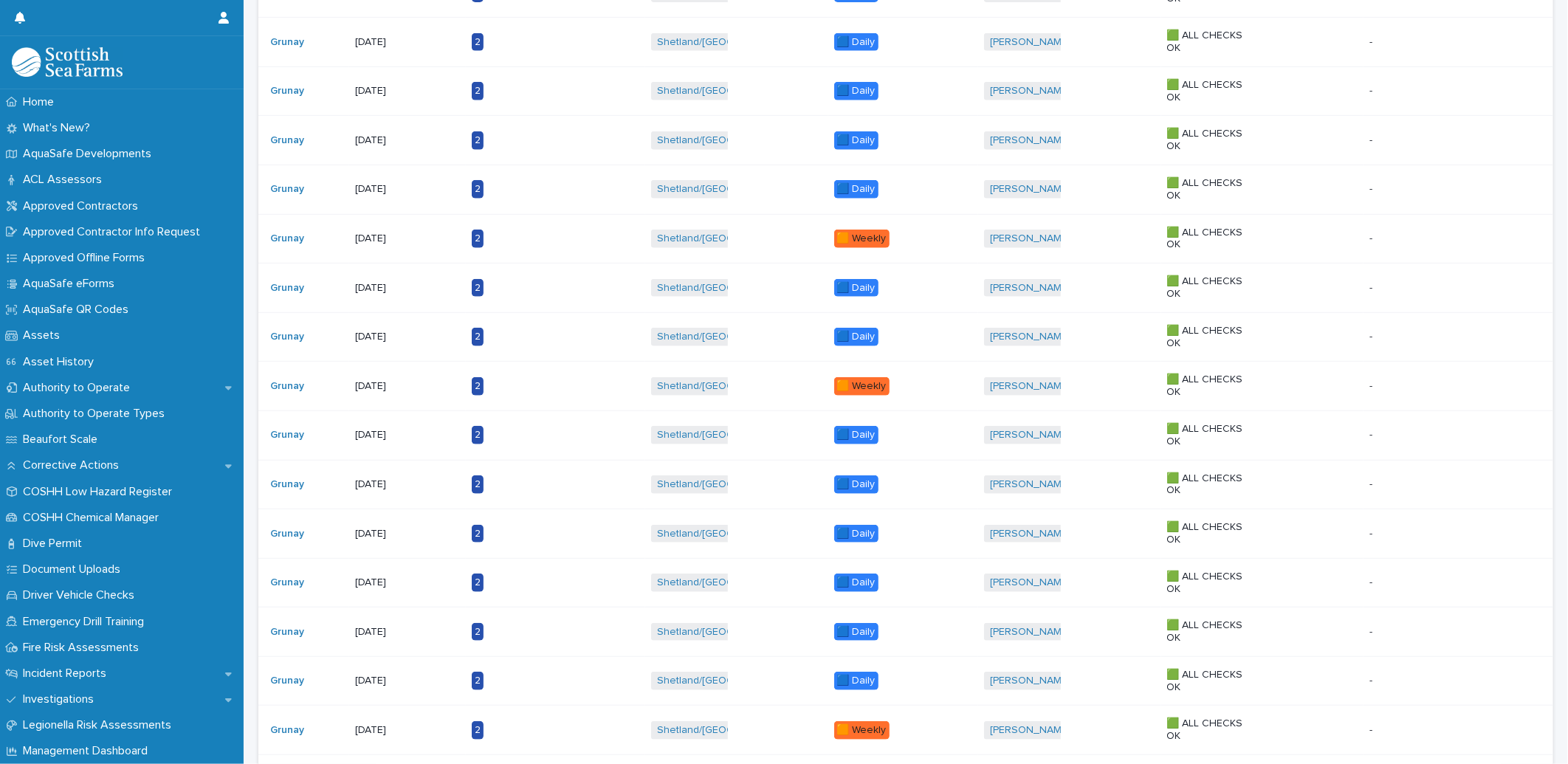
click at [396, 588] on p "[DATE]" at bounding box center [402, 582] width 92 height 12
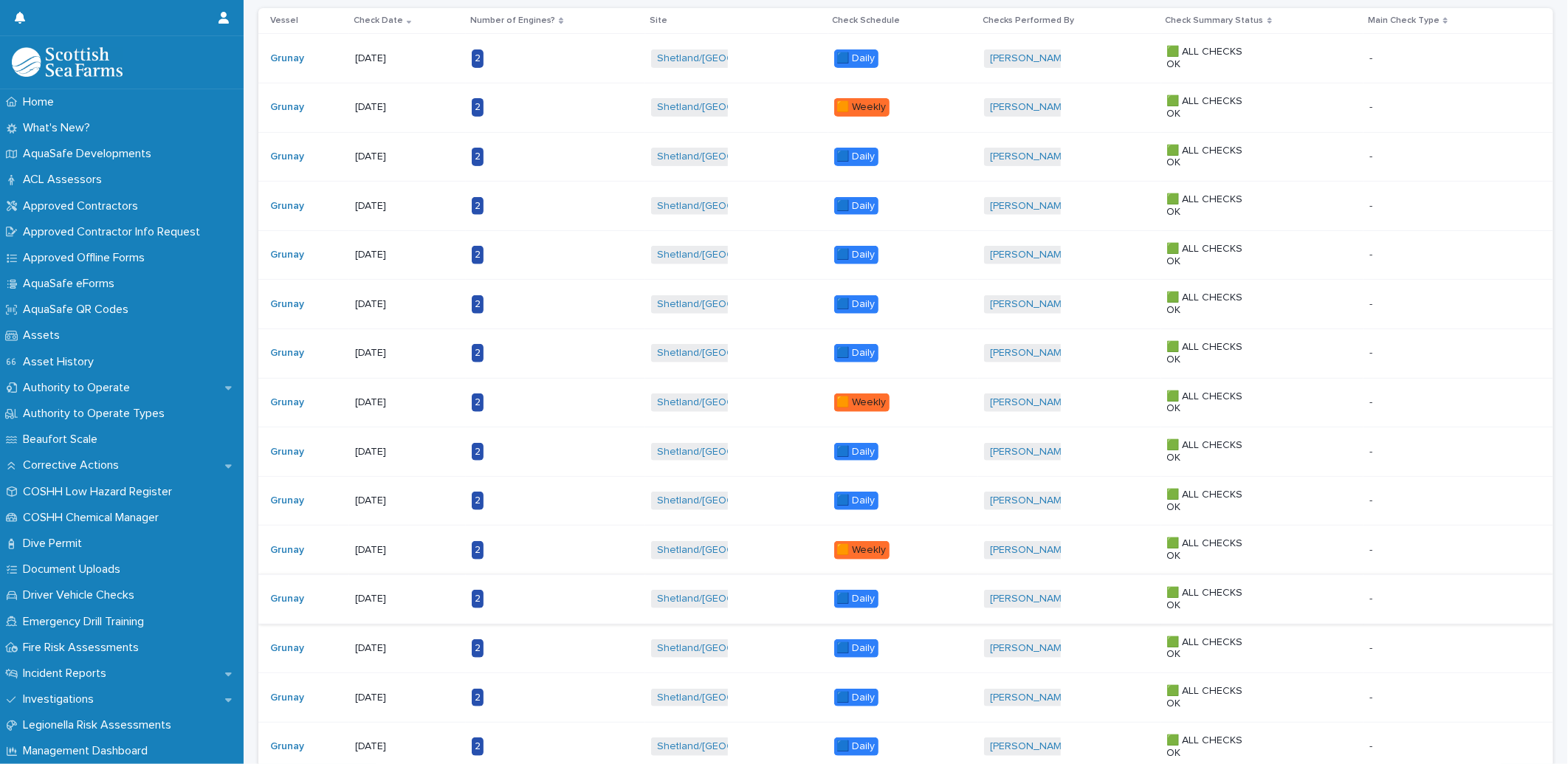
scroll to position [328, 0]
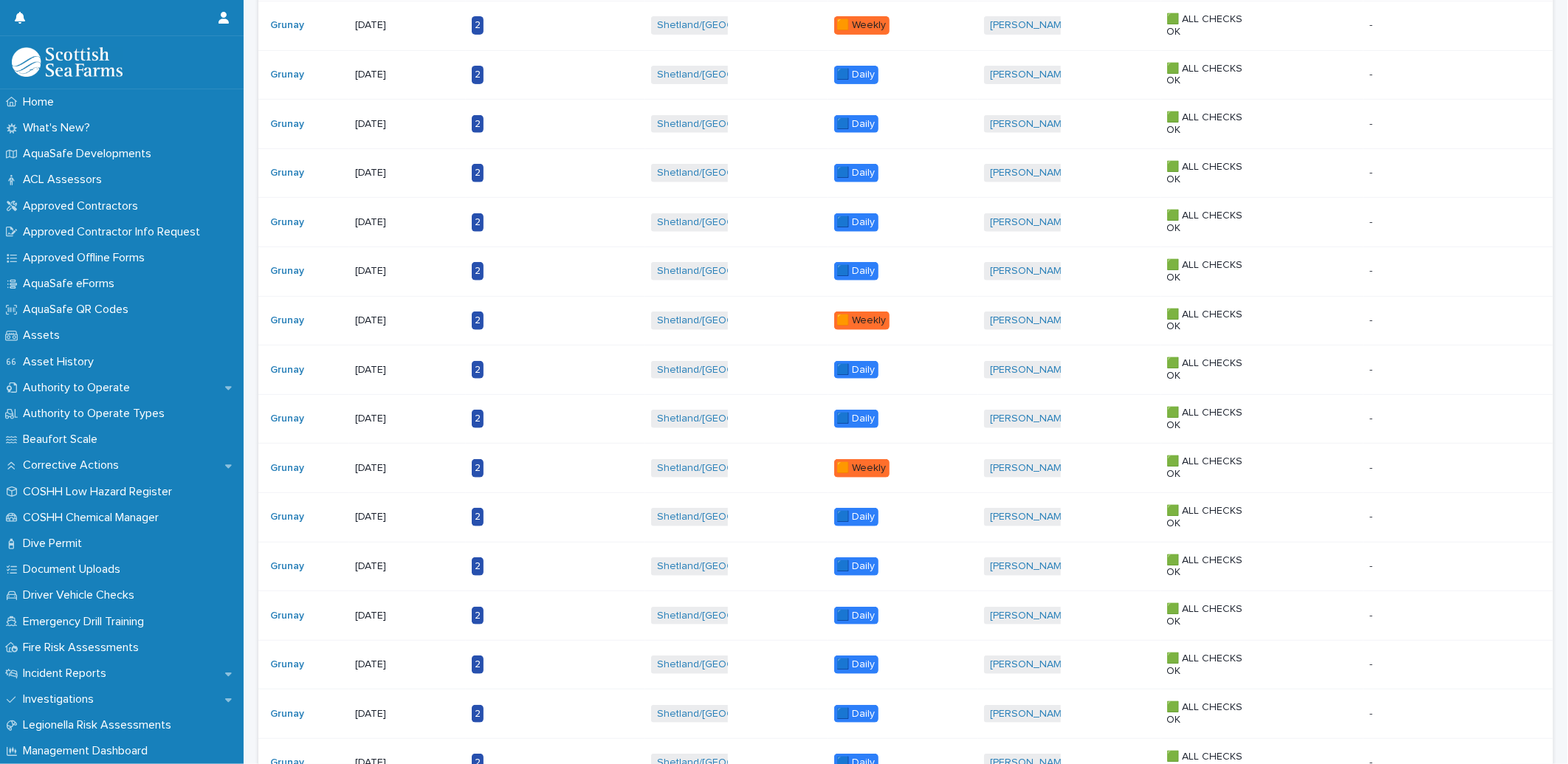
click at [385, 659] on p "[DATE]" at bounding box center [402, 664] width 92 height 12
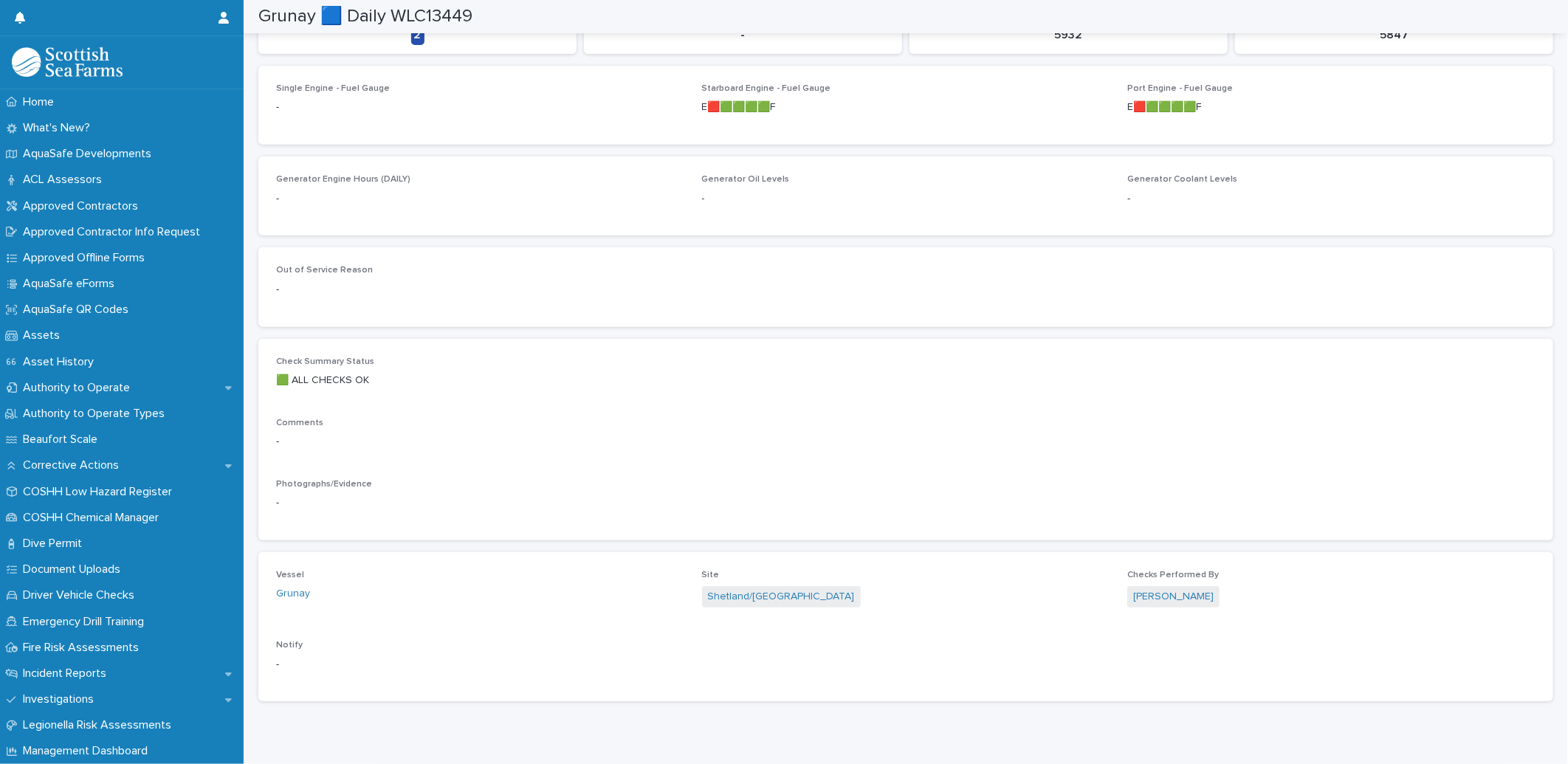
scroll to position [140, 0]
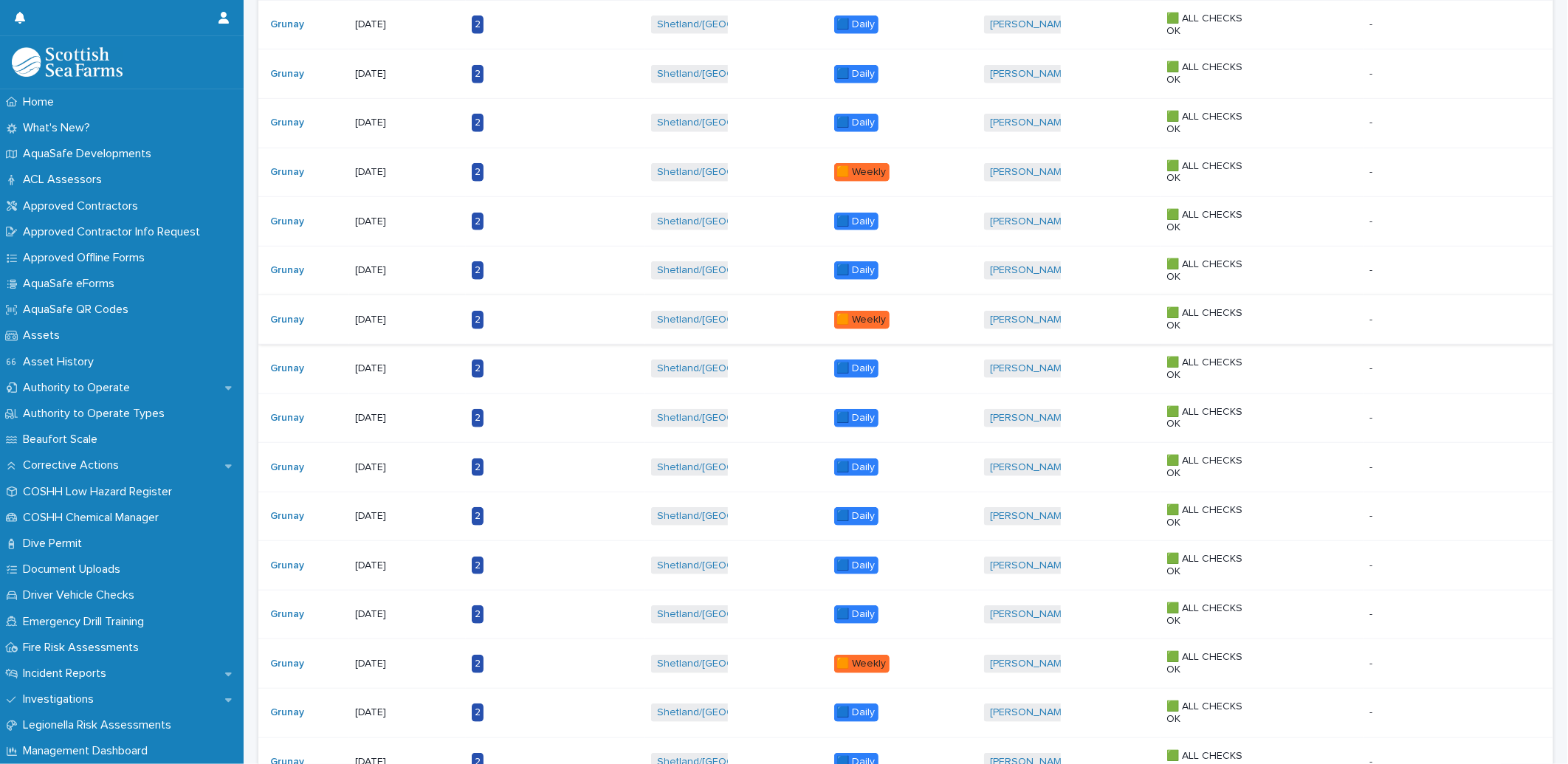
scroll to position [504, 0]
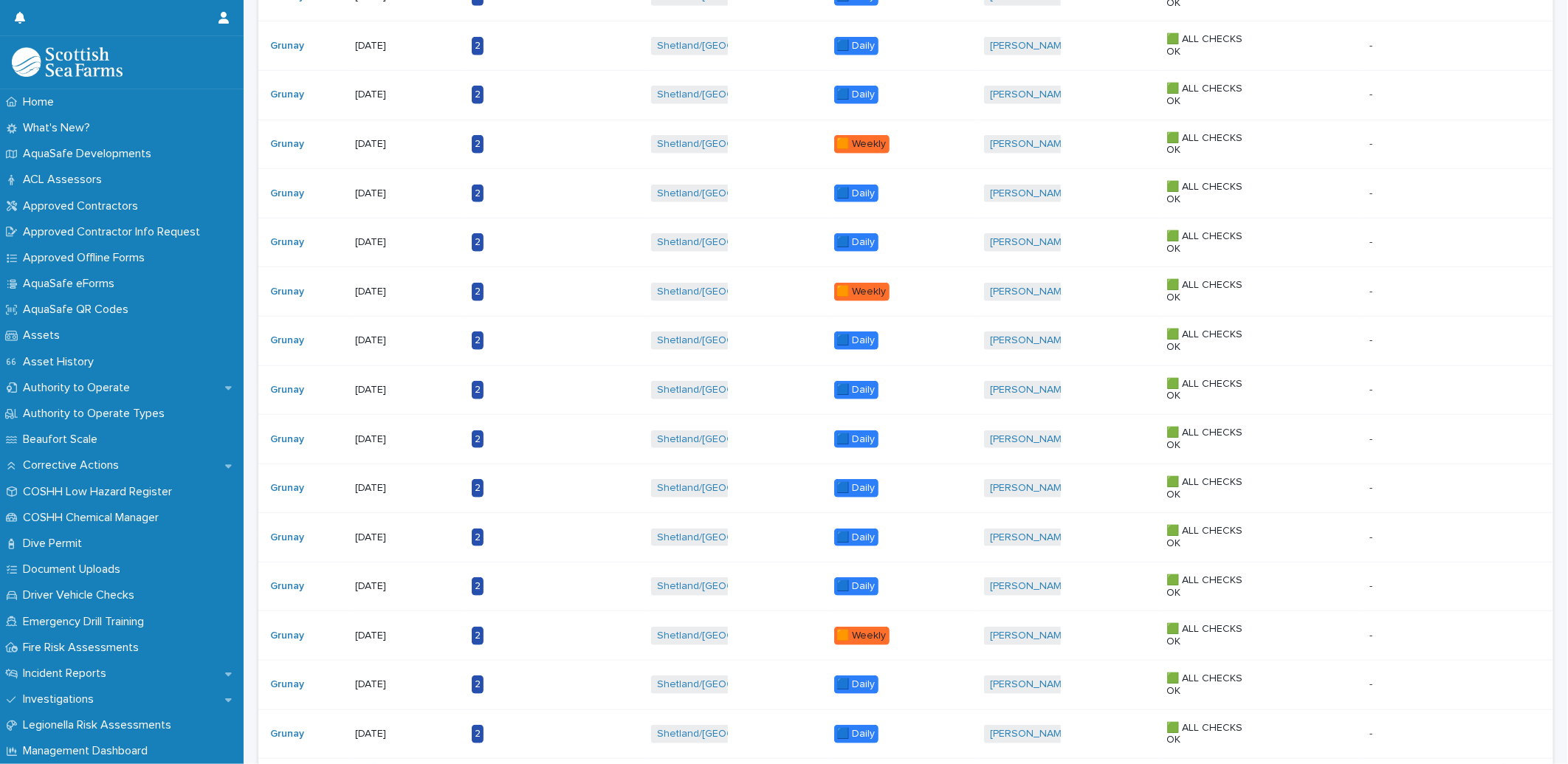
click at [397, 329] on div "[DATE]" at bounding box center [407, 341] width 105 height 24
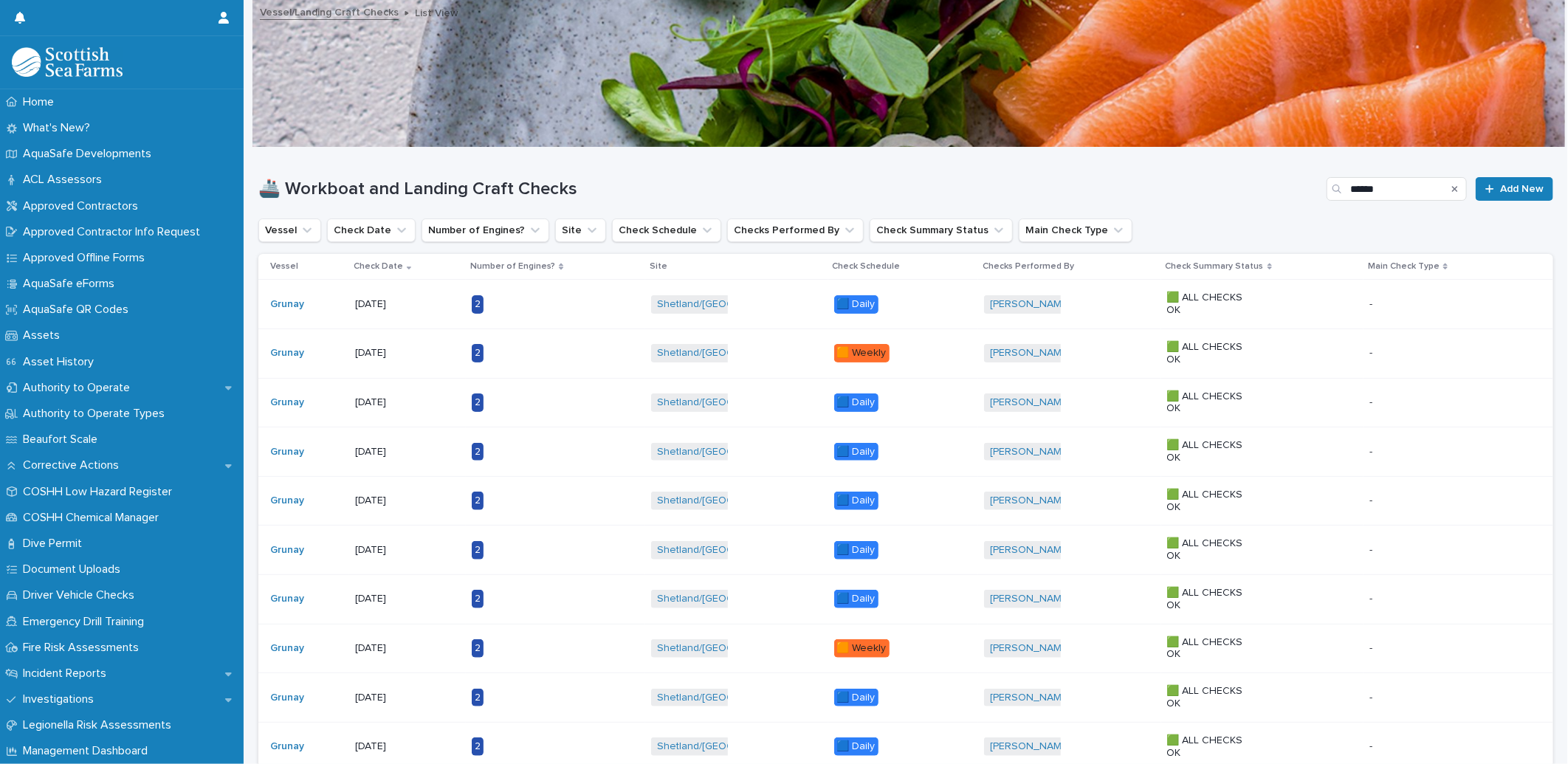
scroll to position [164, 0]
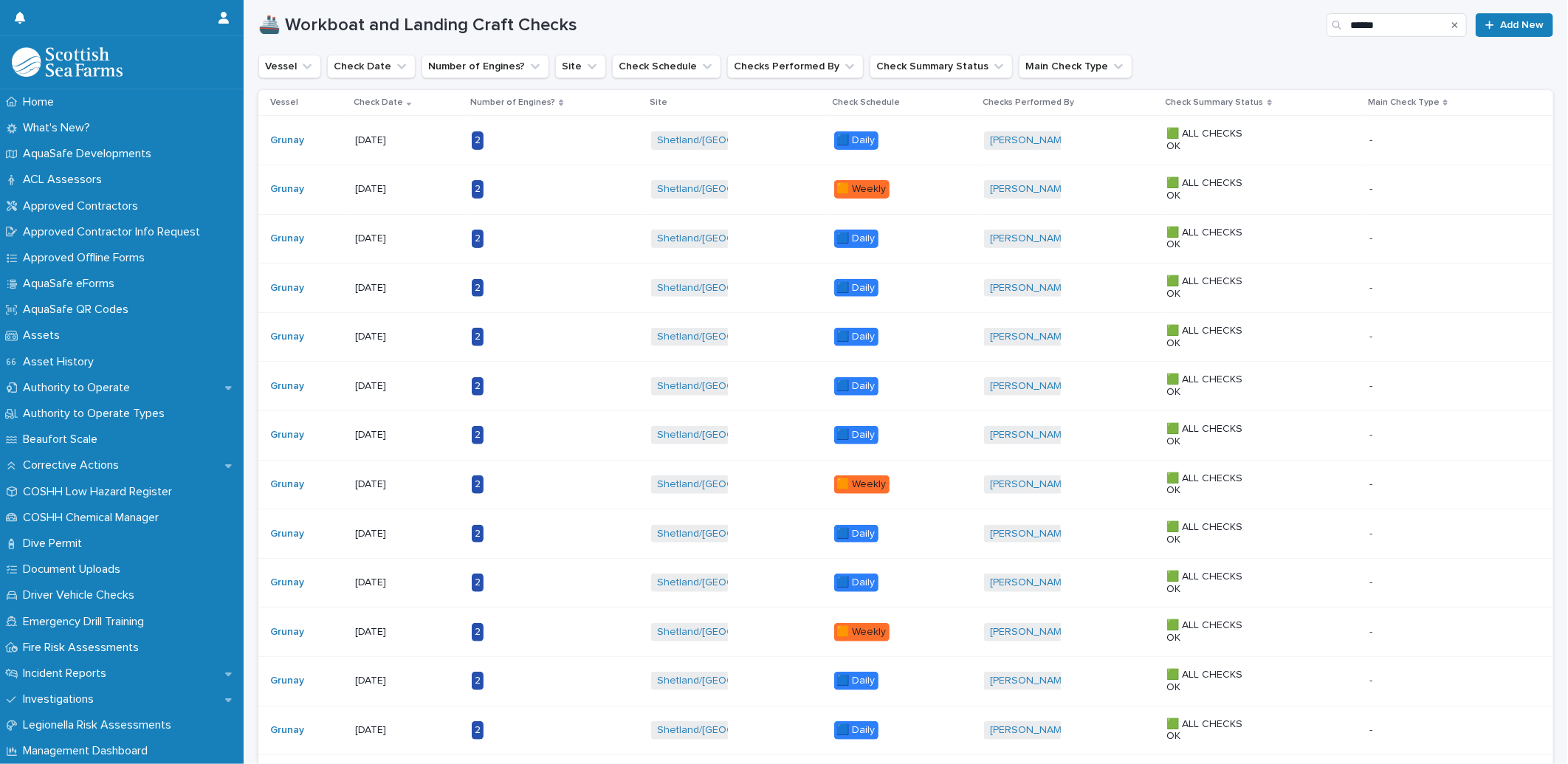
click at [392, 537] on p "[DATE]" at bounding box center [402, 534] width 92 height 12
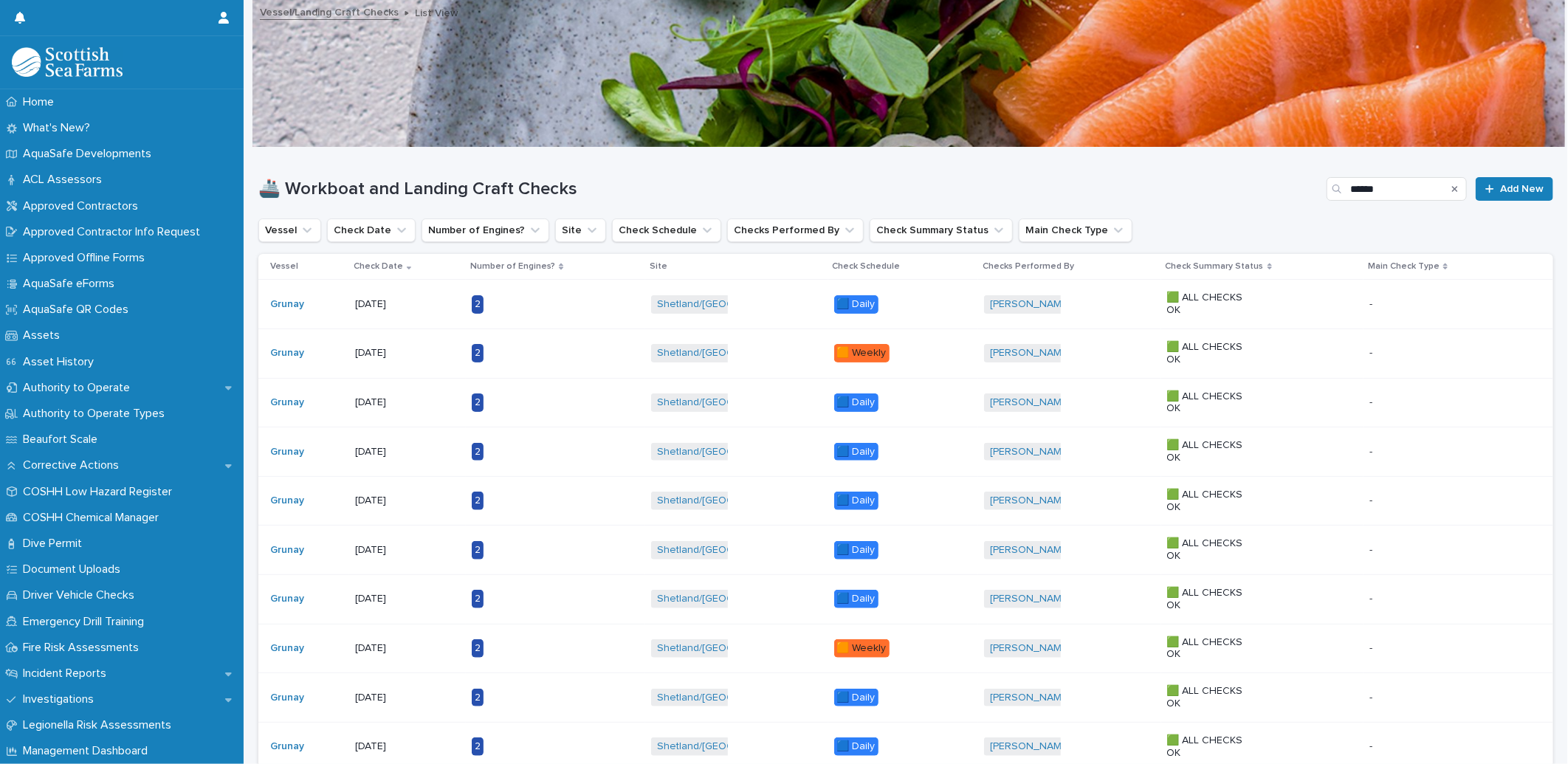
click at [389, 686] on div "[DATE]" at bounding box center [407, 697] width 105 height 24
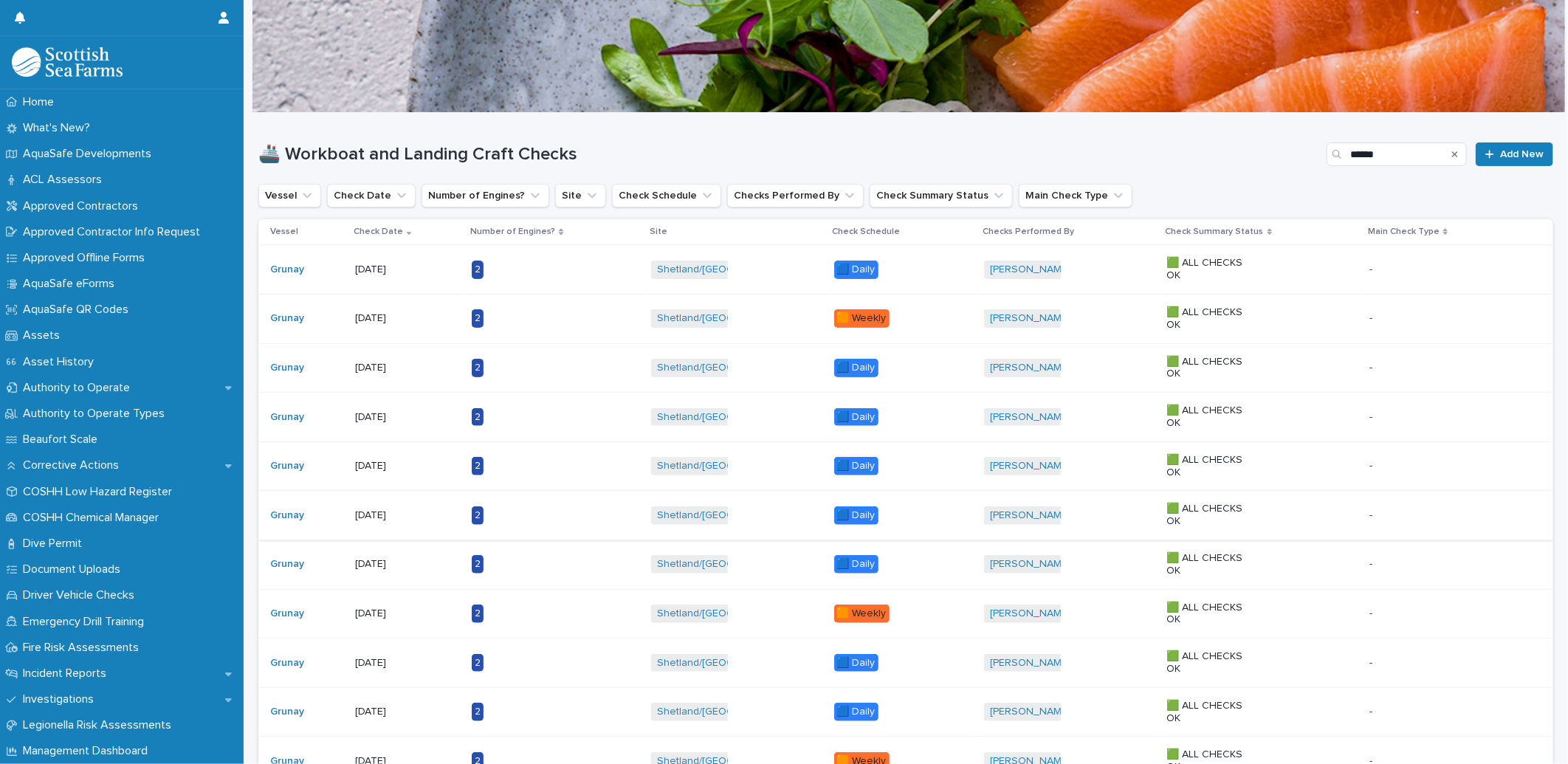
scroll to position [82, 0]
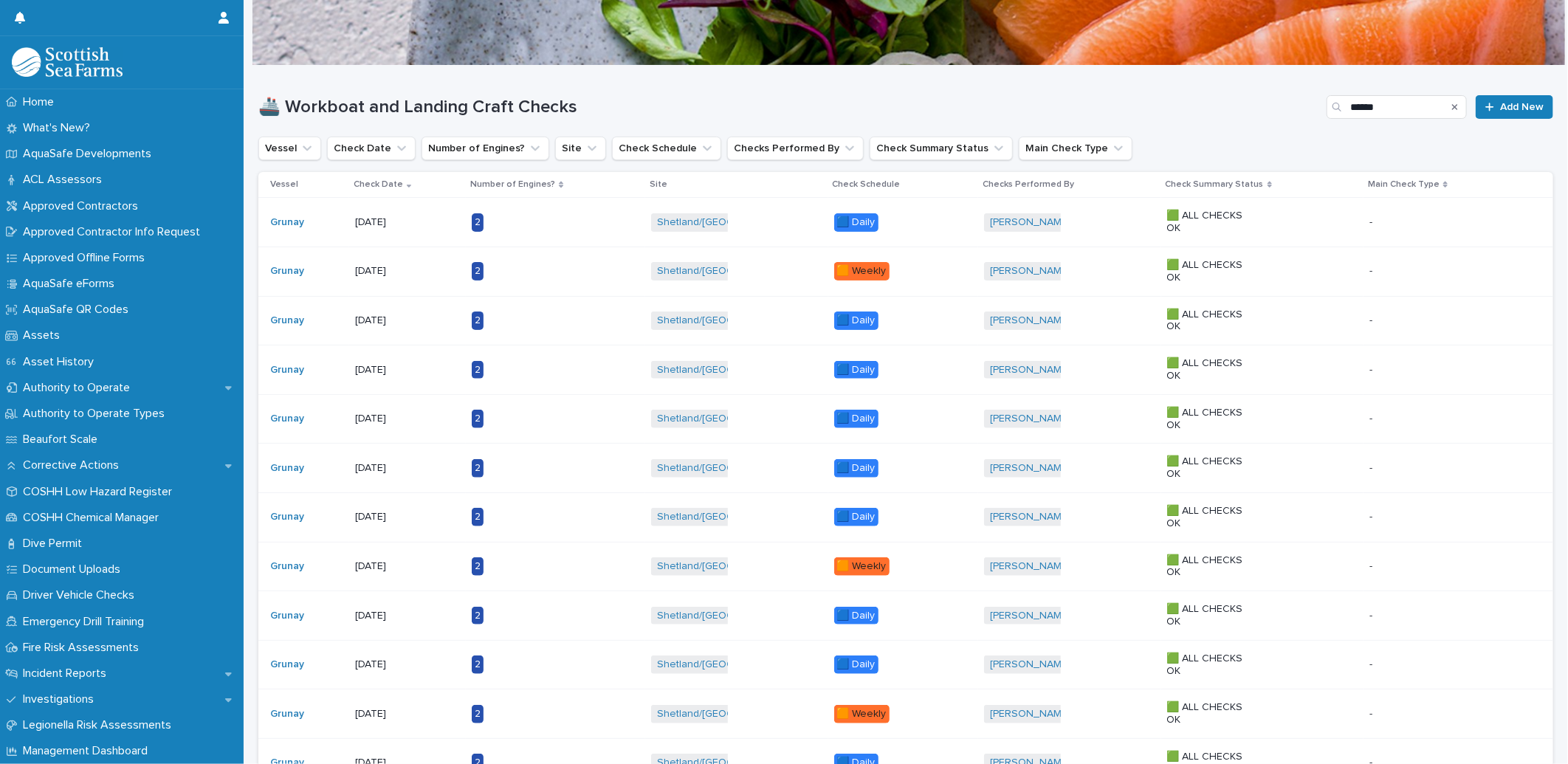
click at [407, 508] on div "[DATE]" at bounding box center [402, 515] width 92 height 15
